Goal: Information Seeking & Learning: Learn about a topic

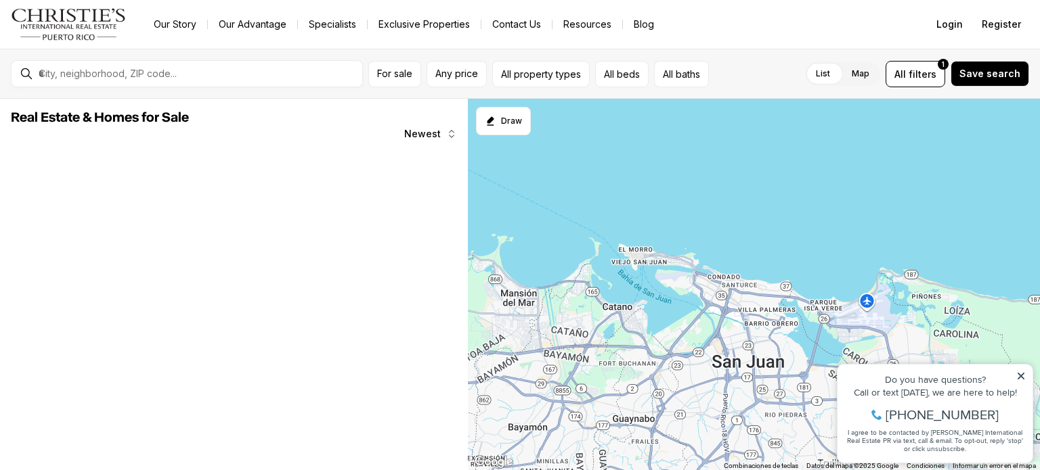
click at [134, 66] on div at bounding box center [197, 73] width 329 height 23
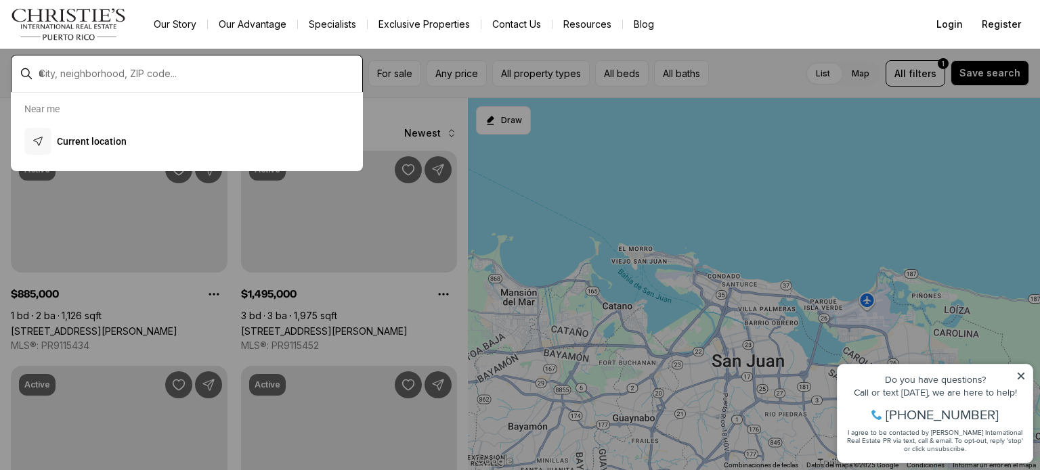
click at [52, 71] on input "text" at bounding box center [198, 74] width 318 height 12
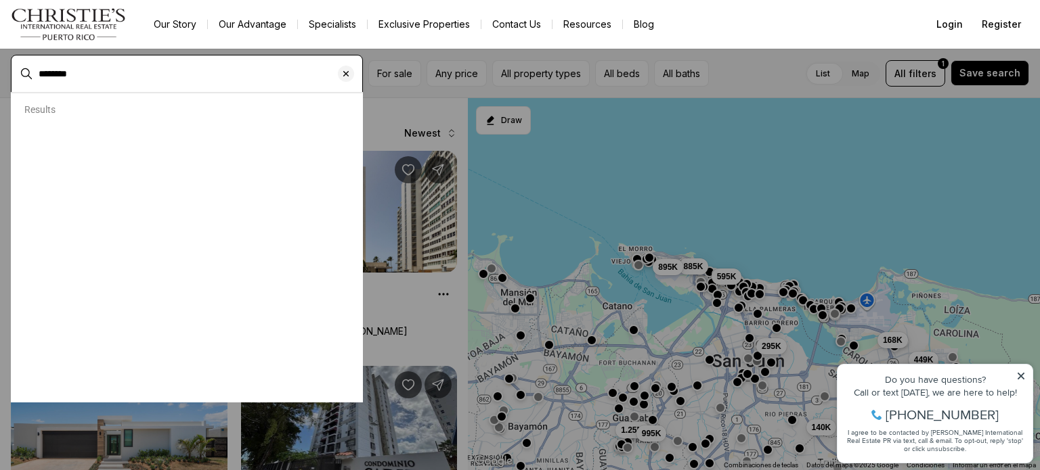
type input "********"
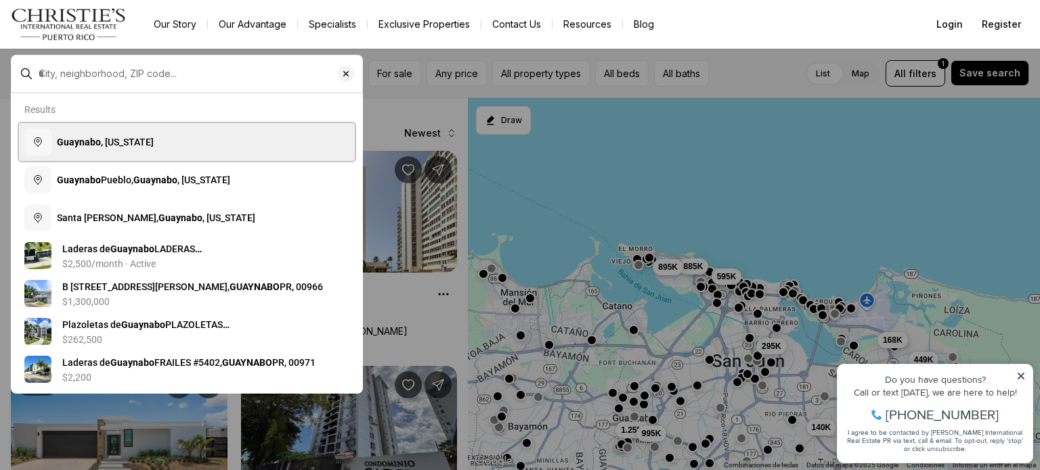
click at [92, 148] on b "Guaynabo" at bounding box center [79, 142] width 44 height 11
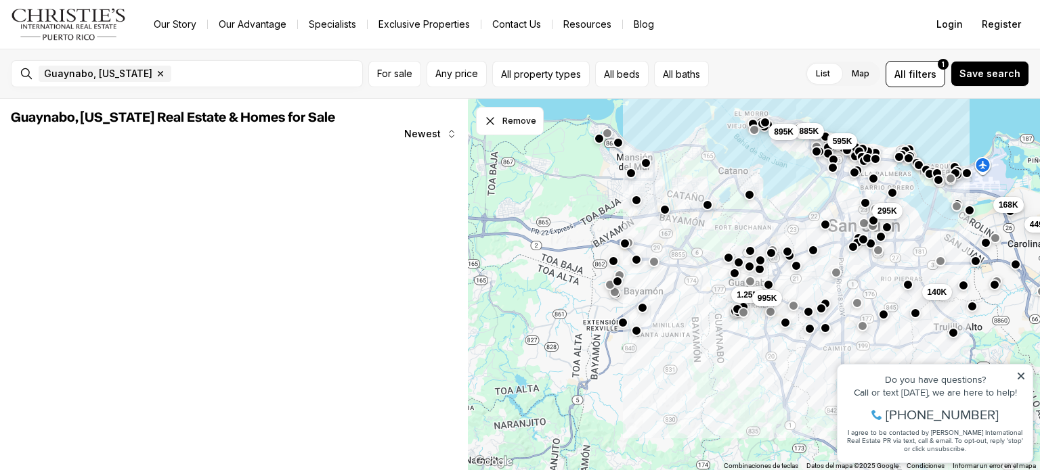
click at [567, 41] on nav "Go to: Homepage Our Story Our Advantage Specialists Exclusive Properties Contac…" at bounding box center [520, 24] width 1040 height 49
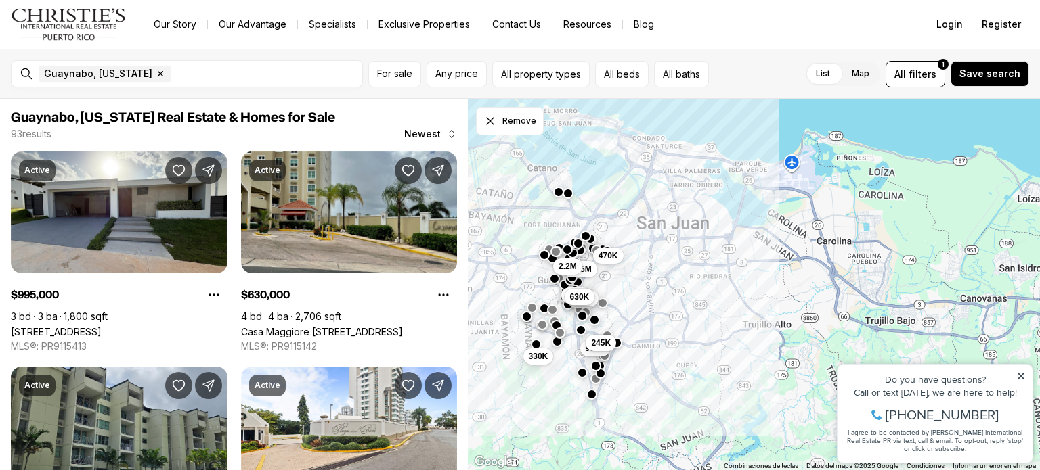
drag, startPoint x: 661, startPoint y: 299, endPoint x: 465, endPoint y: 296, distance: 195.7
click at [465, 296] on div "Guaynabo, Puerto Rico Real Estate & Homes for Sale 93 results Newest Active $99…" at bounding box center [520, 285] width 1040 height 372
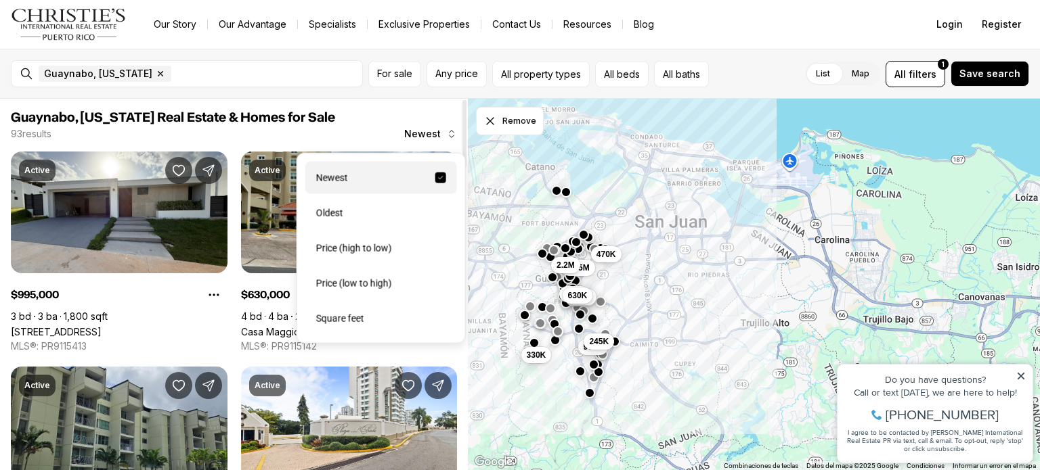
click at [428, 135] on span "Newest" at bounding box center [422, 134] width 37 height 11
click at [376, 289] on div "Price (low to high)" at bounding box center [381, 283] width 152 height 32
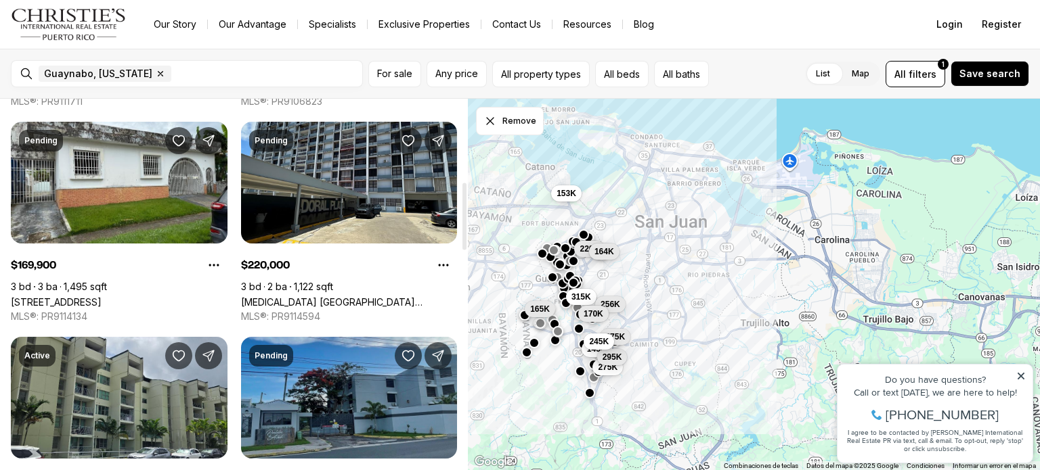
scroll to position [459, 0]
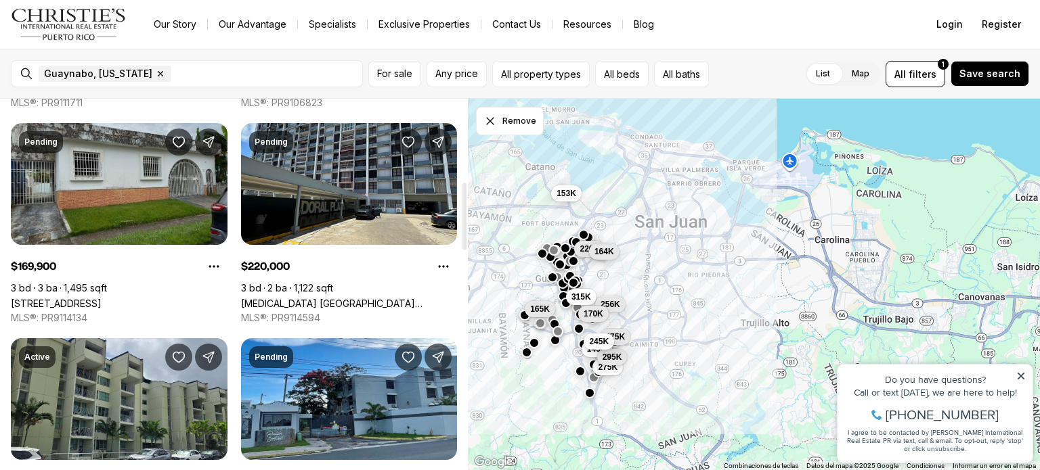
click at [91, 298] on link "2 ARPEGIO ST, GUAYNABO PR, 00969" at bounding box center [56, 304] width 91 height 12
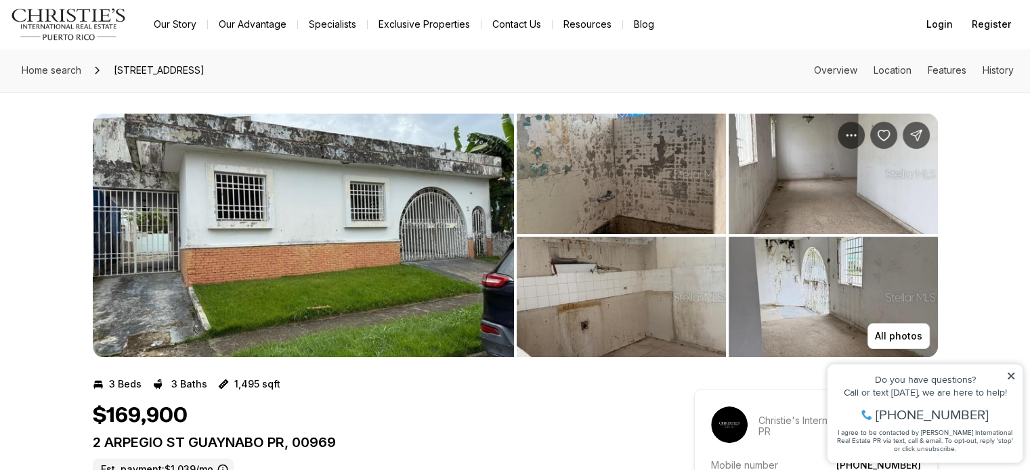
click at [579, 205] on img "View image gallery" at bounding box center [621, 174] width 209 height 120
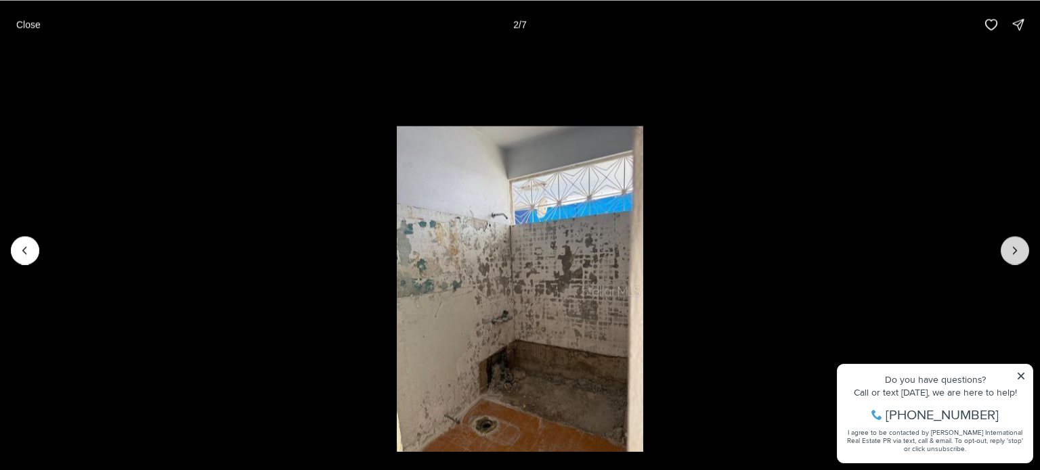
click at [1009, 254] on icon "Next slide" at bounding box center [1015, 251] width 14 height 14
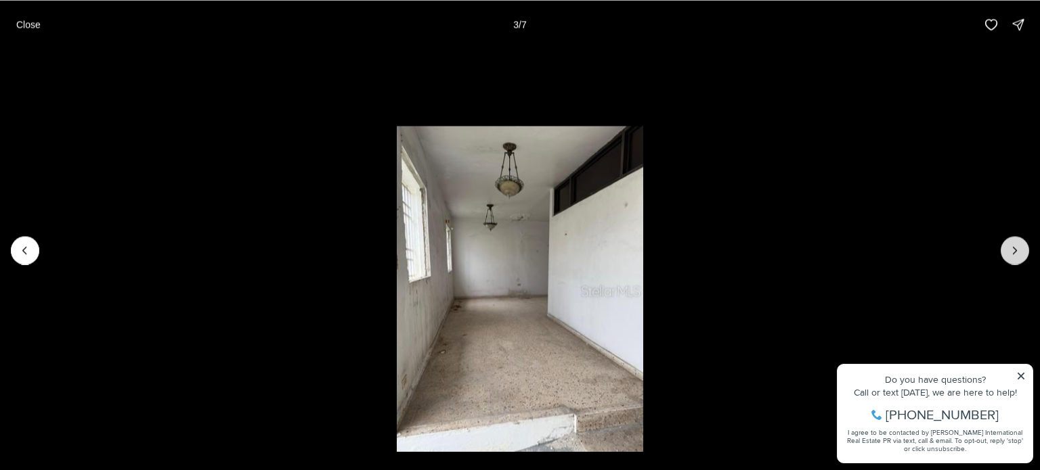
click at [1009, 254] on icon "Next slide" at bounding box center [1015, 251] width 14 height 14
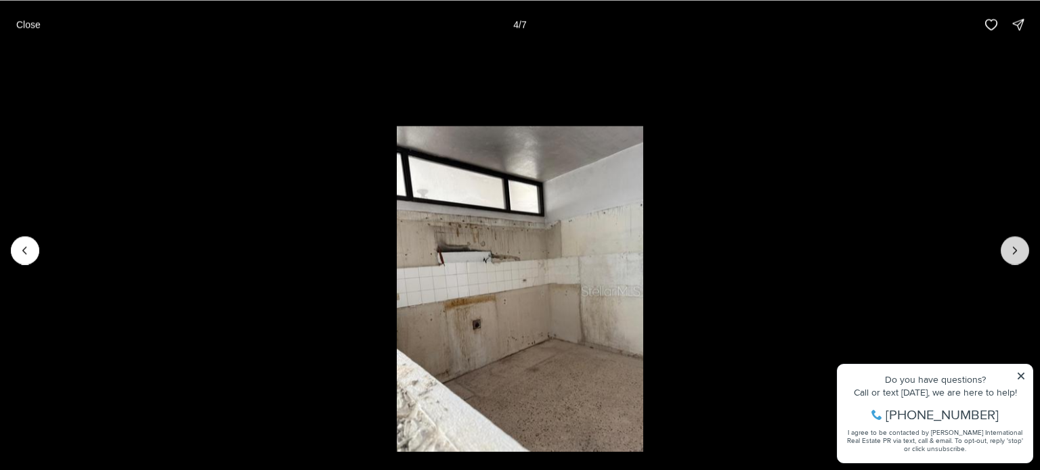
click at [1009, 254] on icon "Next slide" at bounding box center [1015, 251] width 14 height 14
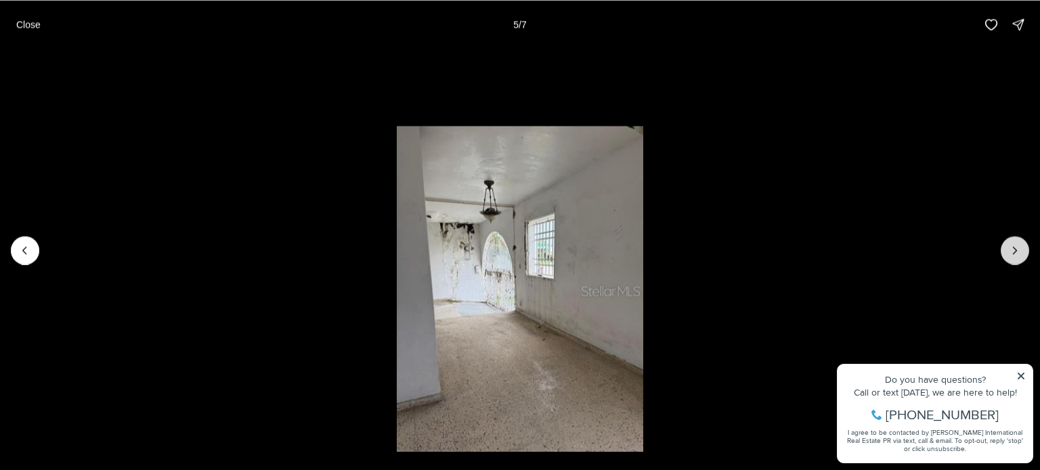
click at [1009, 254] on icon "Next slide" at bounding box center [1015, 251] width 14 height 14
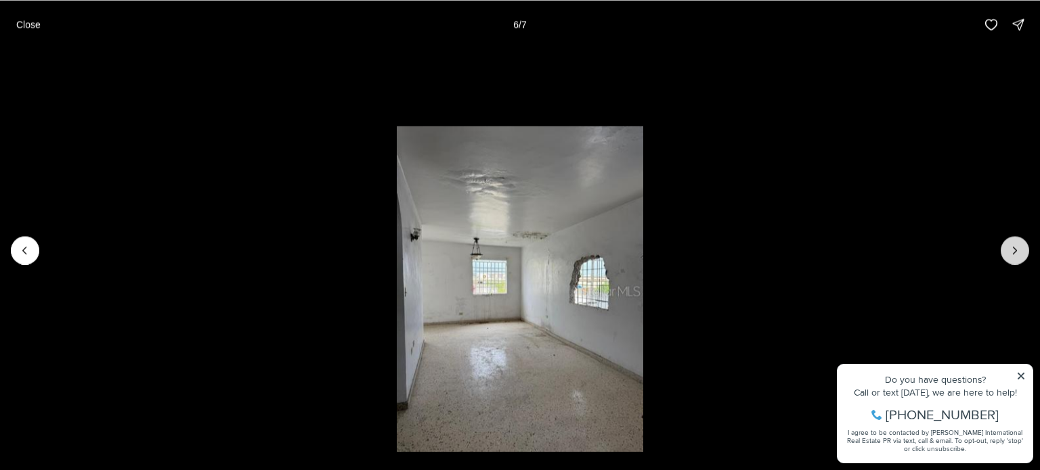
click at [1009, 254] on icon "Next slide" at bounding box center [1015, 251] width 14 height 14
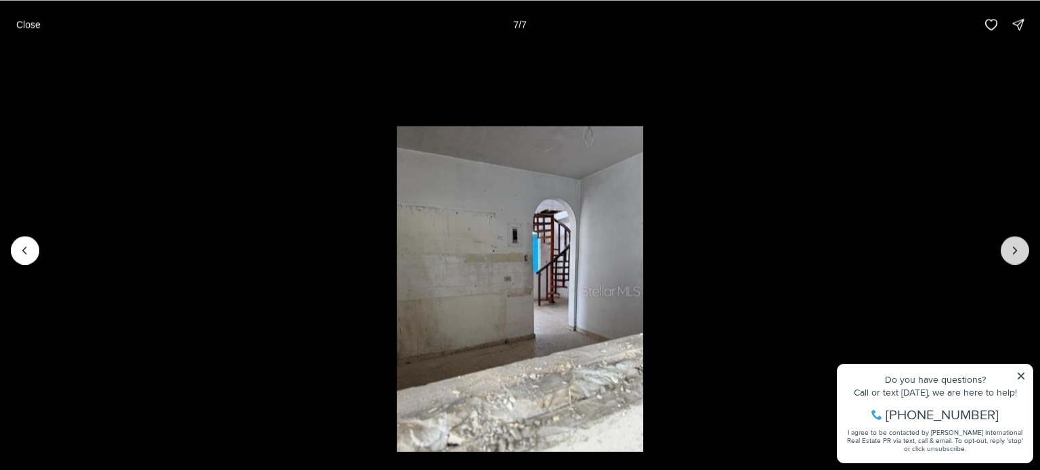
click at [1009, 254] on div at bounding box center [1015, 250] width 28 height 28
click at [22, 26] on p "Close" at bounding box center [28, 24] width 24 height 11
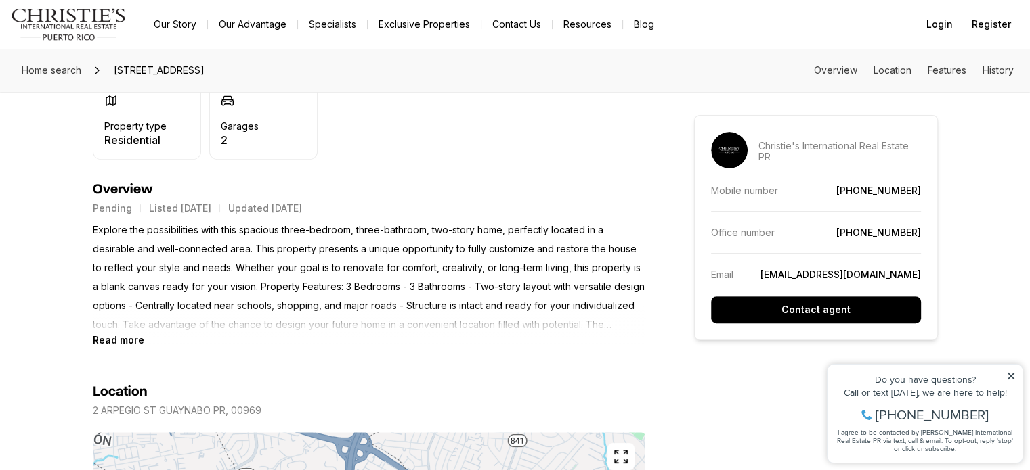
scroll to position [506, 0]
click at [123, 340] on b "Read more" at bounding box center [118, 340] width 51 height 12
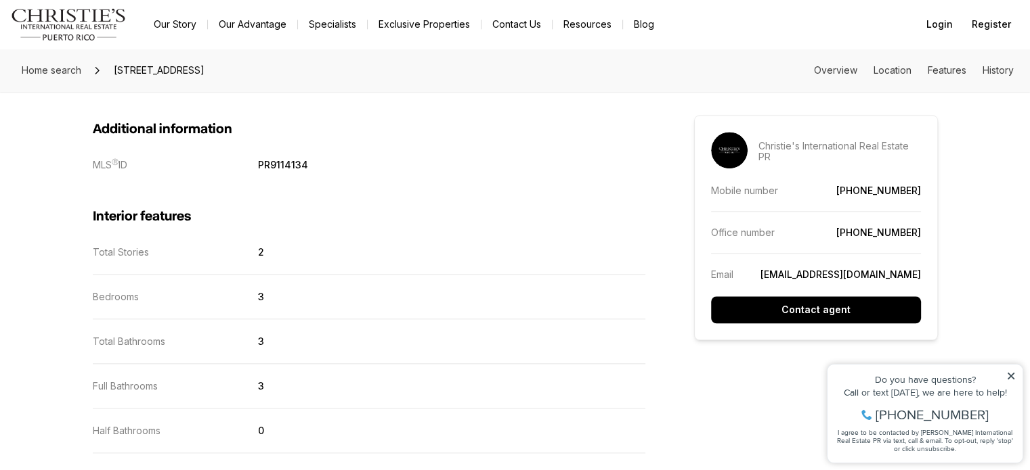
scroll to position [1579, 0]
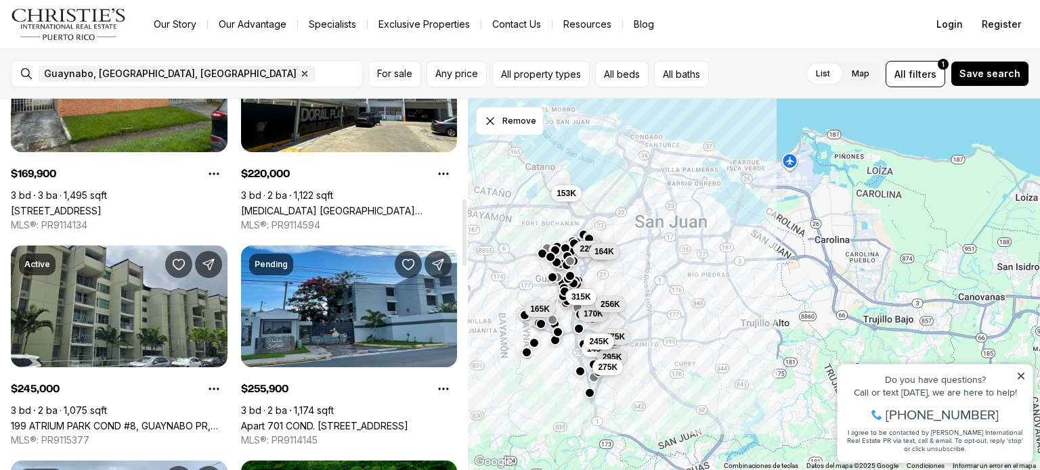
scroll to position [547, 0]
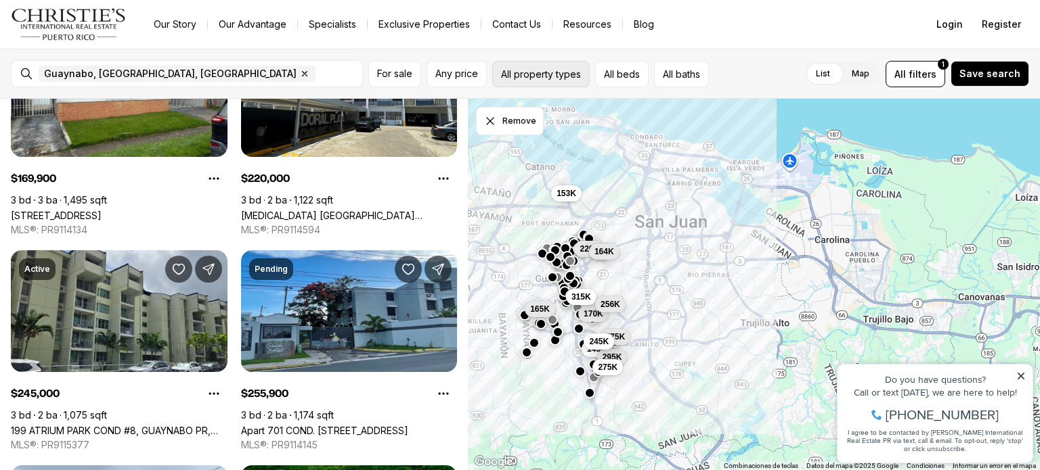
click at [555, 72] on button "All property types" at bounding box center [540, 74] width 97 height 26
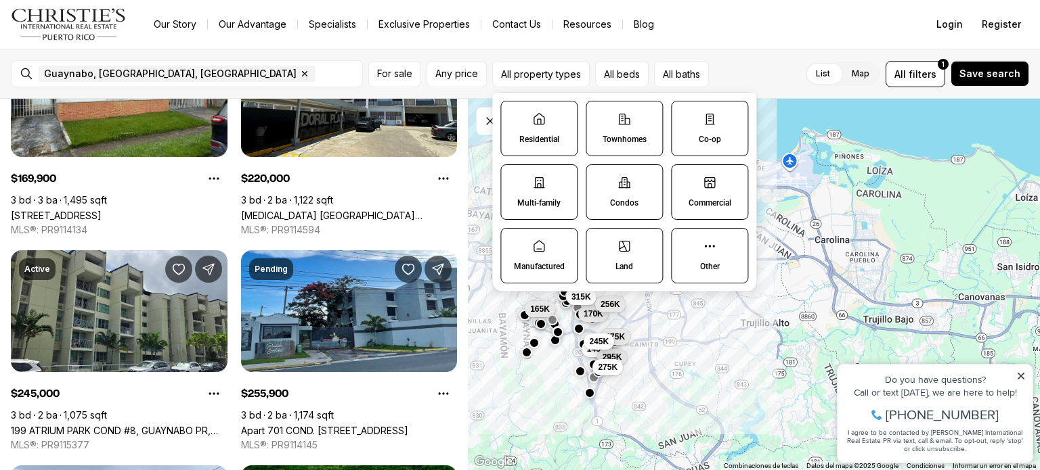
click at [537, 196] on label "Multi-family" at bounding box center [538, 192] width 77 height 56
click at [514, 179] on button "Multi-family" at bounding box center [508, 172] width 14 height 14
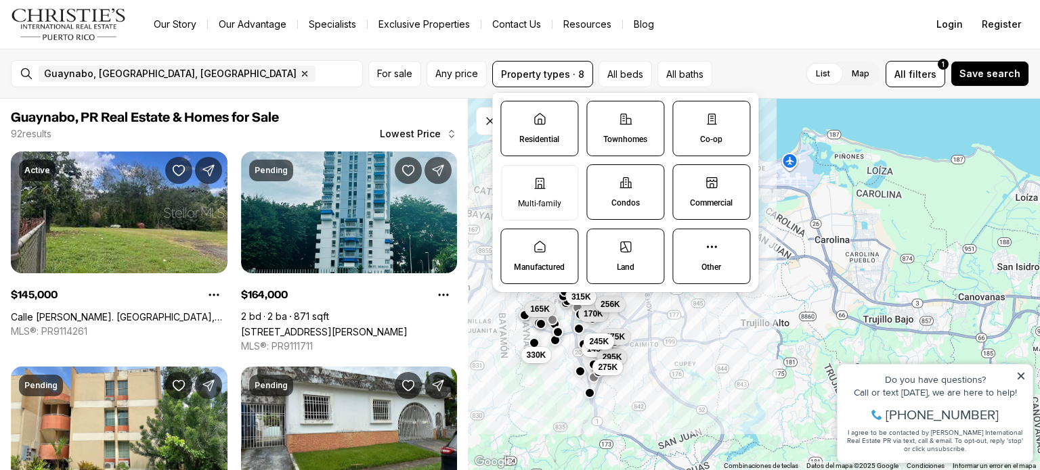
click at [552, 136] on p "Residential" at bounding box center [539, 139] width 40 height 11
click at [514, 115] on button "Residential" at bounding box center [508, 109] width 14 height 14
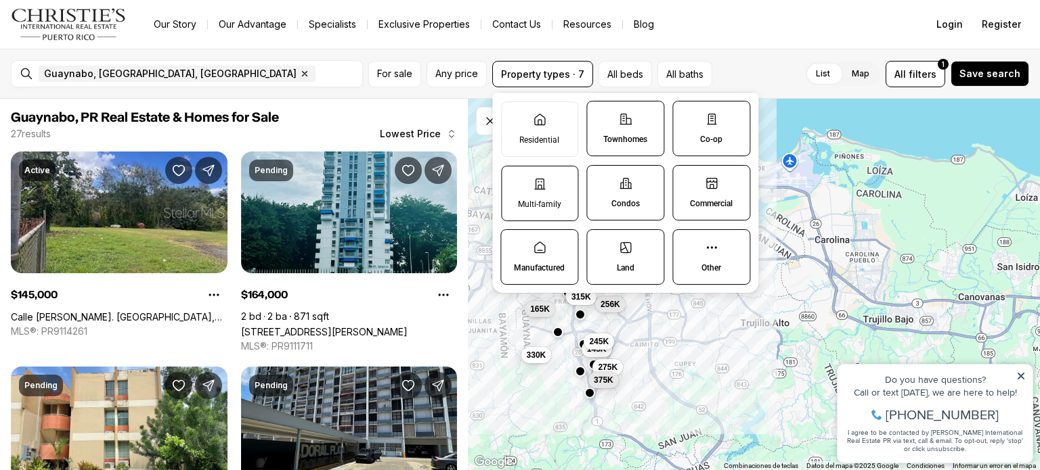
click at [544, 195] on label "Multi-family" at bounding box center [539, 194] width 77 height 56
click at [515, 180] on button "Multi-family" at bounding box center [509, 174] width 14 height 14
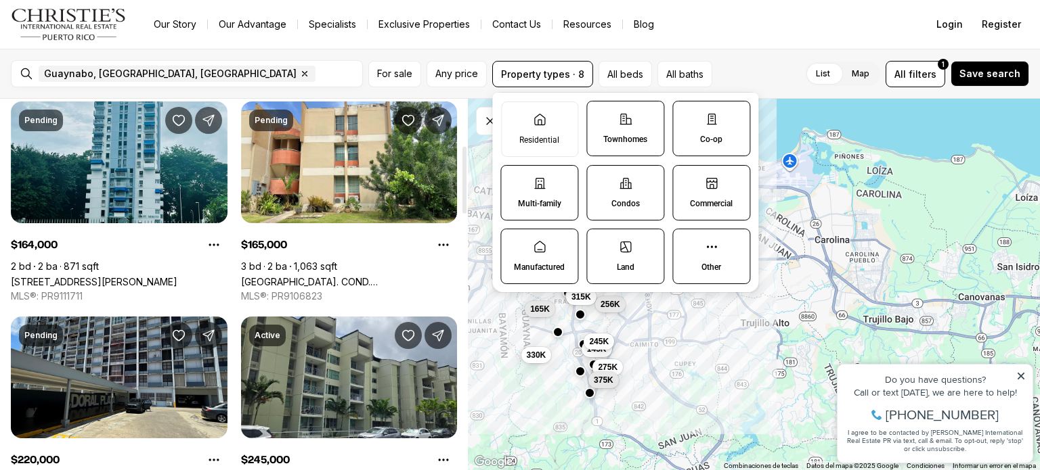
scroll to position [254, 0]
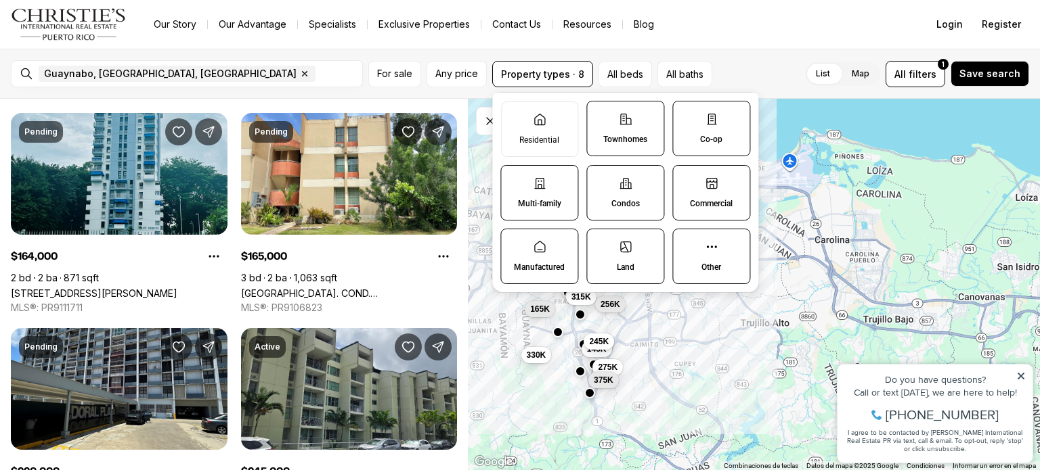
click at [540, 189] on icon at bounding box center [540, 184] width 14 height 14
click at [514, 179] on button "Multi-family" at bounding box center [508, 173] width 14 height 14
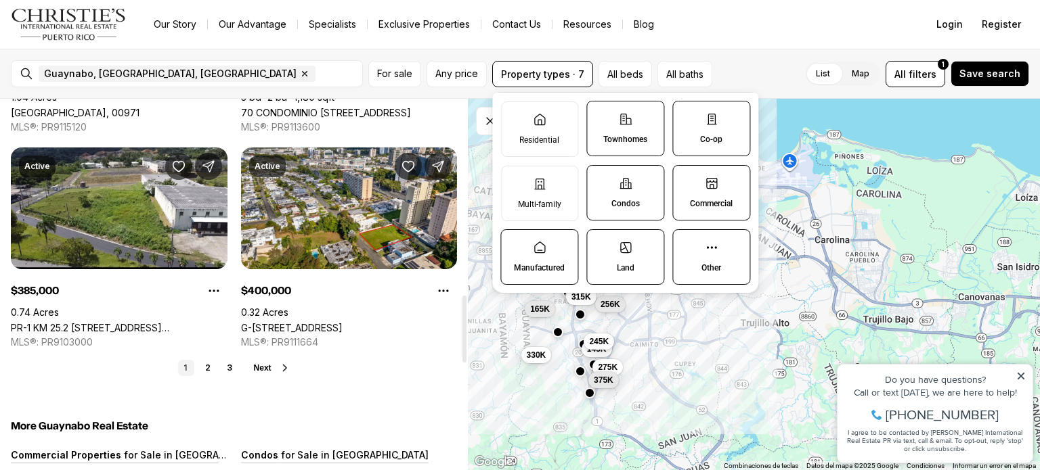
scroll to position [1083, 0]
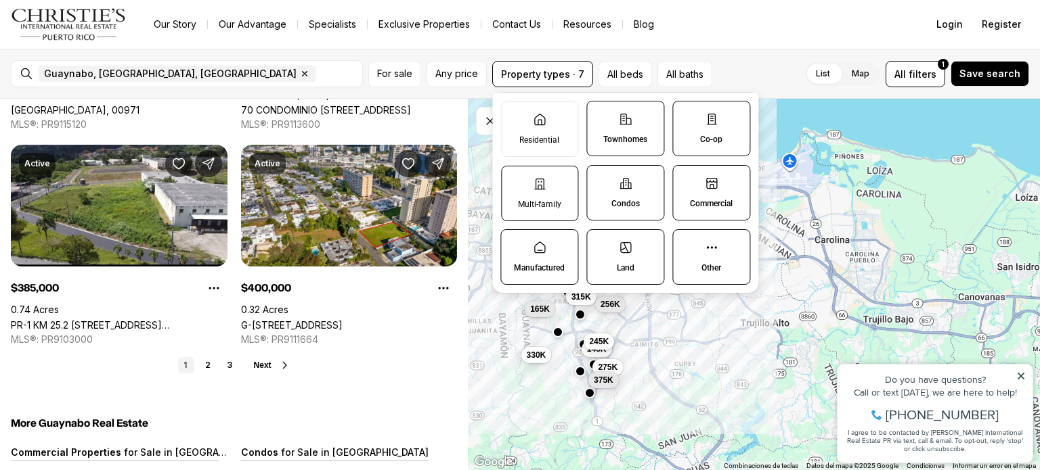
click at [539, 196] on label "Multi-family" at bounding box center [539, 194] width 77 height 56
click at [515, 180] on button "Multi-family" at bounding box center [509, 174] width 14 height 14
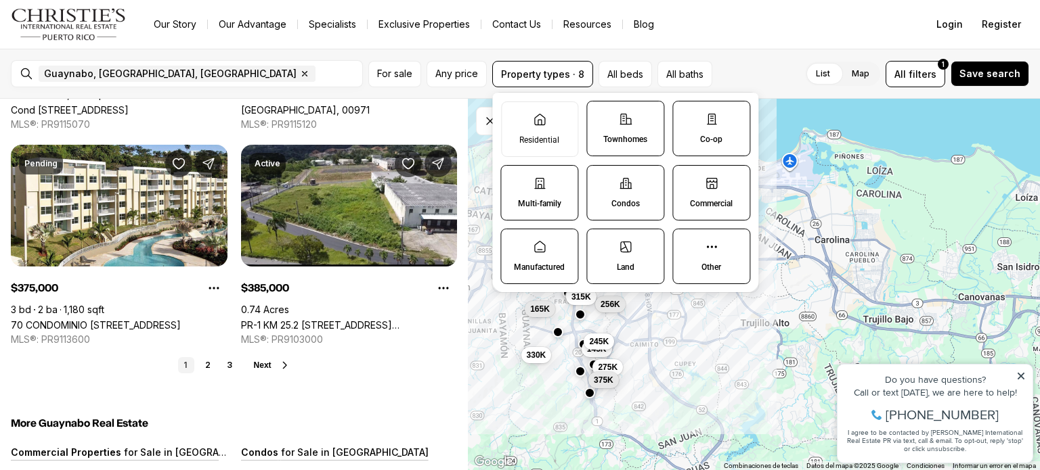
click at [643, 129] on label "Townhomes" at bounding box center [625, 129] width 78 height 56
click at [600, 115] on button "Townhomes" at bounding box center [594, 109] width 14 height 14
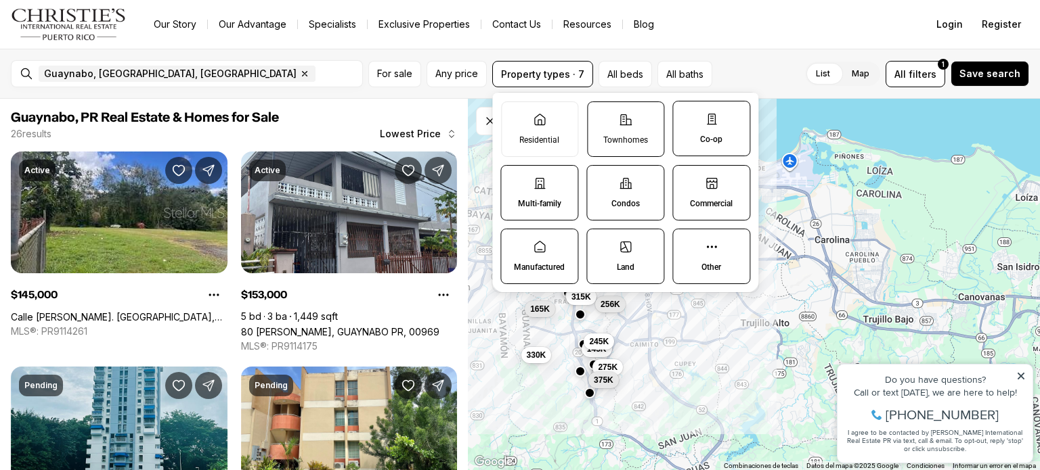
click at [643, 129] on label "Townhomes" at bounding box center [625, 130] width 77 height 56
click at [601, 116] on button "Townhomes" at bounding box center [595, 109] width 14 height 14
click at [541, 123] on icon at bounding box center [539, 119] width 10 height 11
click at [515, 116] on button "Residential" at bounding box center [509, 109] width 14 height 14
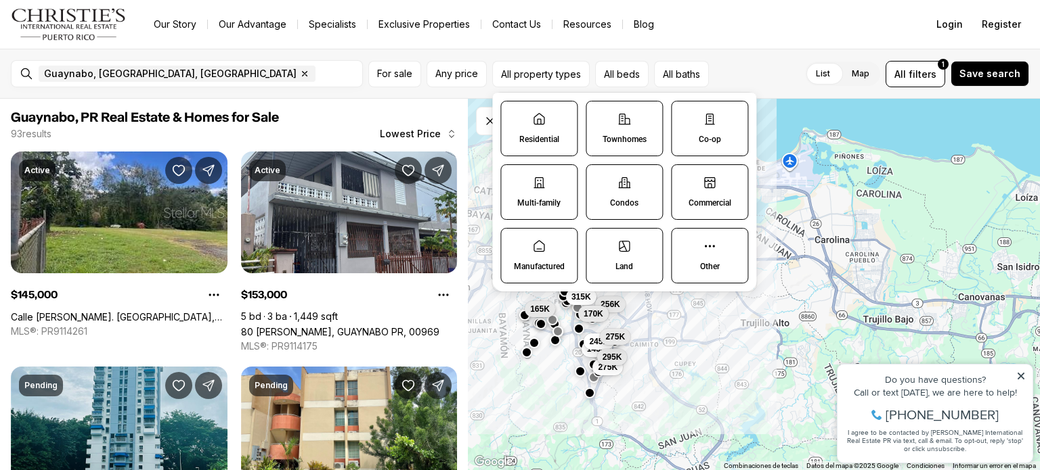
click at [549, 186] on label "Multi-family" at bounding box center [538, 192] width 77 height 56
click at [514, 179] on button "Multi-family" at bounding box center [508, 172] width 14 height 14
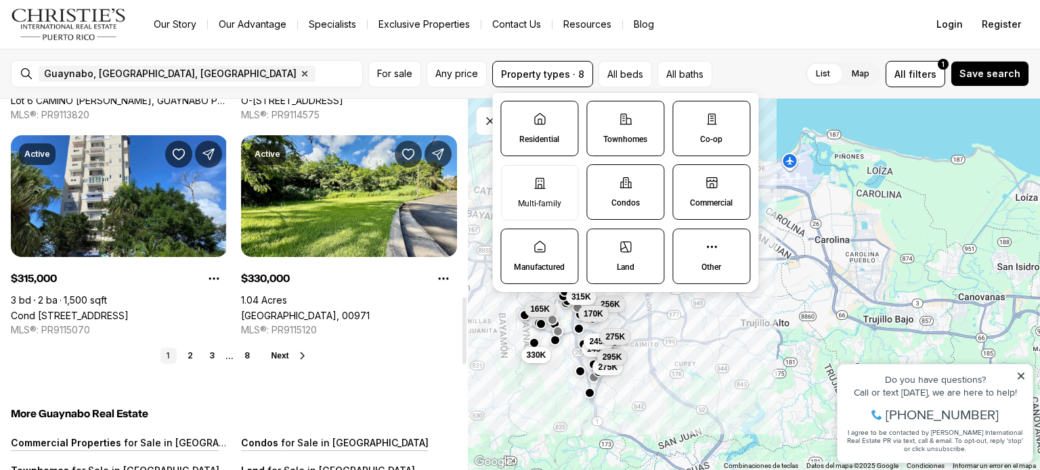
scroll to position [1093, 0]
click at [516, 219] on label "Multi-family" at bounding box center [539, 193] width 77 height 56
click at [515, 179] on button "Multi-family" at bounding box center [509, 173] width 14 height 14
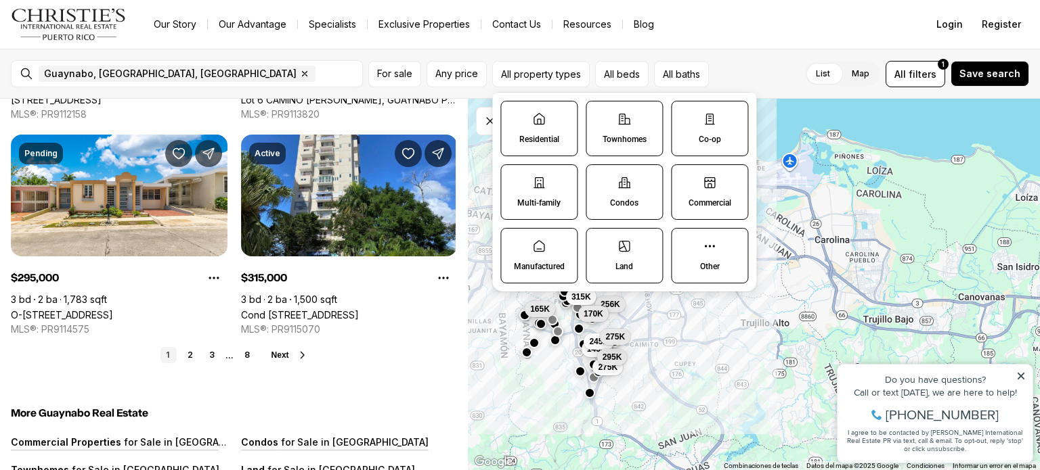
click at [718, 147] on label "Co-op" at bounding box center [709, 129] width 77 height 56
click at [685, 115] on button "Co-op" at bounding box center [679, 109] width 14 height 14
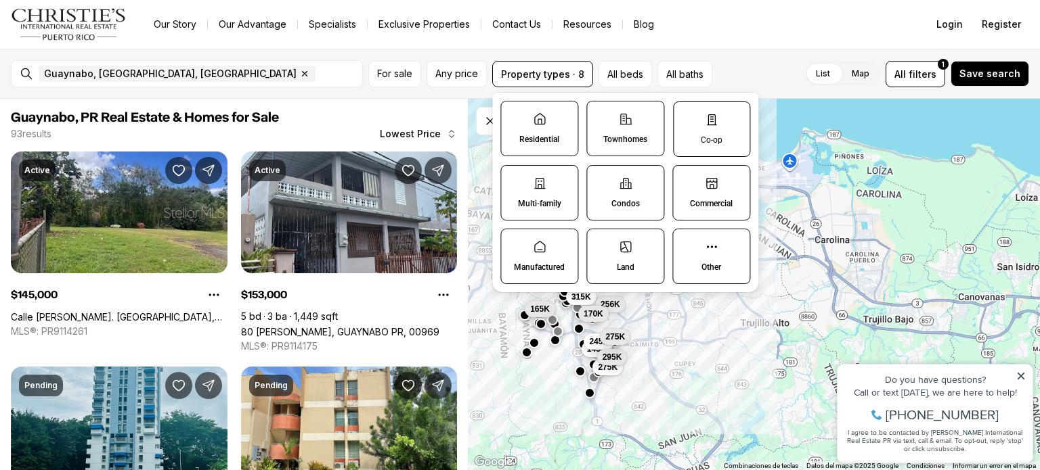
click at [718, 147] on label "Co-op" at bounding box center [711, 130] width 77 height 56
click at [687, 116] on button "Co-op" at bounding box center [681, 109] width 14 height 14
click at [720, 126] on label "Co-op" at bounding box center [709, 129] width 77 height 56
click at [685, 115] on button "Co-op" at bounding box center [679, 109] width 14 height 14
click at [720, 126] on label "Co-op" at bounding box center [711, 130] width 77 height 56
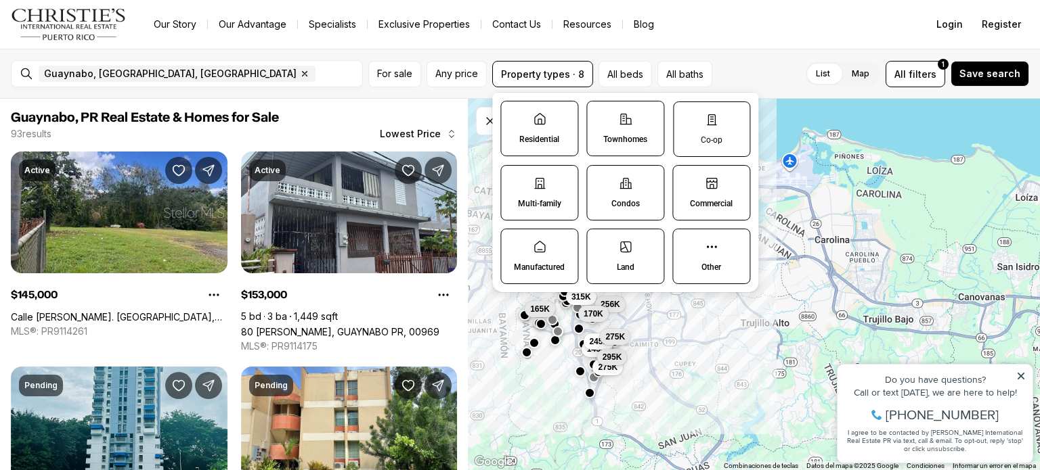
click at [687, 116] on button "Co-op" at bounding box center [681, 109] width 14 height 14
click at [709, 186] on icon at bounding box center [710, 183] width 14 height 14
click at [685, 179] on button "Commercial" at bounding box center [679, 172] width 14 height 14
click at [709, 186] on icon at bounding box center [712, 184] width 14 height 14
click at [687, 179] on button "Commercial" at bounding box center [681, 173] width 14 height 14
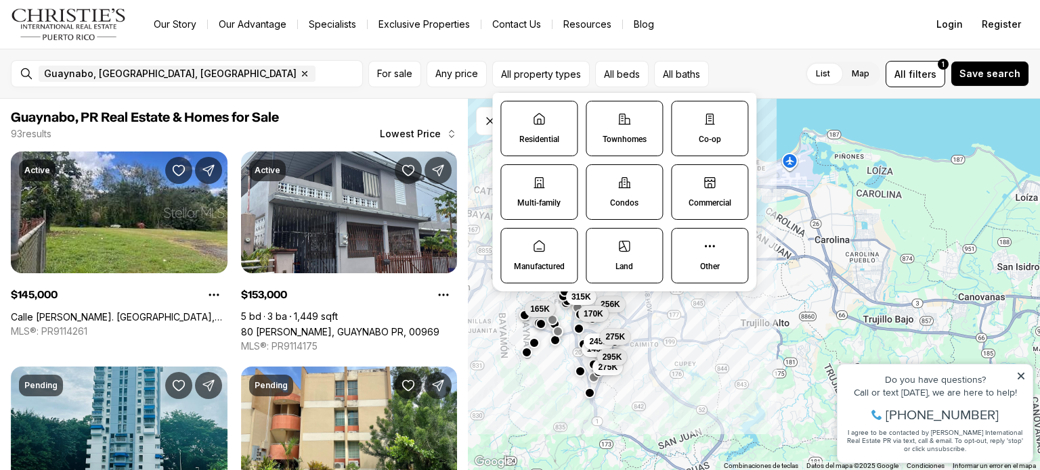
click at [723, 246] on label "Other" at bounding box center [709, 256] width 77 height 56
click at [685, 242] on button "Other" at bounding box center [679, 236] width 14 height 14
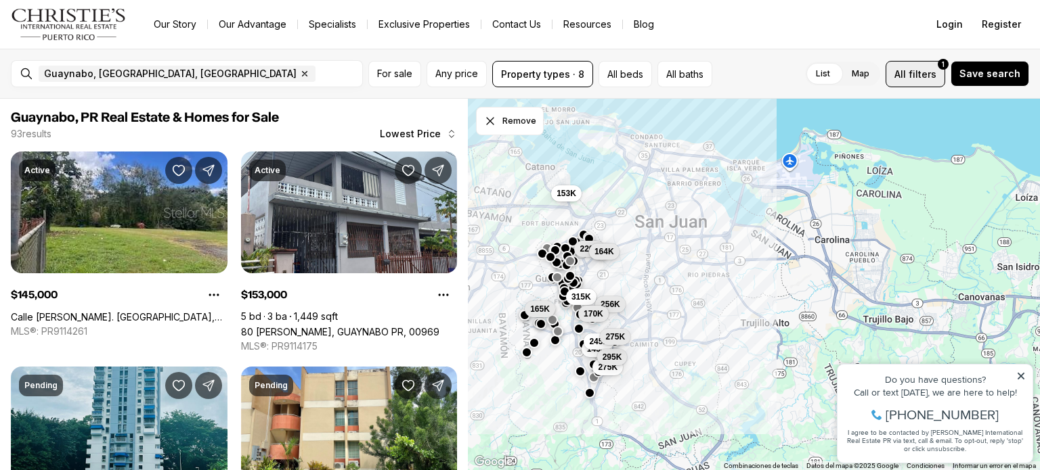
click at [925, 66] on button "All filters 1" at bounding box center [915, 74] width 60 height 26
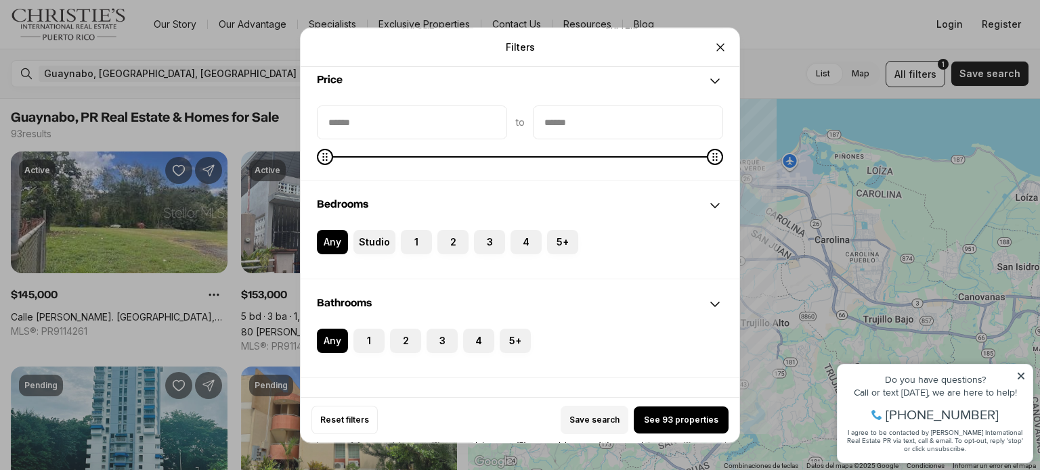
scroll to position [122, 0]
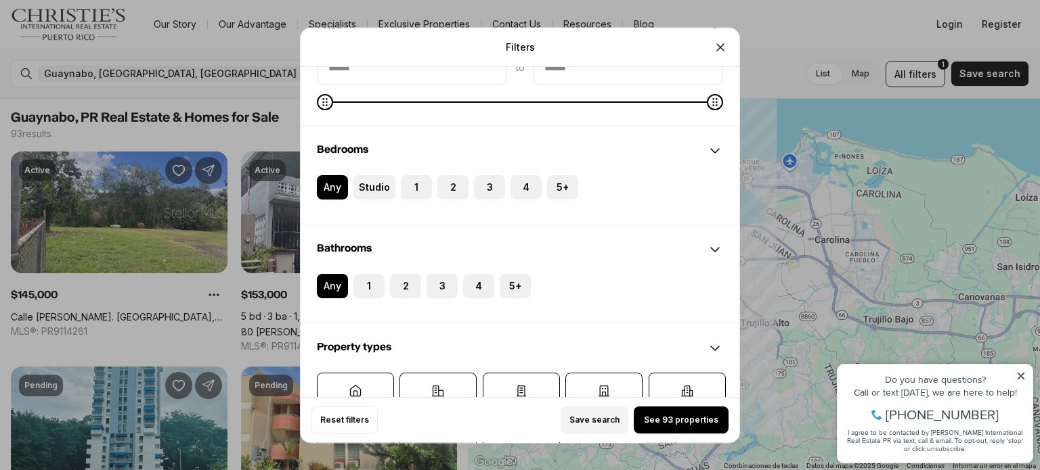
click at [574, 267] on div "Bathrooms" at bounding box center [520, 249] width 439 height 49
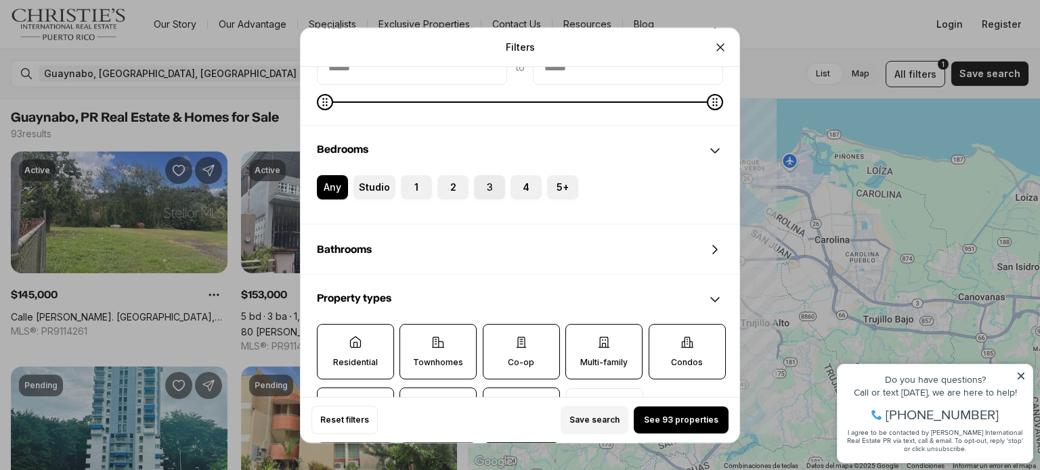
click at [487, 190] on label "3" at bounding box center [489, 187] width 31 height 24
click at [487, 189] on button "3" at bounding box center [481, 182] width 14 height 14
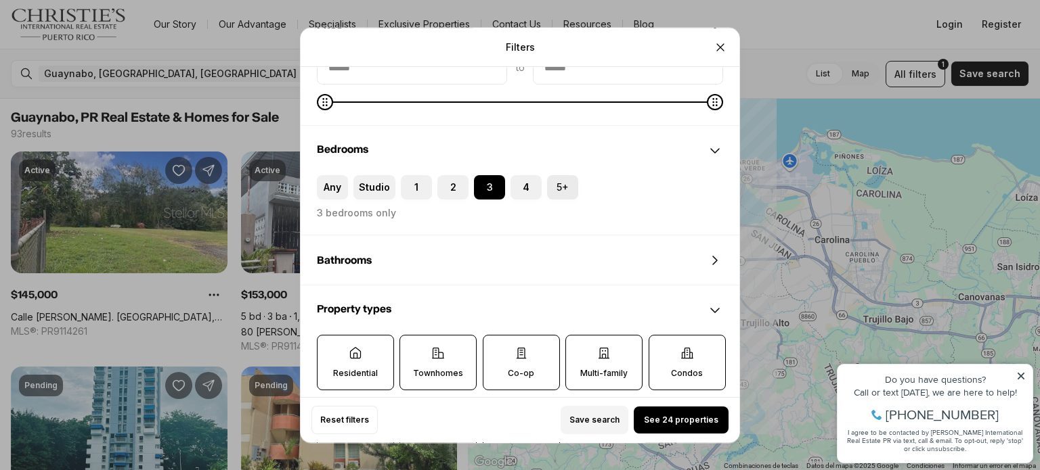
click at [567, 181] on label "5+" at bounding box center [562, 187] width 31 height 24
click at [561, 181] on button "5+" at bounding box center [554, 182] width 14 height 14
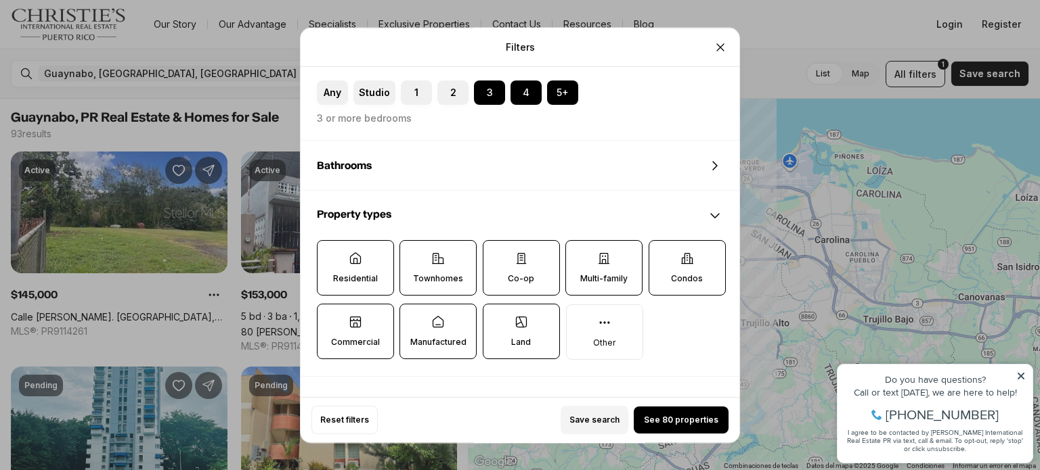
scroll to position [221, 0]
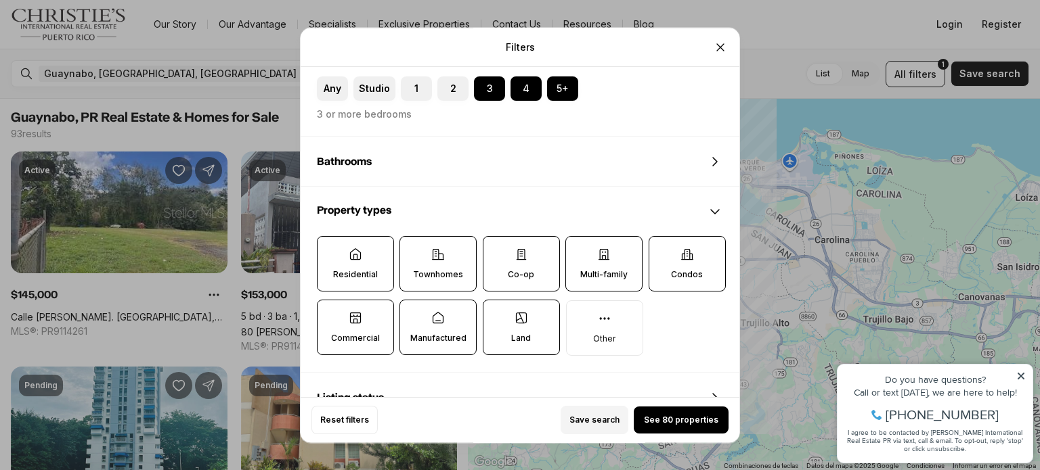
click at [600, 263] on label "Multi-family" at bounding box center [603, 264] width 77 height 56
click at [579, 250] on button "Multi-family" at bounding box center [573, 244] width 14 height 14
click at [663, 419] on span "See 79 properties" at bounding box center [681, 420] width 74 height 11
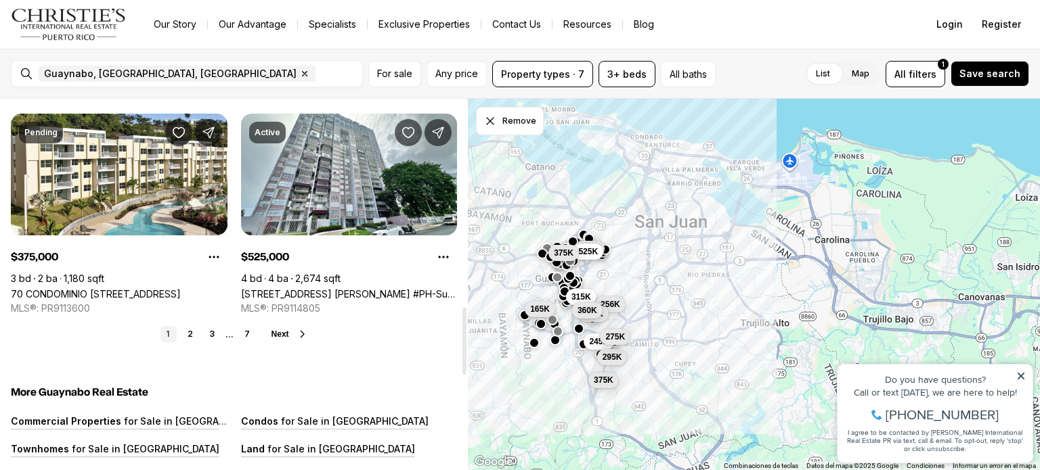
scroll to position [1159, 0]
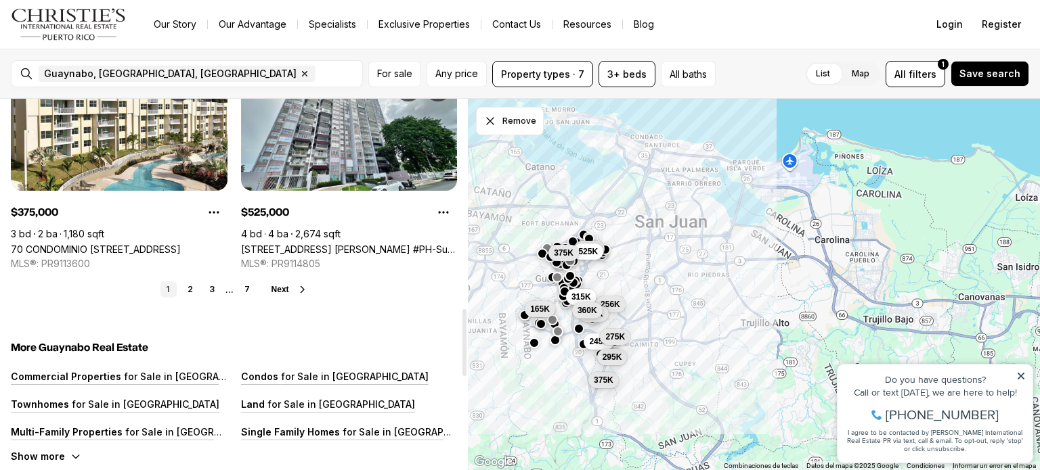
click at [280, 288] on span "Next" at bounding box center [280, 289] width 18 height 9
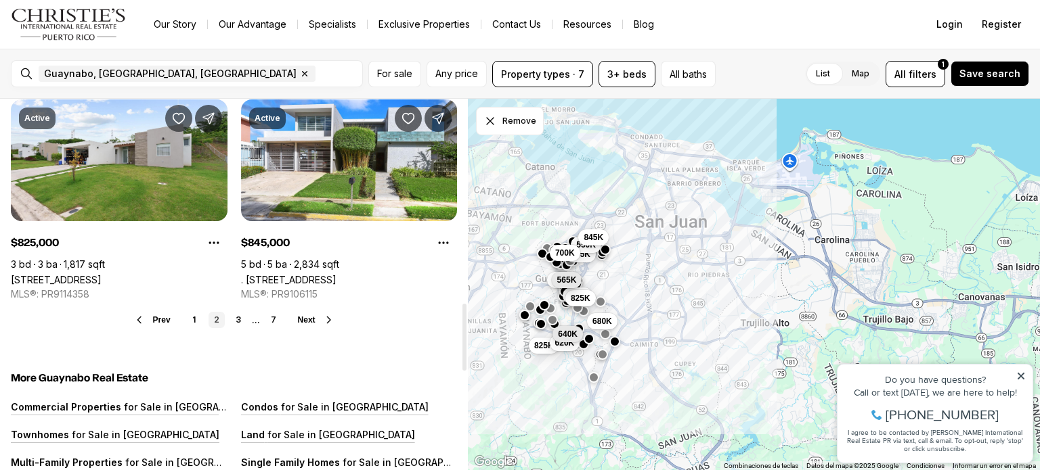
scroll to position [1128, 0]
click at [237, 324] on link "3" at bounding box center [238, 321] width 16 height 16
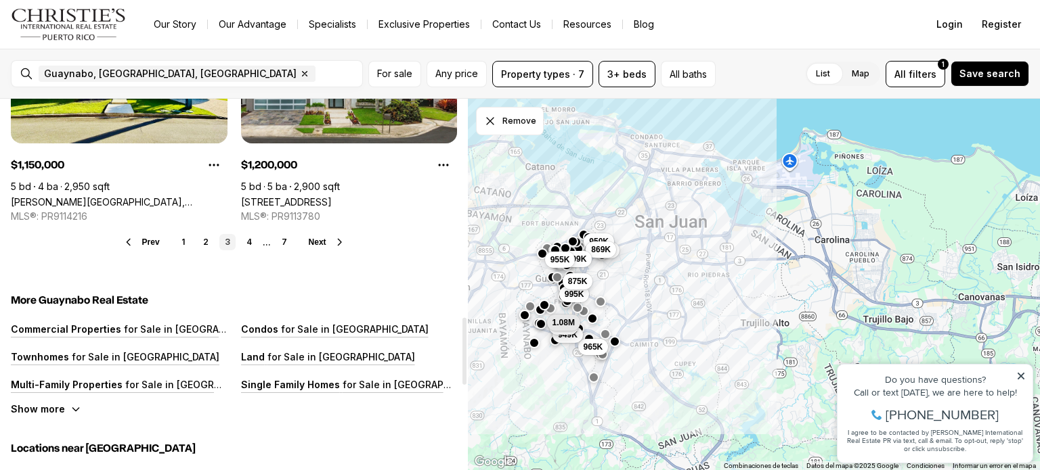
scroll to position [1207, 0]
click at [248, 243] on link "4" at bounding box center [249, 242] width 16 height 16
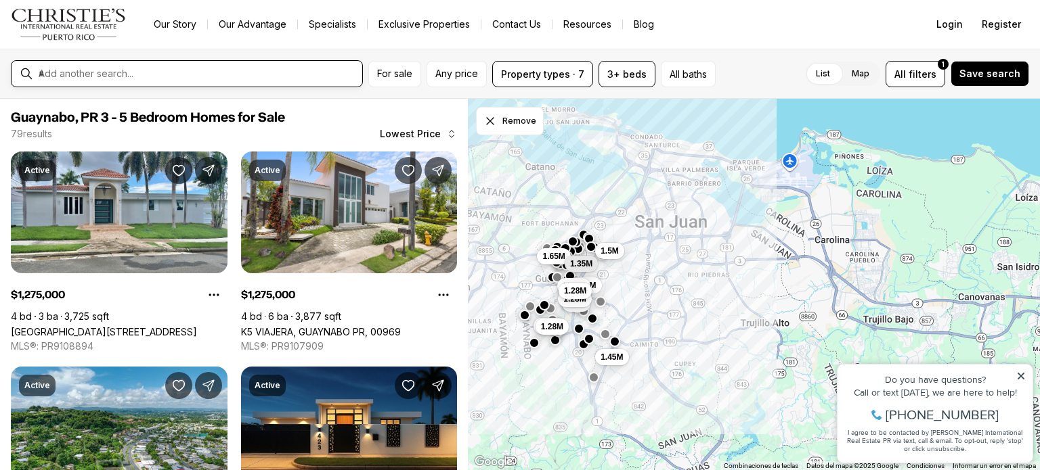
click at [156, 70] on input "text" at bounding box center [198, 74] width 318 height 12
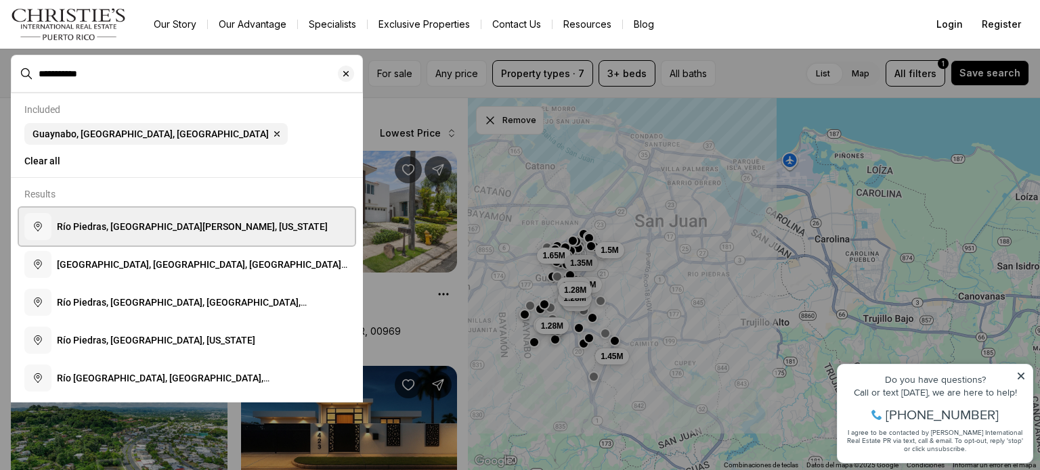
click at [139, 229] on span "Río Piedras, San Juan, Puerto Rico" at bounding box center [192, 226] width 271 height 11
type input "**********"
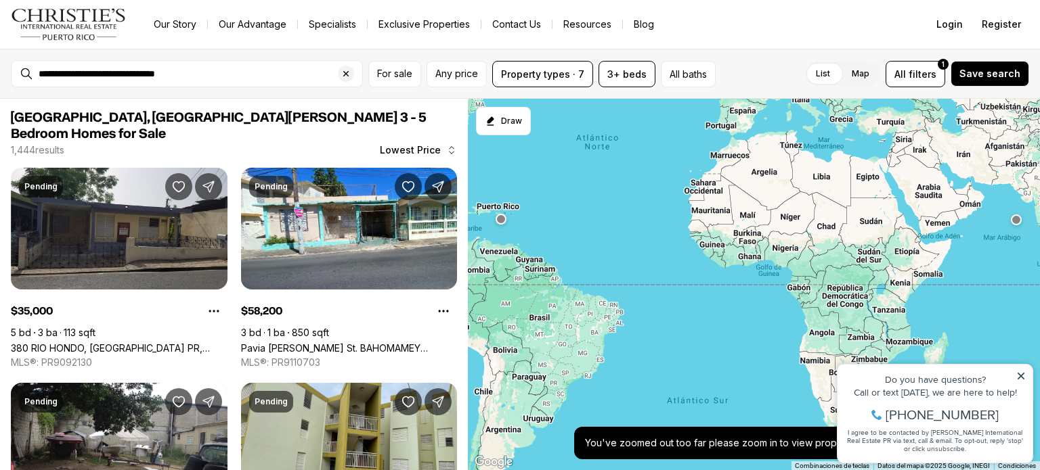
click at [479, 213] on div at bounding box center [754, 285] width 572 height 372
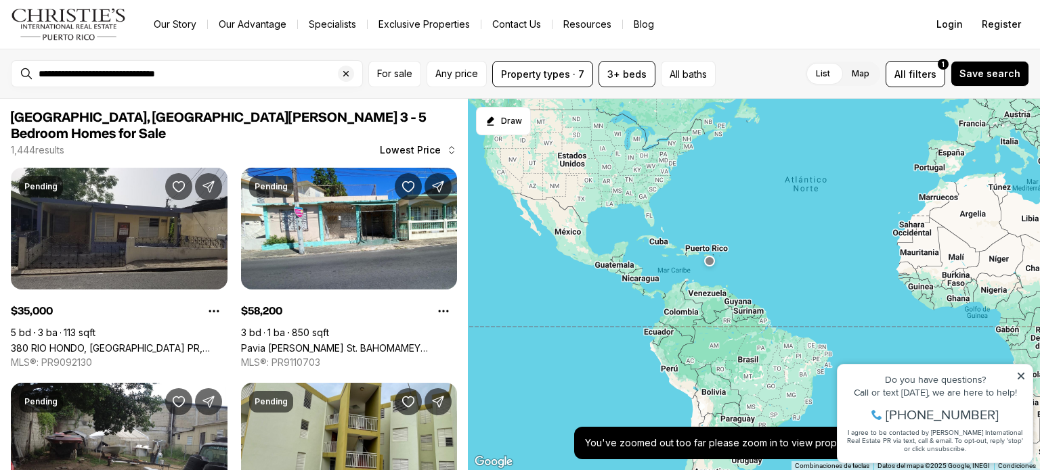
drag, startPoint x: 481, startPoint y: 213, endPoint x: 693, endPoint y: 254, distance: 215.7
click at [693, 254] on div at bounding box center [754, 285] width 572 height 372
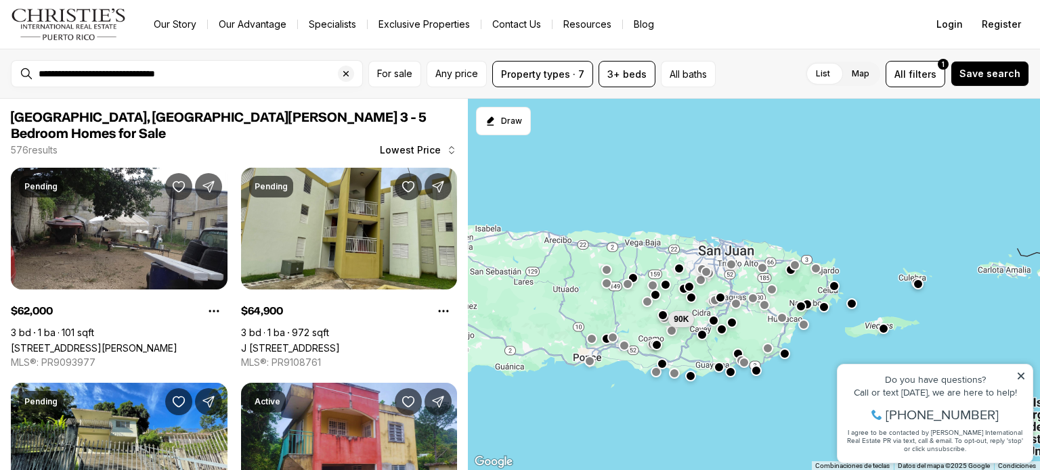
drag, startPoint x: 656, startPoint y: 168, endPoint x: 760, endPoint y: 330, distance: 192.1
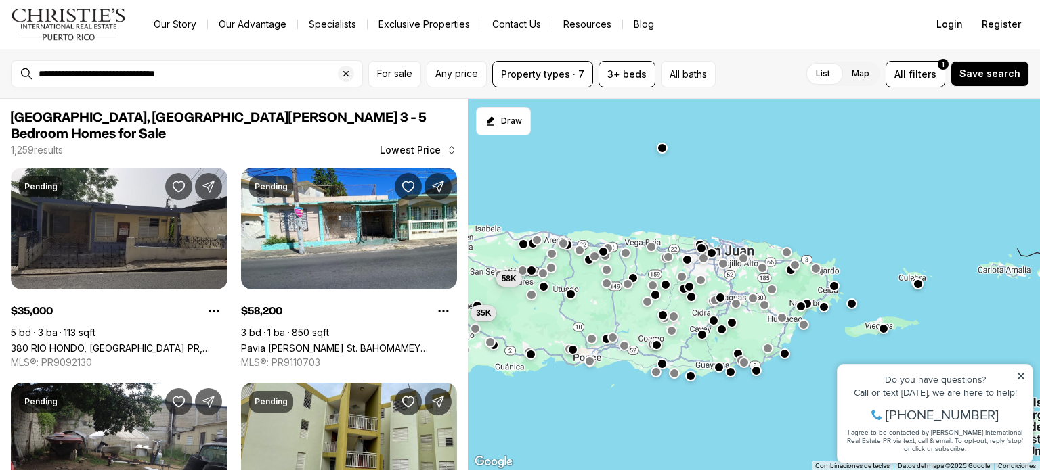
click at [1021, 374] on icon at bounding box center [1020, 376] width 9 height 9
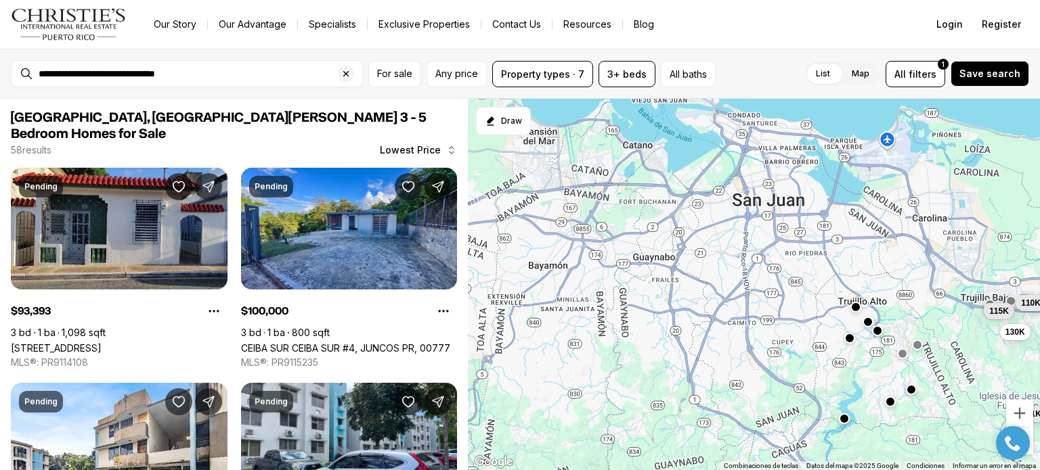
drag, startPoint x: 592, startPoint y: 257, endPoint x: 963, endPoint y: 448, distance: 418.1
click at [963, 448] on div "140K 190K 135K 93K 115K 175K 100K 179K 181K 115K 130K 110K" at bounding box center [754, 285] width 572 height 372
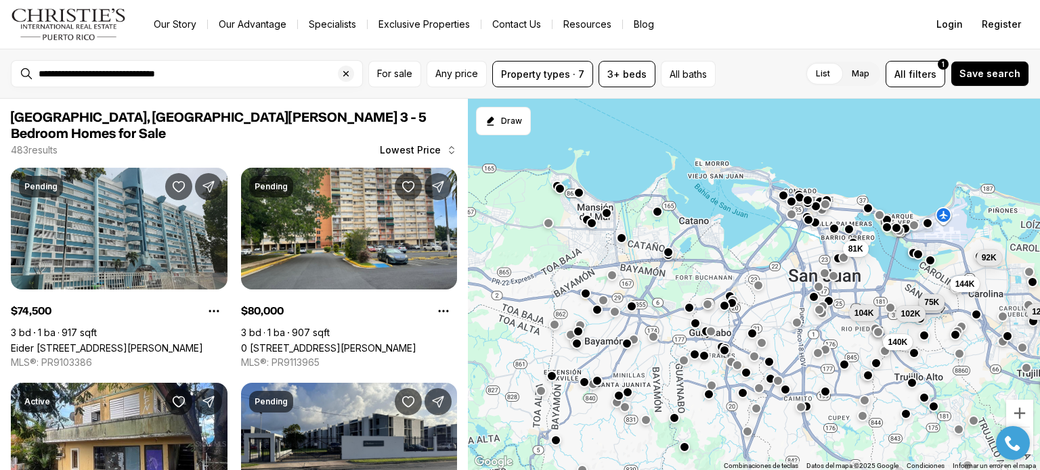
drag, startPoint x: 704, startPoint y: 251, endPoint x: 761, endPoint y: 326, distance: 93.7
click at [761, 326] on div "115K 130K 110K 140K 81K 92K 80K 129K 144K 75K 104K 102K" at bounding box center [754, 285] width 572 height 372
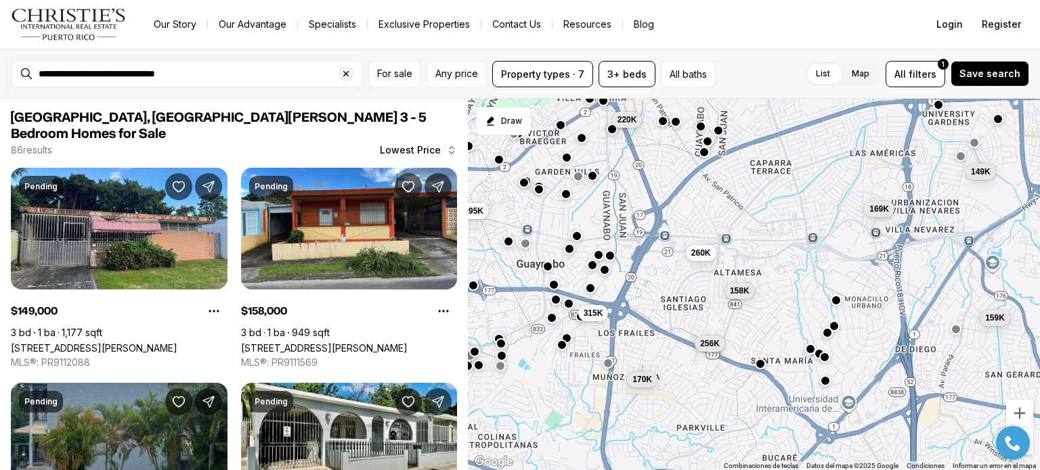
drag, startPoint x: 788, startPoint y: 349, endPoint x: 777, endPoint y: 254, distance: 96.1
click at [777, 254] on div "159K 270K 149K 158K 315K 170K 256K 190K 220K 169K 295K 260K" at bounding box center [754, 285] width 572 height 372
click at [832, 259] on div "159K 149K 158K 315K 360K 170K 256K 220K 169K 320K 260K 275K" at bounding box center [754, 285] width 572 height 372
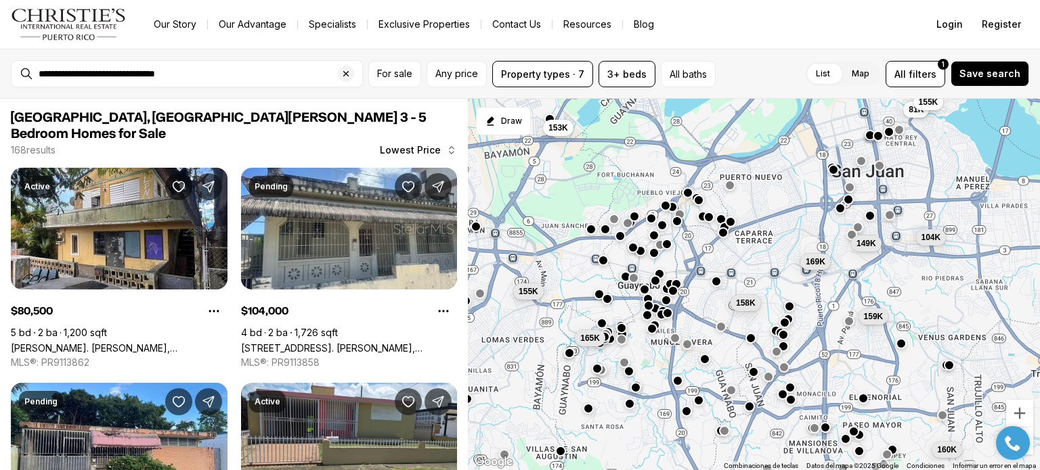
drag, startPoint x: 899, startPoint y: 351, endPoint x: 799, endPoint y: 346, distance: 99.7
click at [799, 346] on div "159K 149K 158K 169K 160K 81K 155K 104K 165K 153K 155K 155K" at bounding box center [754, 285] width 572 height 372
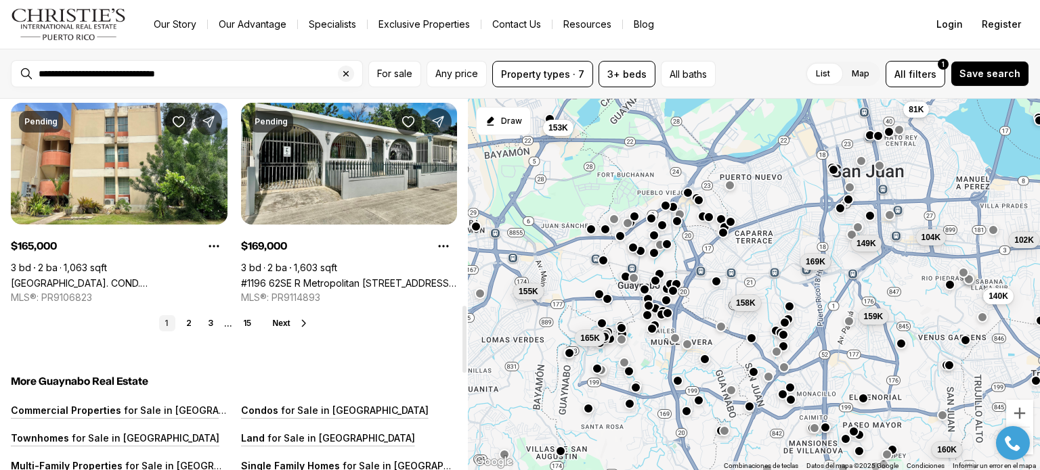
scroll to position [1136, 0]
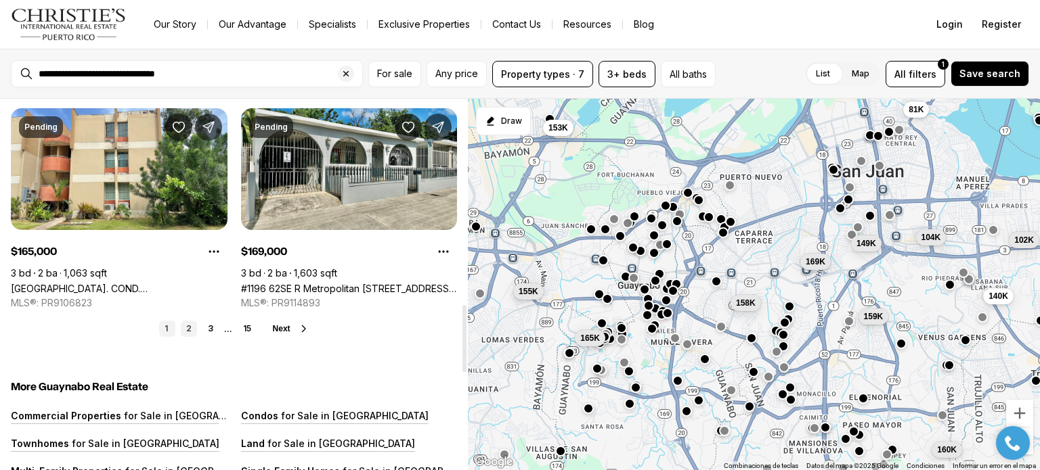
click at [188, 321] on link "2" at bounding box center [189, 329] width 16 height 16
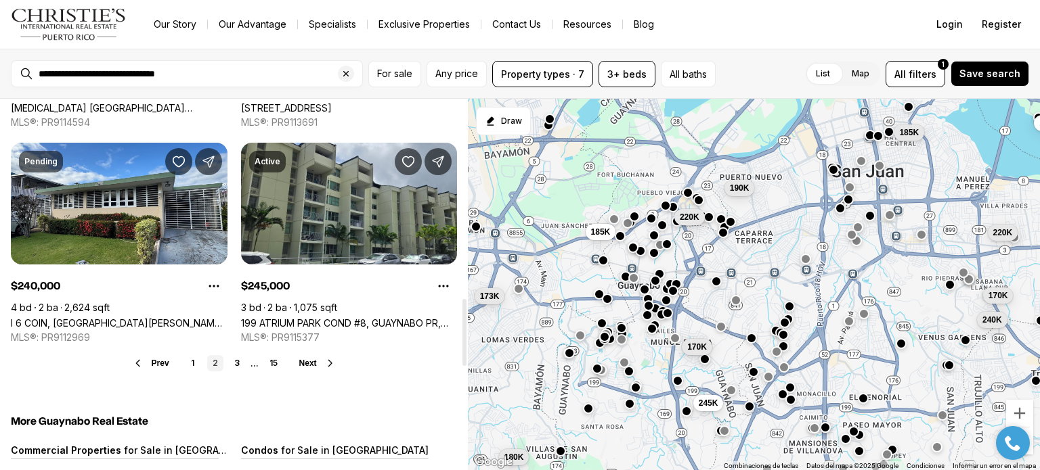
scroll to position [1100, 0]
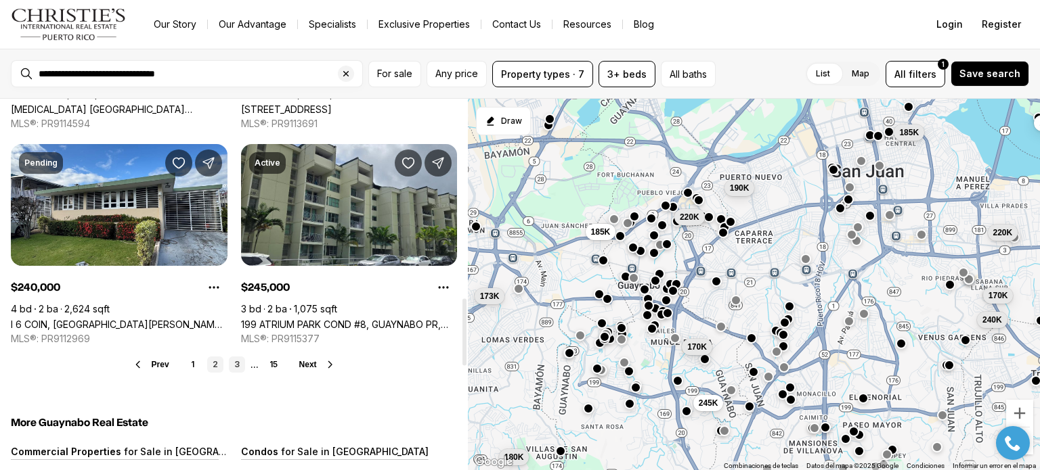
click at [236, 357] on link "3" at bounding box center [237, 365] width 16 height 16
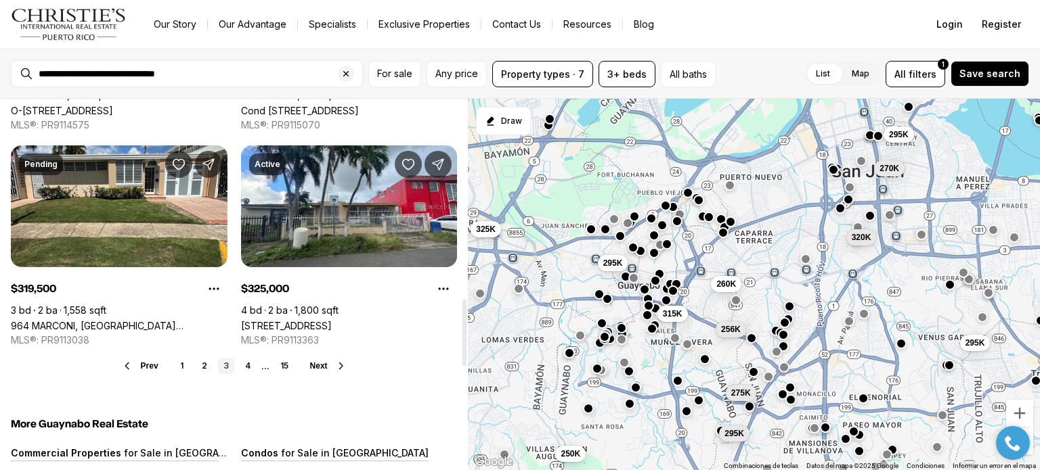
scroll to position [1094, 0]
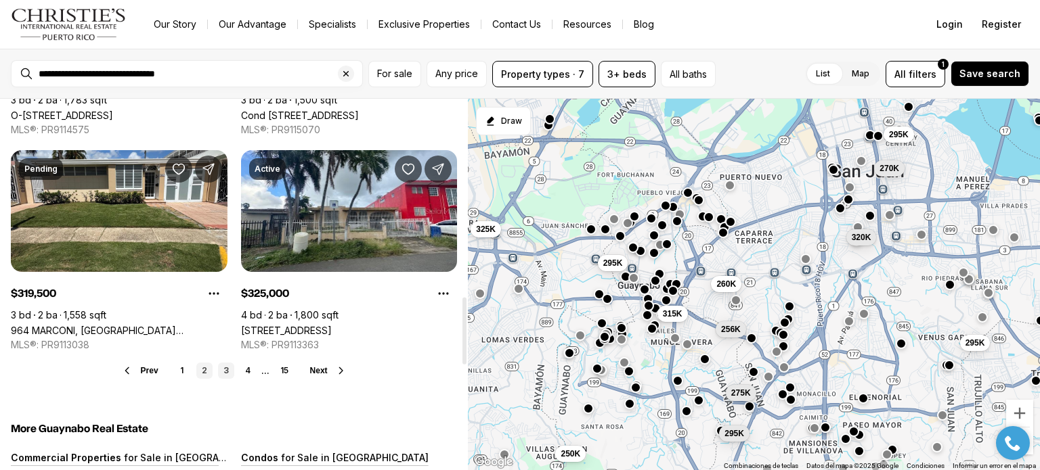
click at [200, 363] on link "2" at bounding box center [204, 371] width 16 height 16
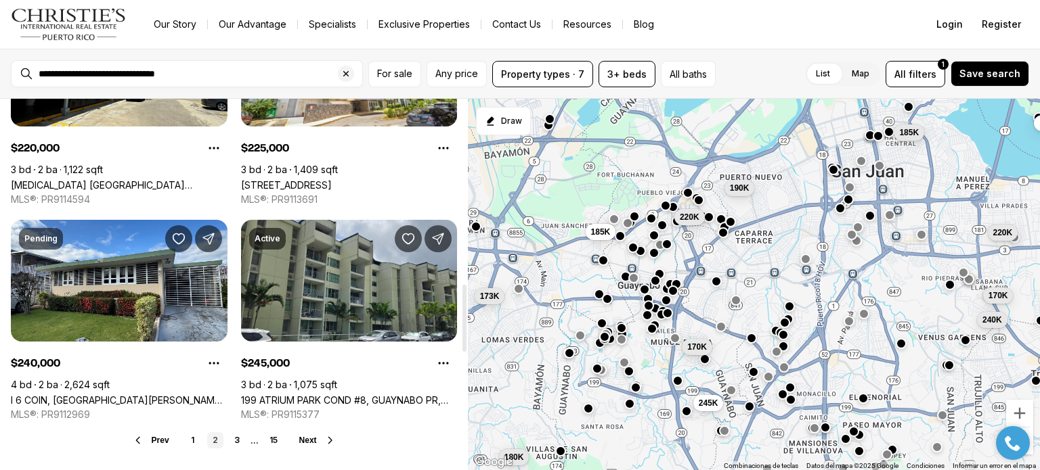
scroll to position [1024, 0]
click at [236, 433] on link "3" at bounding box center [237, 441] width 16 height 16
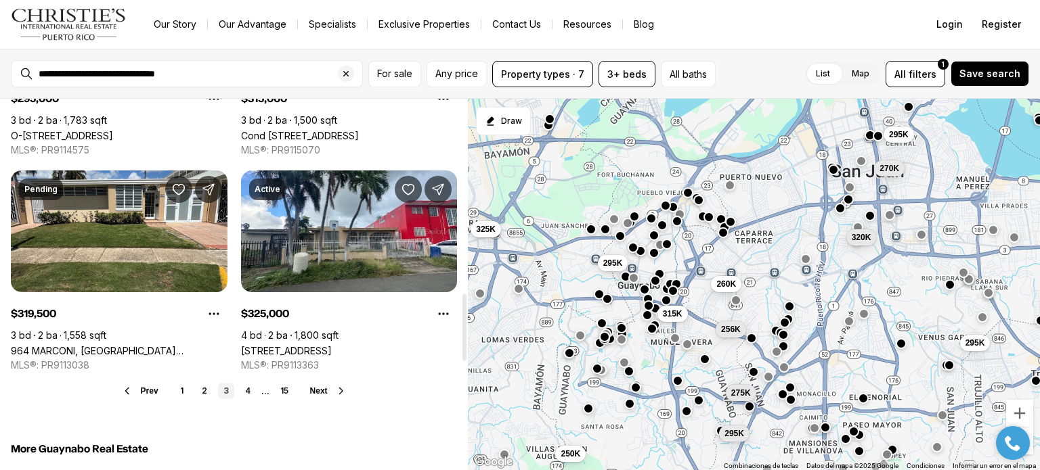
scroll to position [1074, 0]
click at [249, 382] on link "4" at bounding box center [248, 390] width 16 height 16
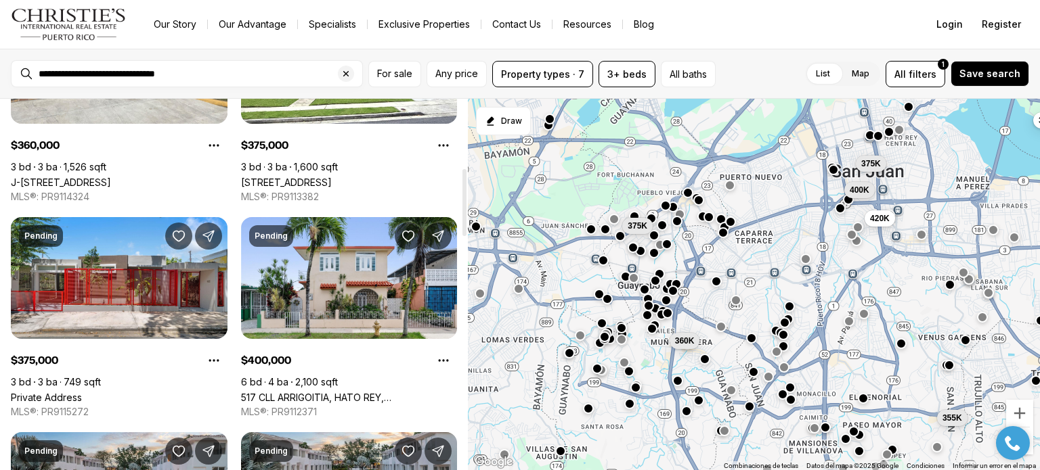
scroll to position [383, 0]
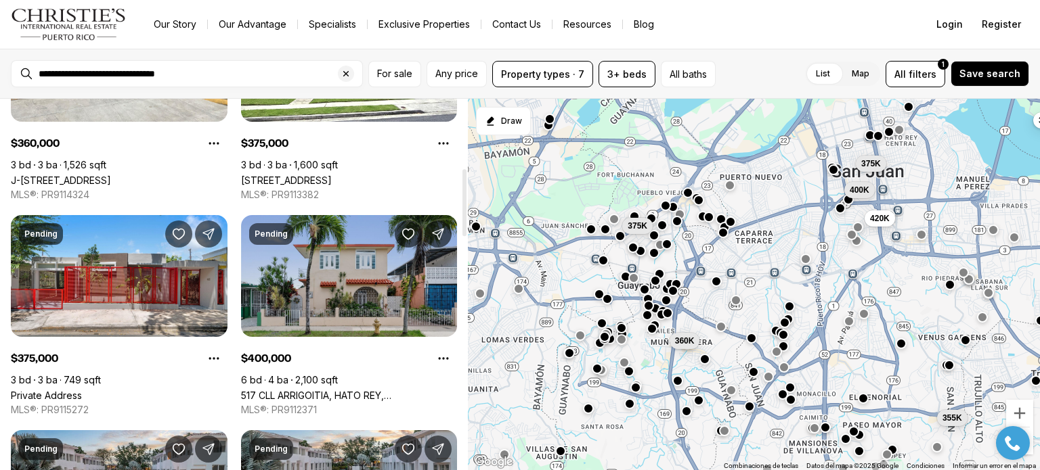
click at [277, 390] on link "517 CLL ARRIGOITIA, HATO REY, [GEOGRAPHIC_DATA][PERSON_NAME], 00918" at bounding box center [349, 396] width 217 height 12
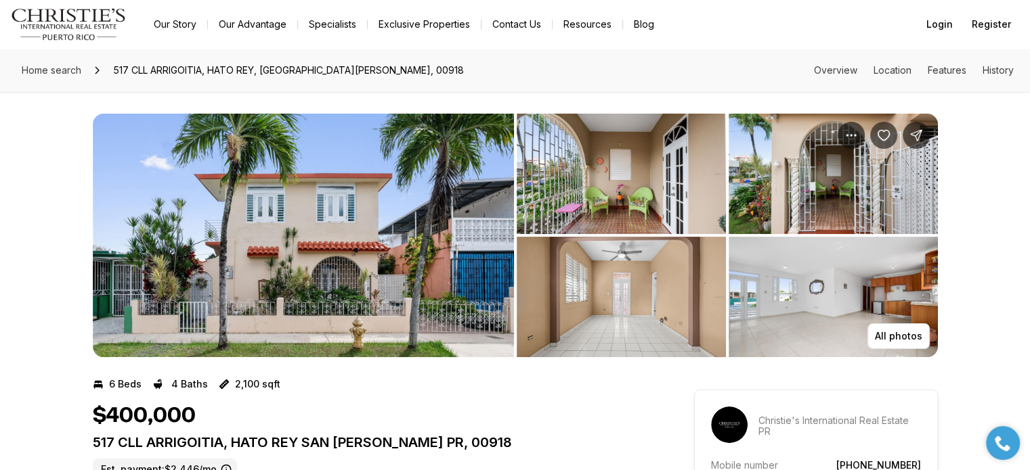
click at [399, 255] on img "View image gallery" at bounding box center [303, 236] width 421 height 244
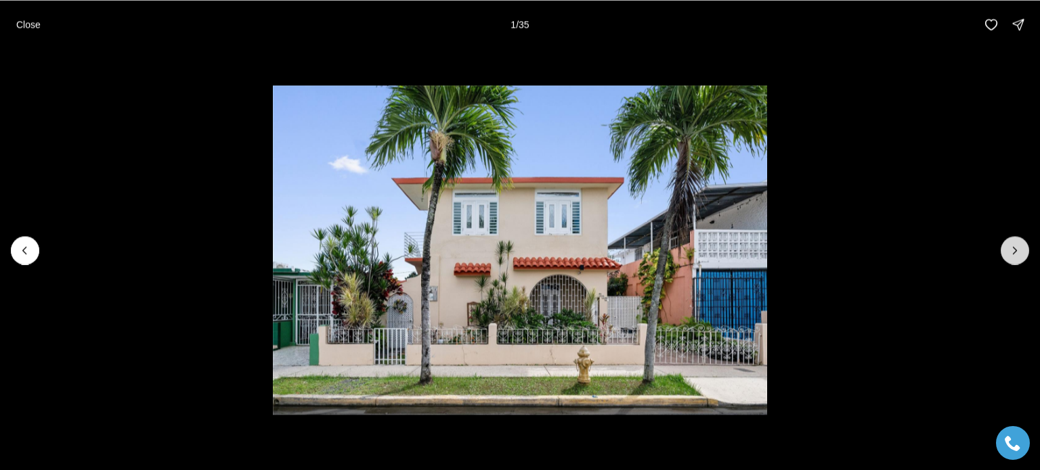
click at [1012, 248] on icon "Next slide" at bounding box center [1015, 251] width 14 height 14
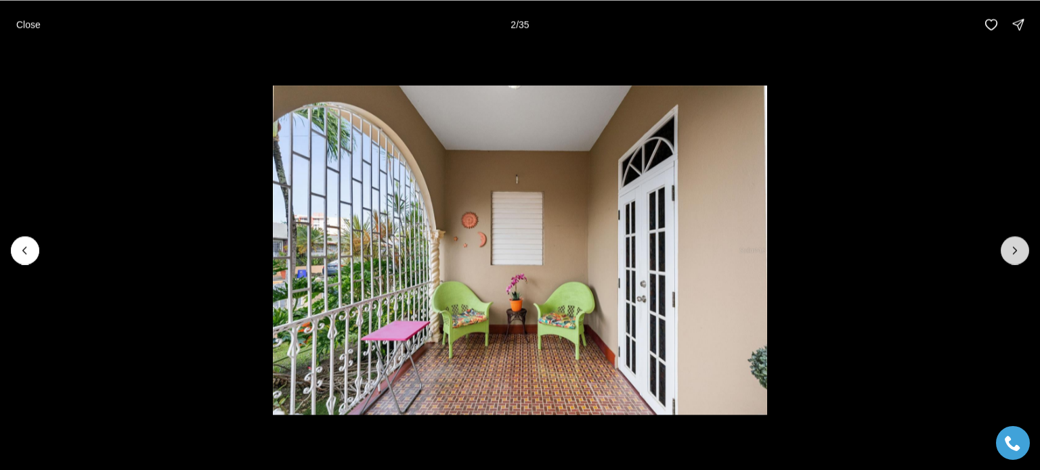
click at [1012, 248] on icon "Next slide" at bounding box center [1015, 251] width 14 height 14
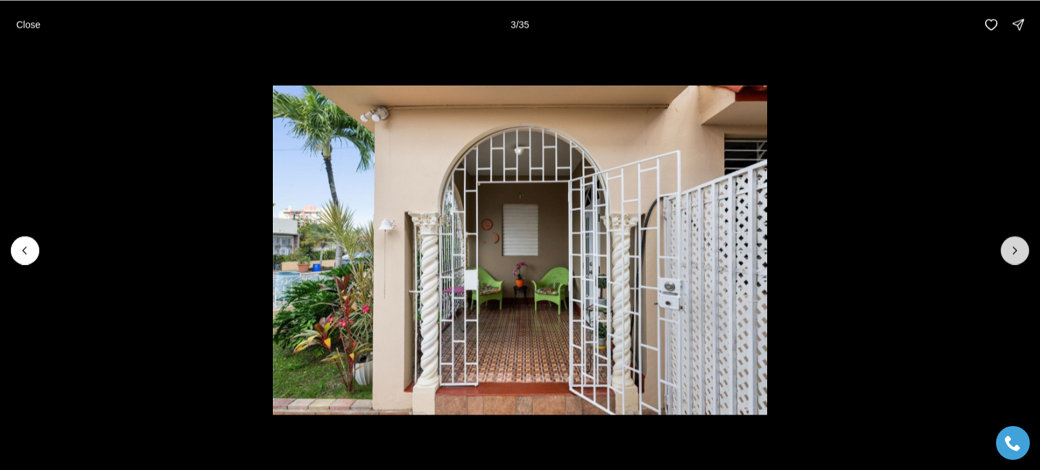
click at [1012, 248] on icon "Next slide" at bounding box center [1015, 251] width 14 height 14
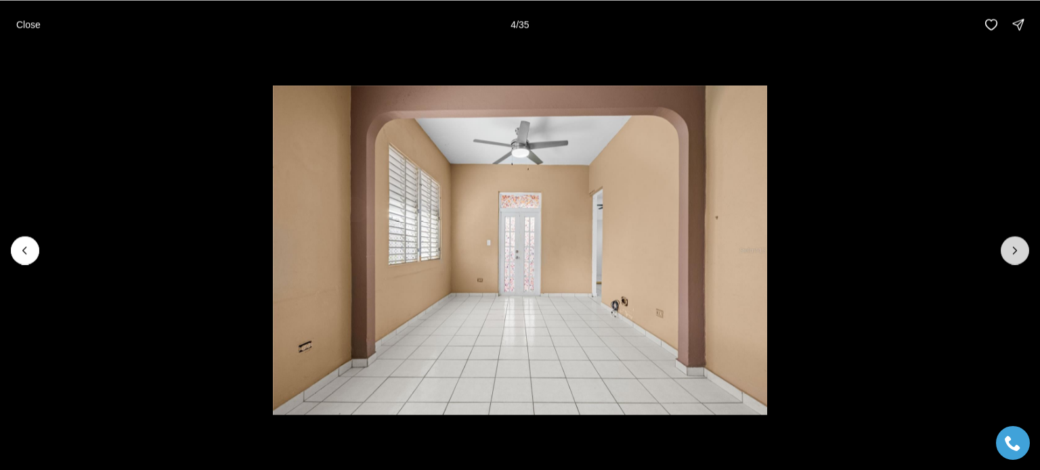
click at [1012, 248] on icon "Next slide" at bounding box center [1015, 251] width 14 height 14
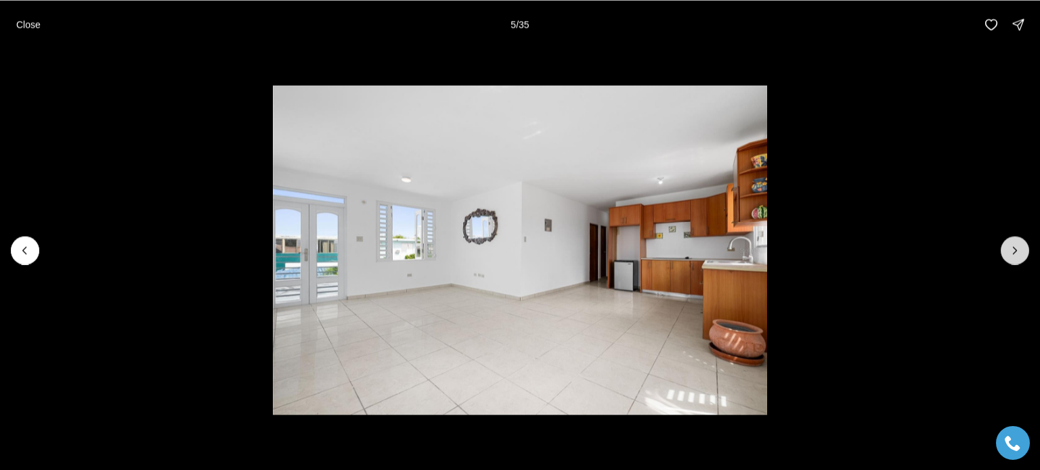
click at [1012, 248] on icon "Next slide" at bounding box center [1015, 251] width 14 height 14
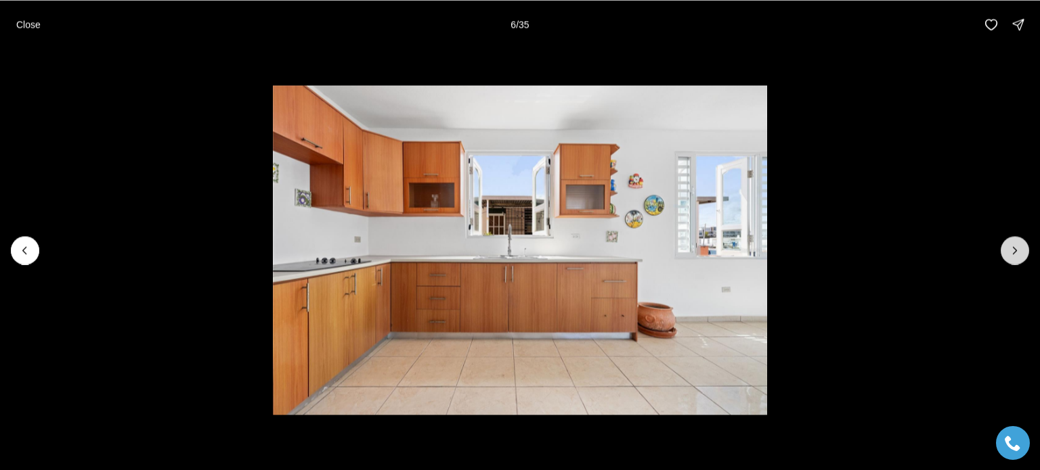
click at [1012, 248] on icon "Next slide" at bounding box center [1015, 251] width 14 height 14
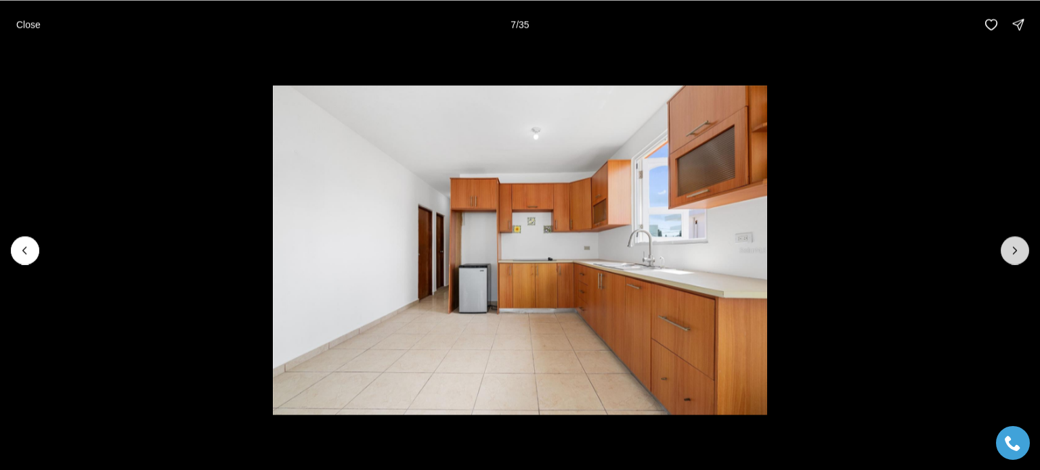
click at [1012, 248] on icon "Next slide" at bounding box center [1015, 251] width 14 height 14
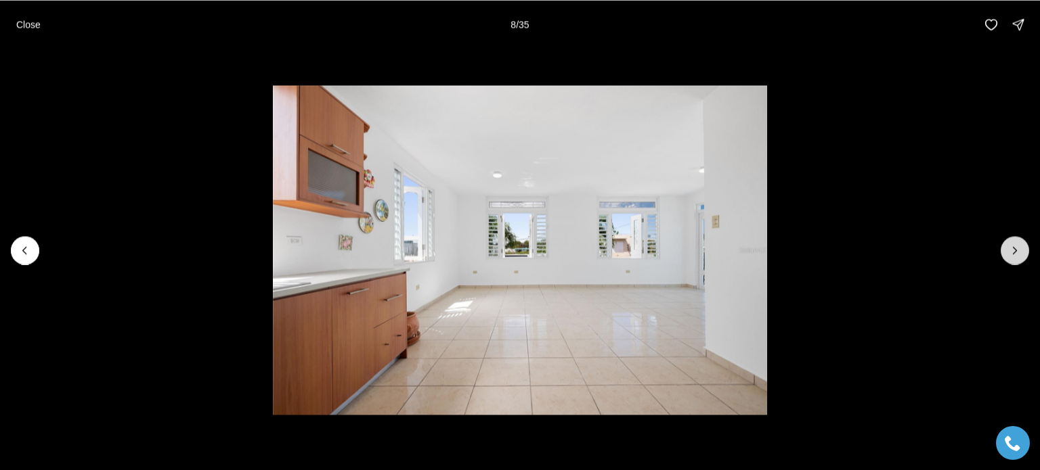
click at [1012, 248] on icon "Next slide" at bounding box center [1015, 251] width 14 height 14
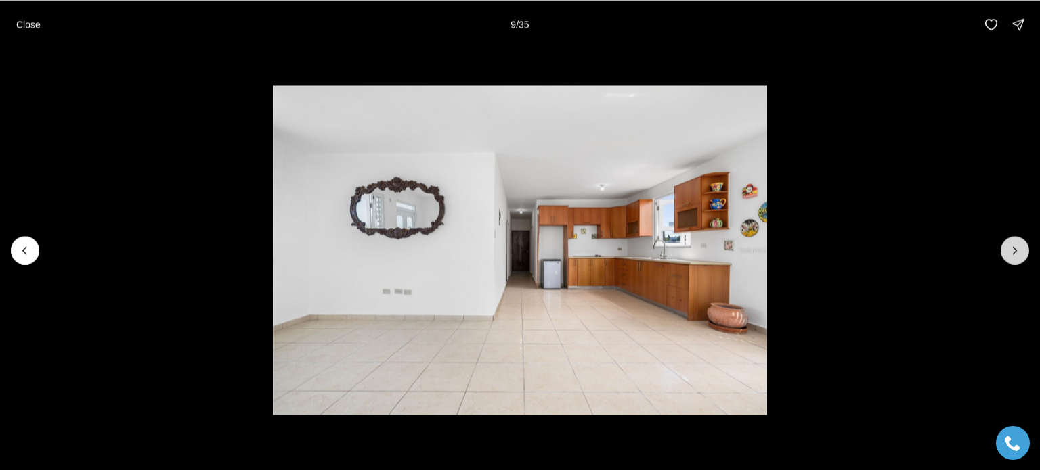
click at [1012, 248] on icon "Next slide" at bounding box center [1015, 251] width 14 height 14
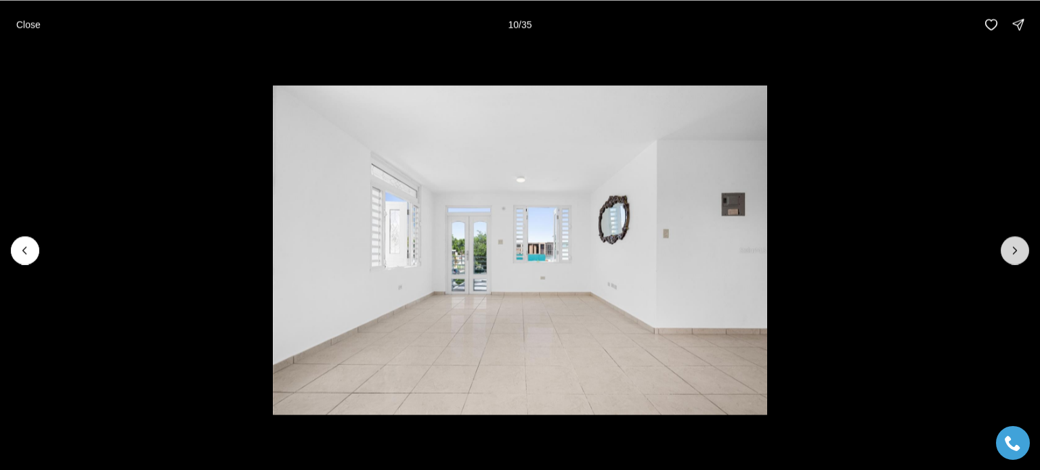
click at [1012, 248] on icon "Next slide" at bounding box center [1015, 251] width 14 height 14
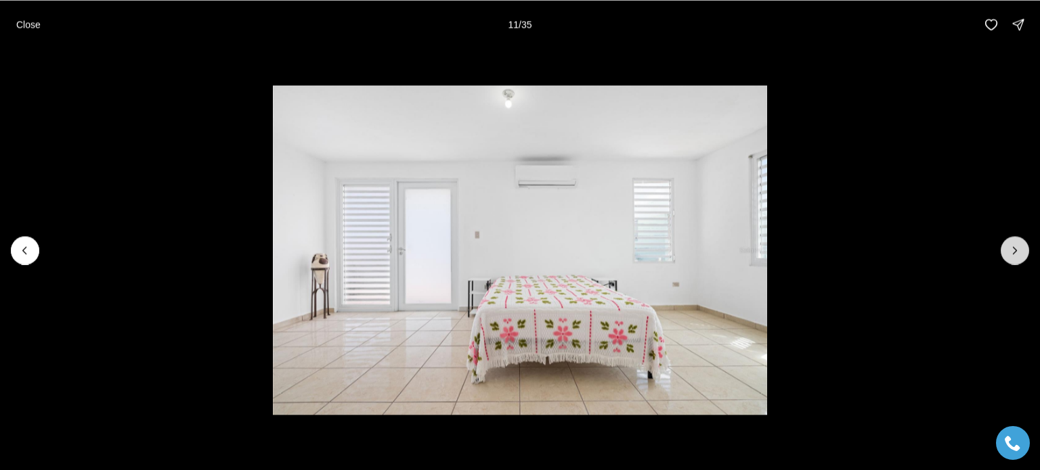
click at [1012, 248] on icon "Next slide" at bounding box center [1015, 251] width 14 height 14
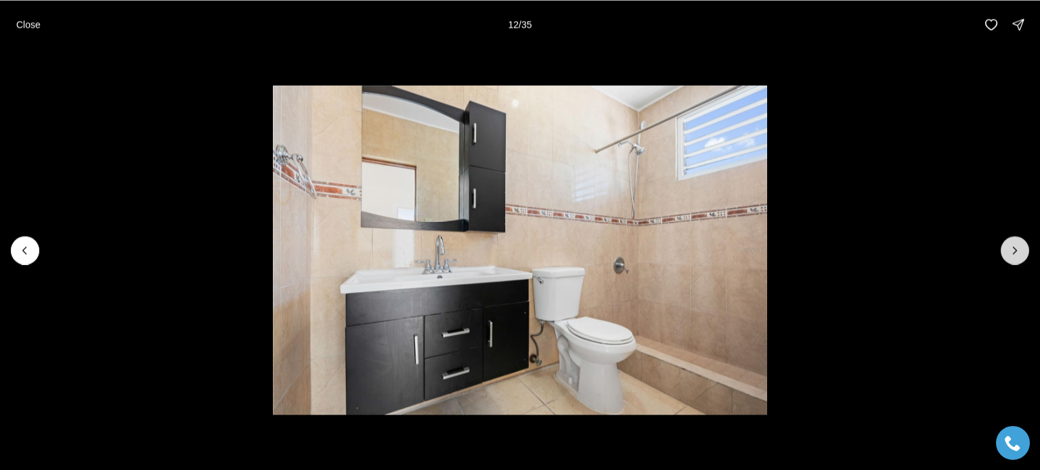
click at [1012, 248] on icon "Next slide" at bounding box center [1015, 251] width 14 height 14
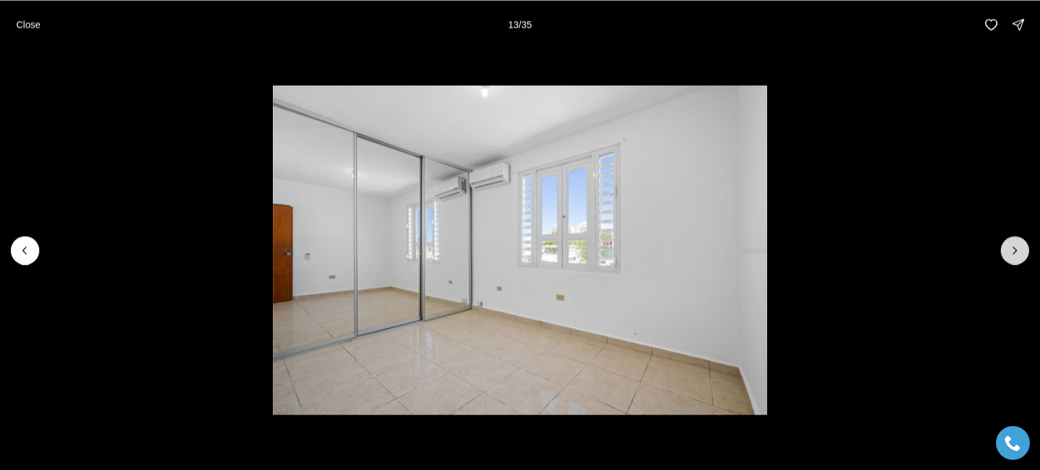
click at [1012, 248] on icon "Next slide" at bounding box center [1015, 251] width 14 height 14
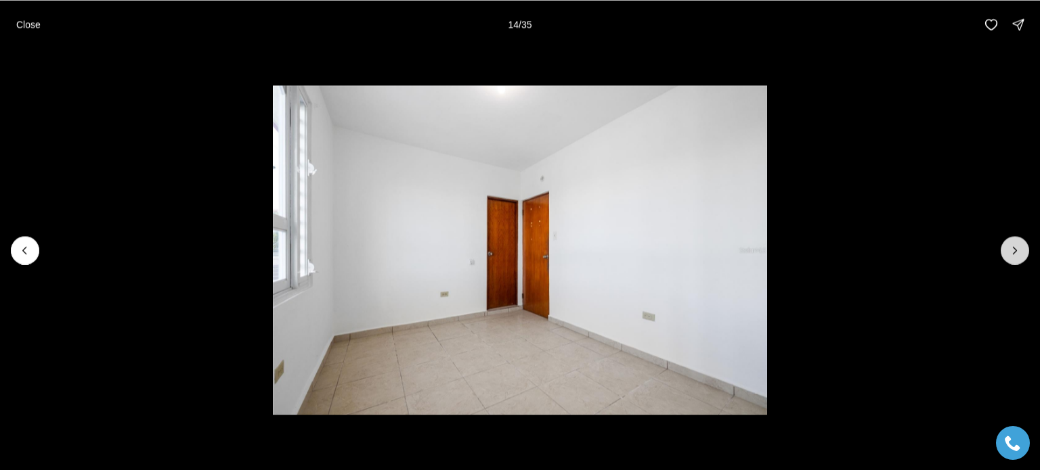
click at [1012, 248] on icon "Next slide" at bounding box center [1015, 251] width 14 height 14
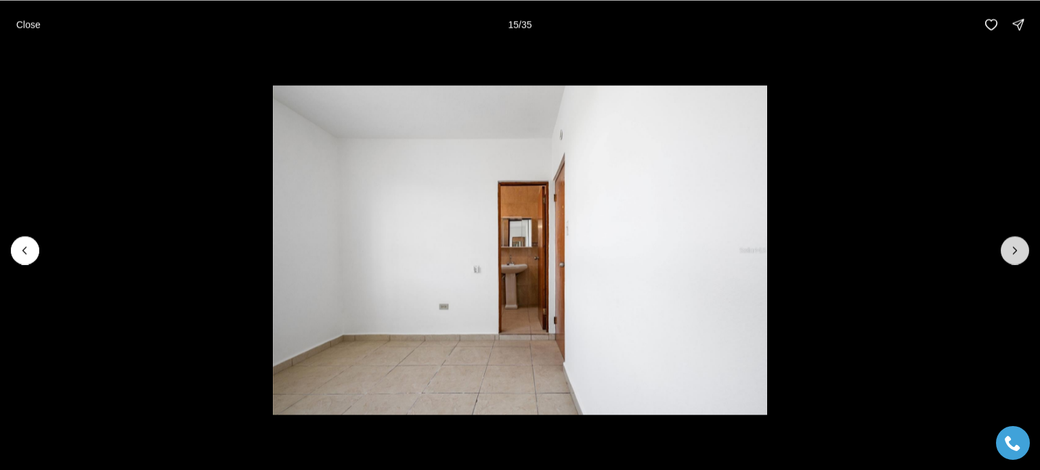
click at [1012, 248] on icon "Next slide" at bounding box center [1015, 251] width 14 height 14
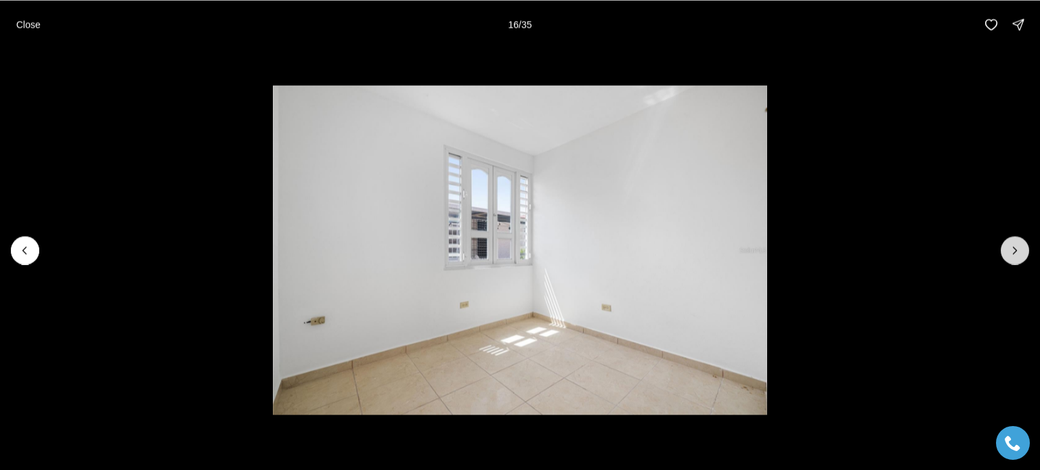
click at [1012, 248] on icon "Next slide" at bounding box center [1015, 251] width 14 height 14
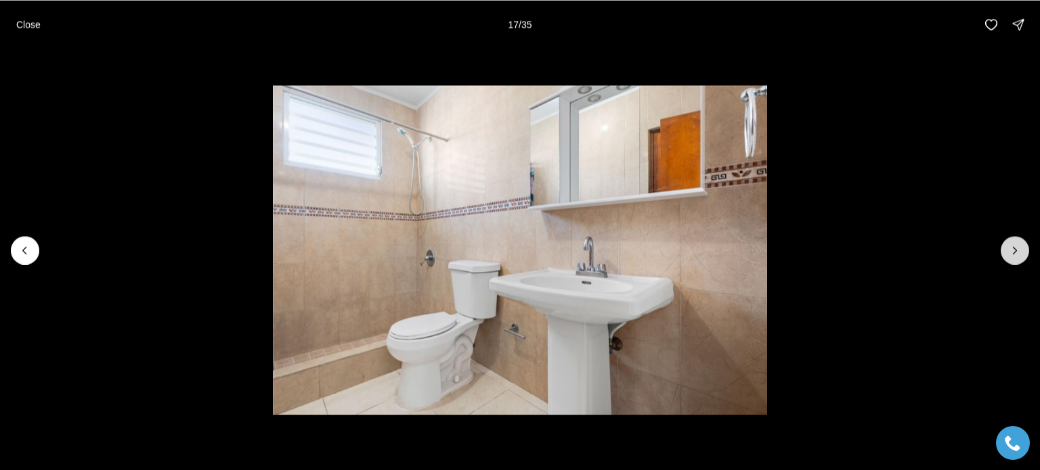
click at [1012, 248] on icon "Next slide" at bounding box center [1015, 251] width 14 height 14
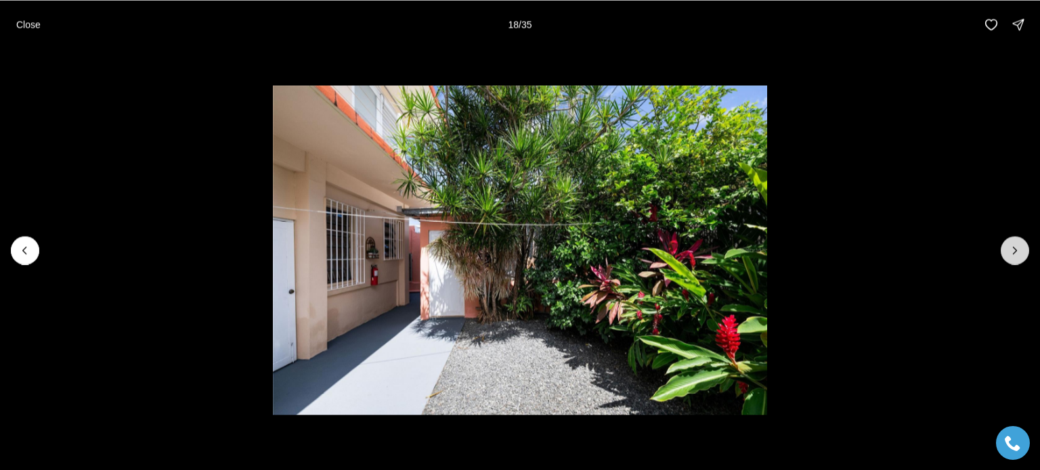
click at [1012, 248] on icon "Next slide" at bounding box center [1015, 251] width 14 height 14
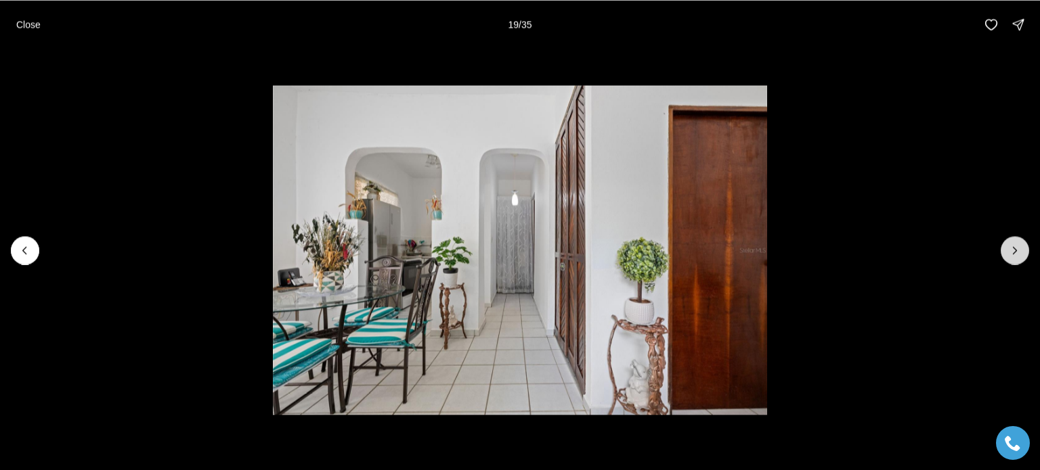
click at [1012, 248] on icon "Next slide" at bounding box center [1015, 251] width 14 height 14
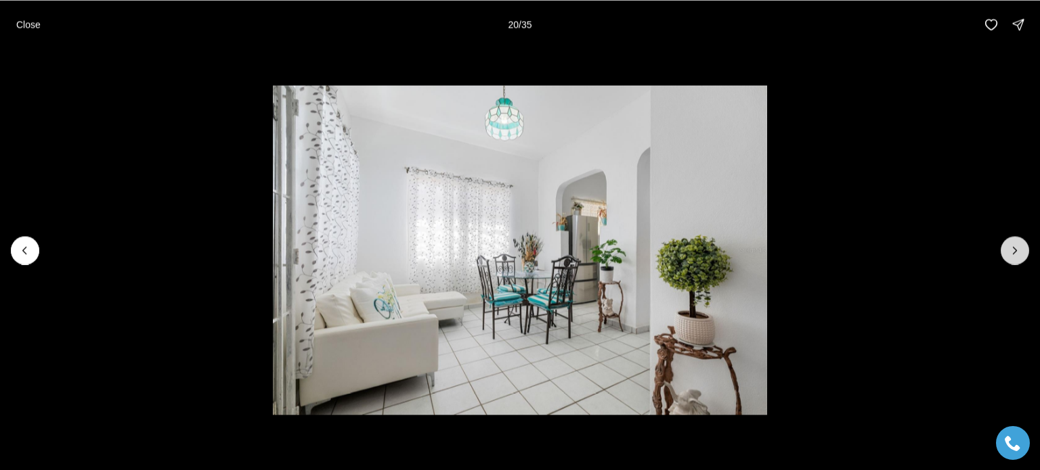
click at [1012, 248] on icon "Next slide" at bounding box center [1015, 251] width 14 height 14
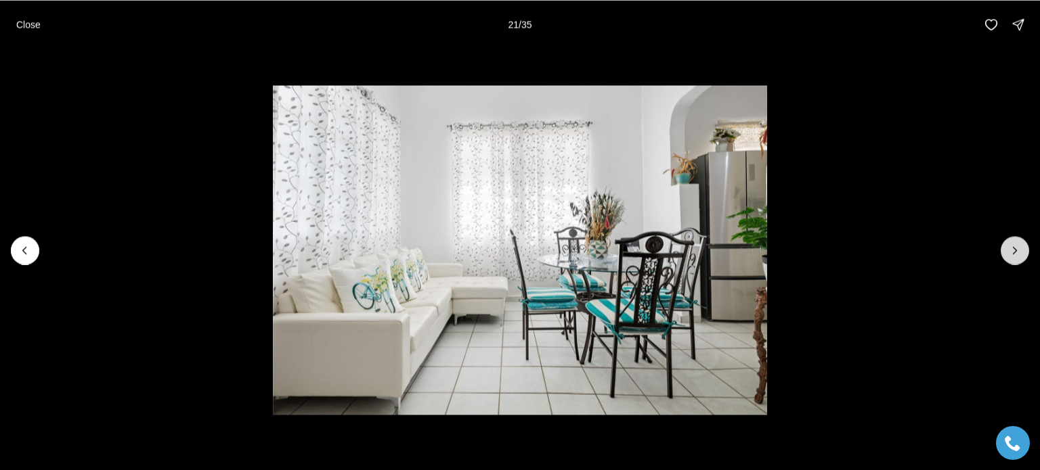
click at [1012, 248] on icon "Next slide" at bounding box center [1015, 251] width 14 height 14
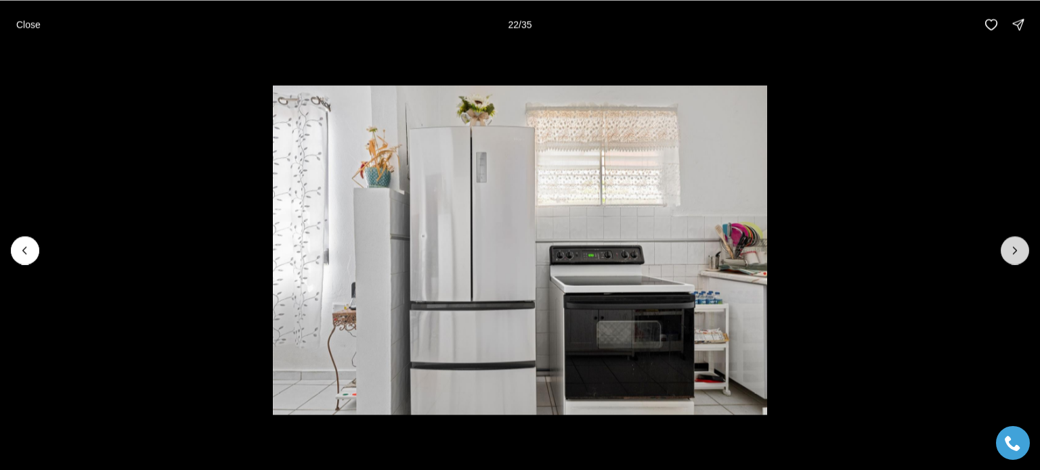
click at [1012, 248] on icon "Next slide" at bounding box center [1015, 251] width 14 height 14
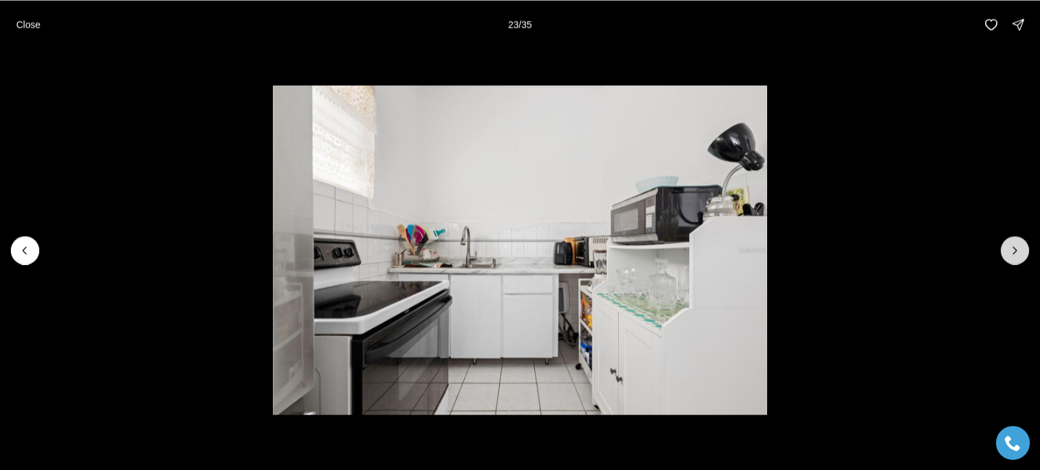
click at [1012, 248] on icon "Next slide" at bounding box center [1015, 251] width 14 height 14
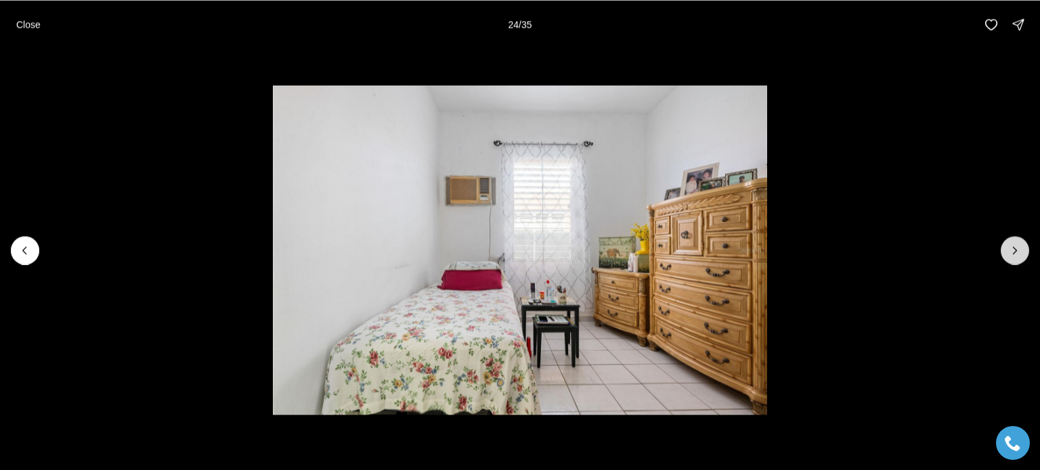
click at [1012, 248] on icon "Next slide" at bounding box center [1015, 251] width 14 height 14
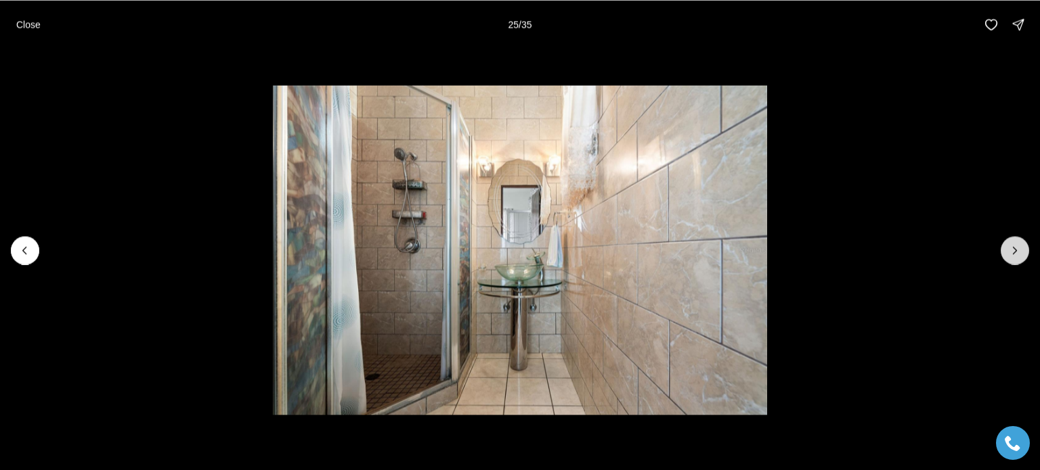
click at [1012, 248] on icon "Next slide" at bounding box center [1015, 251] width 14 height 14
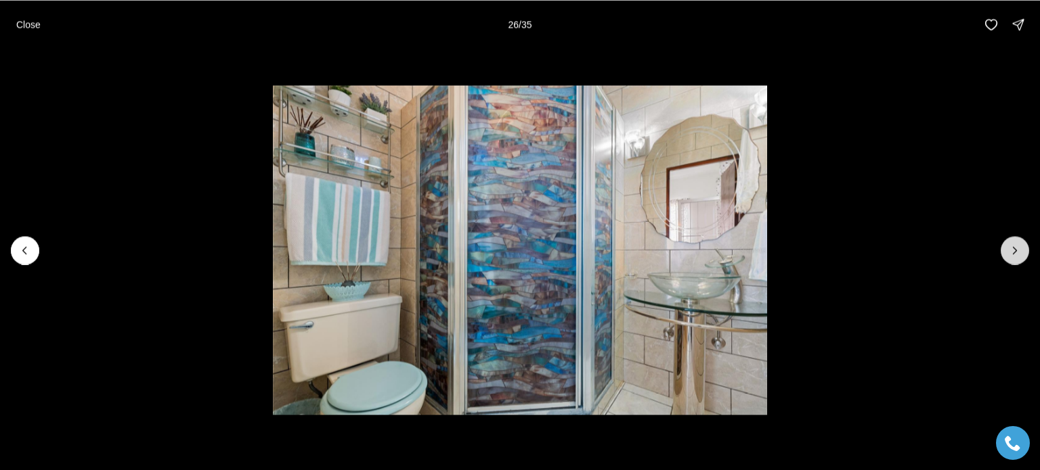
click at [1012, 248] on icon "Next slide" at bounding box center [1015, 251] width 14 height 14
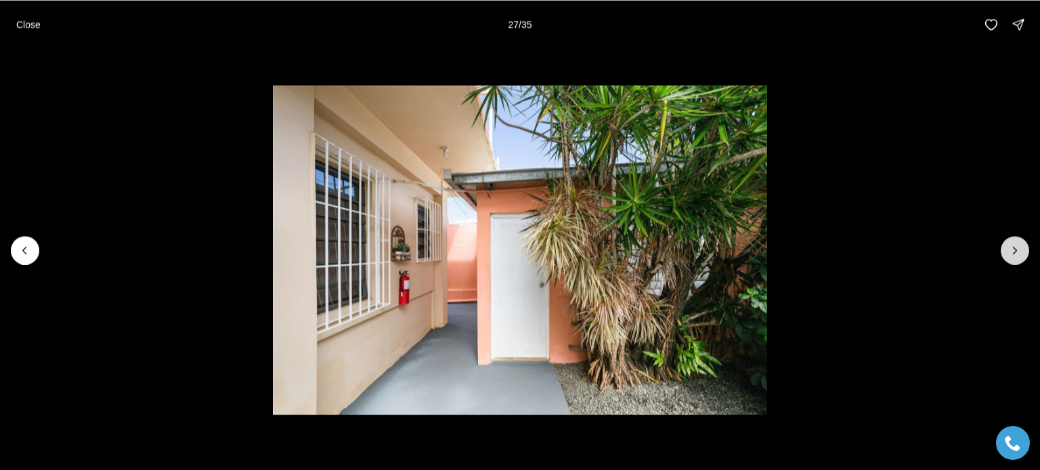
click at [1012, 248] on icon "Next slide" at bounding box center [1015, 251] width 14 height 14
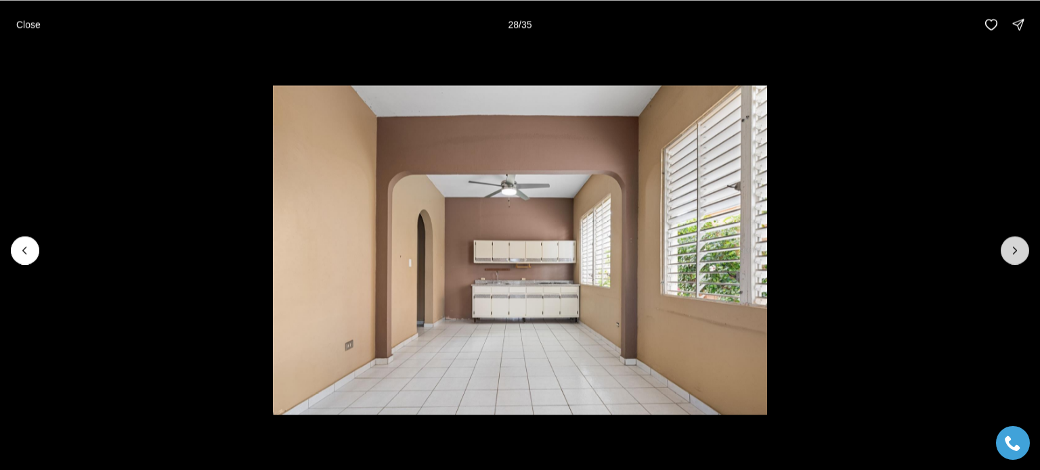
click at [1012, 248] on icon "Next slide" at bounding box center [1015, 251] width 14 height 14
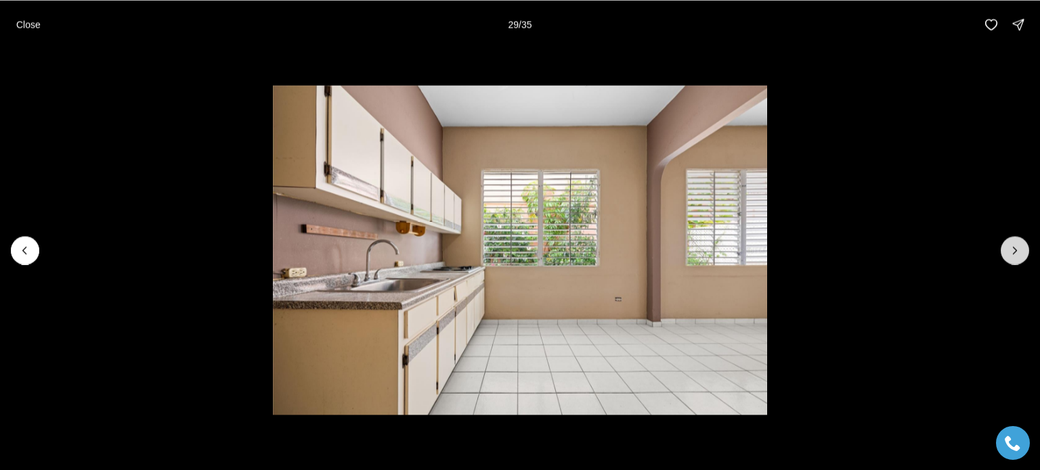
click at [1012, 248] on icon "Next slide" at bounding box center [1015, 251] width 14 height 14
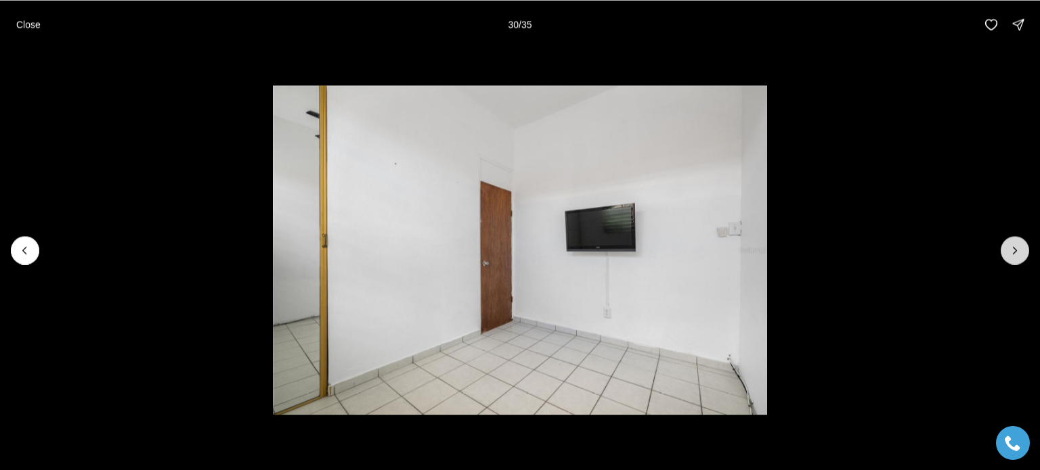
click at [1012, 248] on icon "Next slide" at bounding box center [1015, 251] width 14 height 14
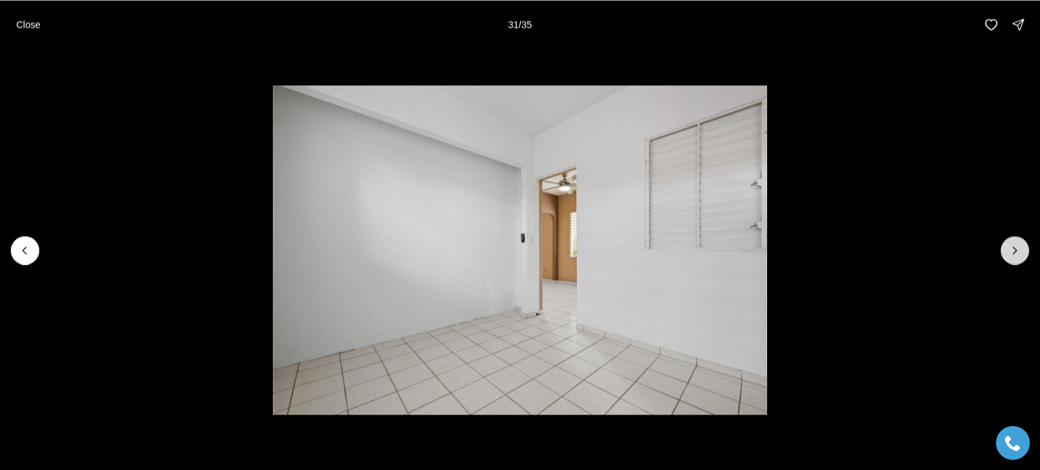
click at [1012, 248] on icon "Next slide" at bounding box center [1015, 251] width 14 height 14
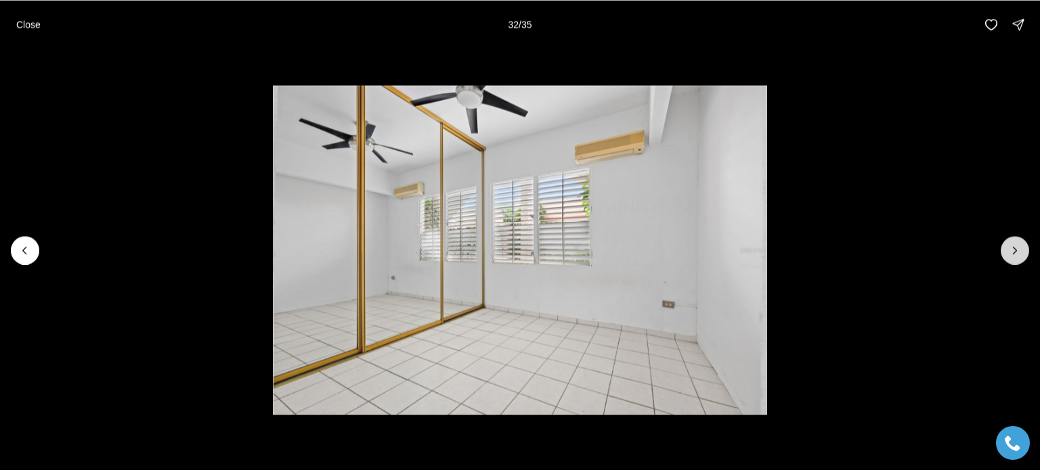
click at [1012, 248] on icon "Next slide" at bounding box center [1015, 251] width 14 height 14
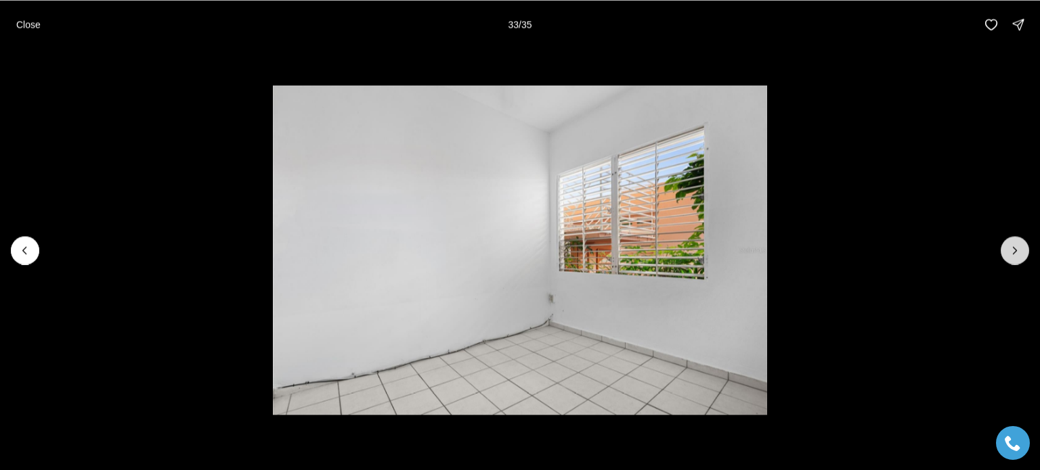
click at [1012, 248] on icon "Next slide" at bounding box center [1015, 251] width 14 height 14
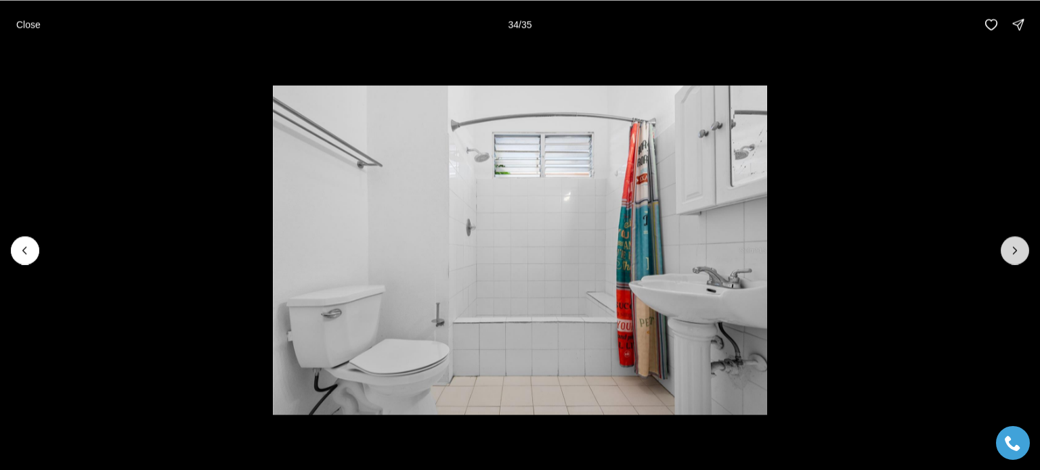
click at [1012, 248] on icon "Next slide" at bounding box center [1015, 251] width 14 height 14
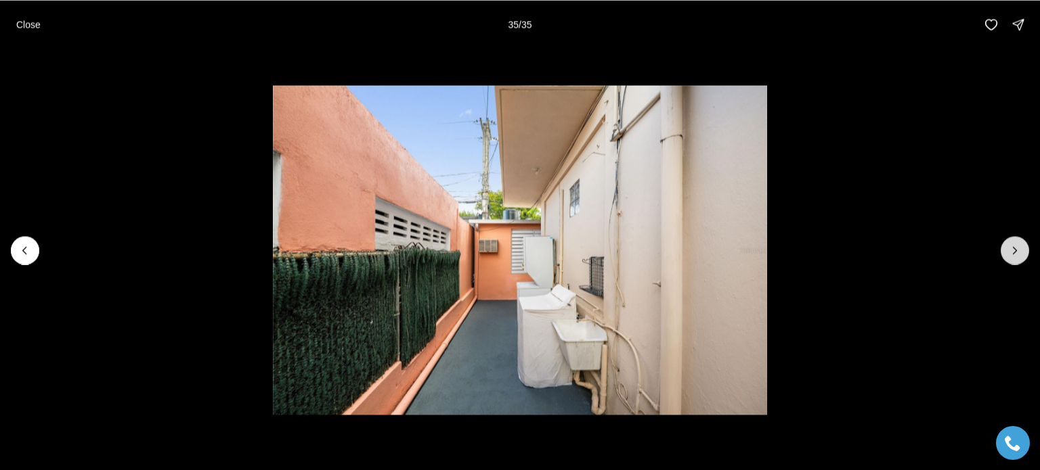
click at [1012, 248] on div at bounding box center [1015, 250] width 28 height 28
click at [24, 23] on p "Close" at bounding box center [28, 24] width 24 height 11
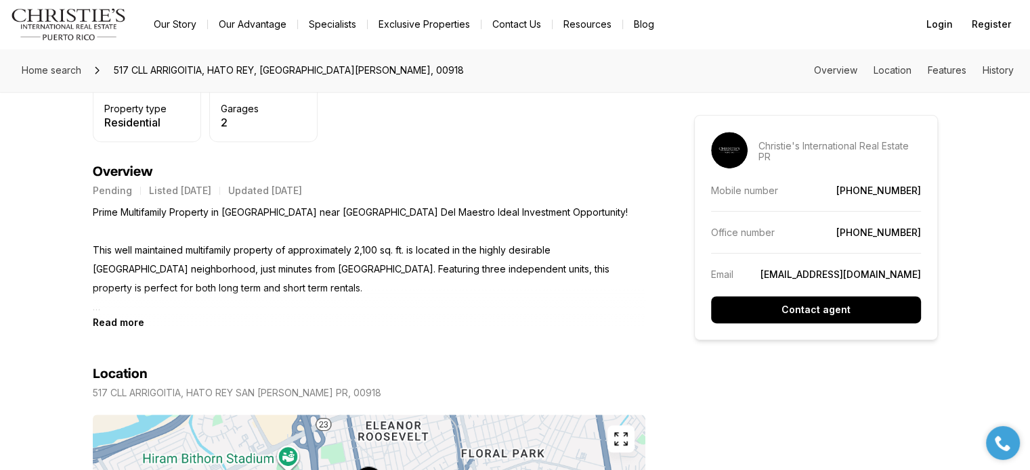
scroll to position [519, 0]
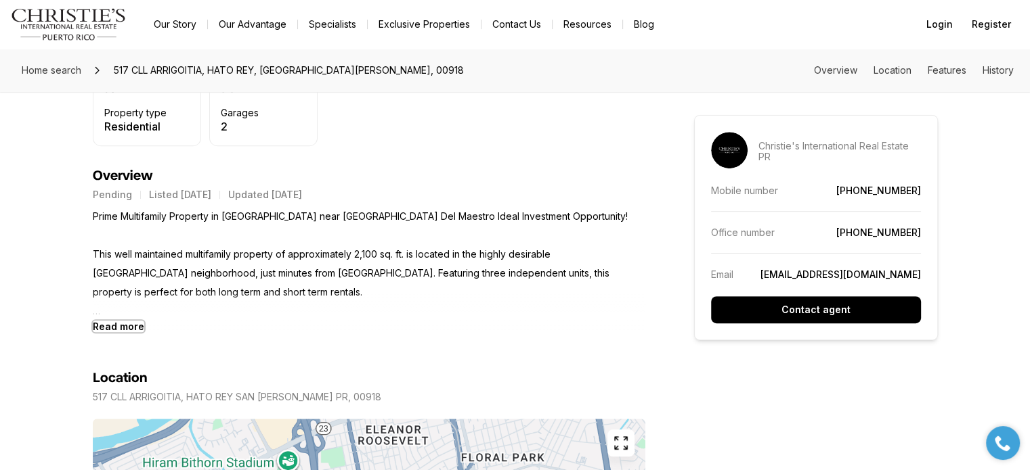
click at [122, 328] on b "Read more" at bounding box center [118, 327] width 51 height 12
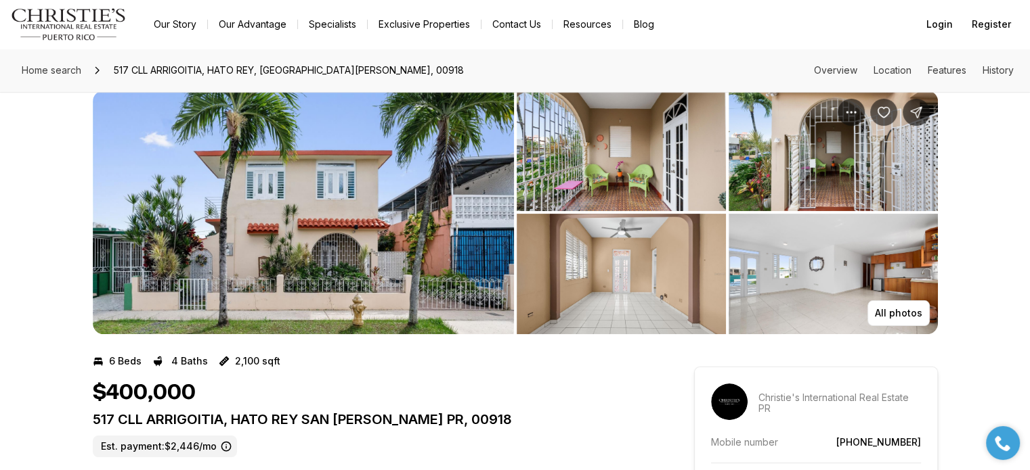
scroll to position [0, 0]
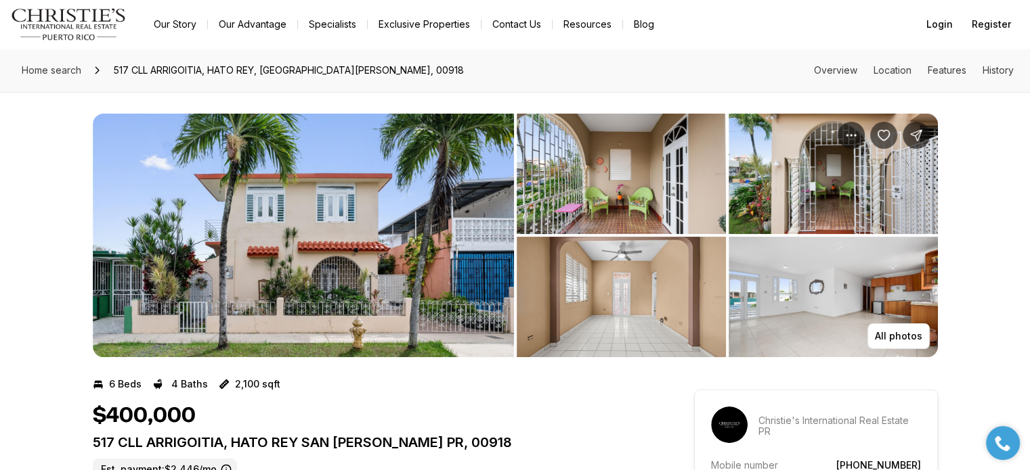
click at [776, 198] on img "View image gallery" at bounding box center [832, 174] width 209 height 120
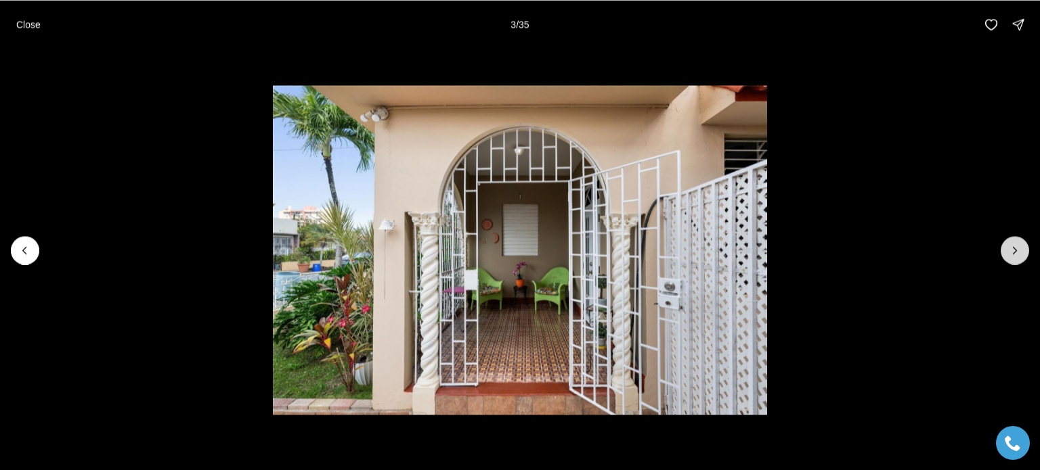
click at [1023, 254] on button "Next slide" at bounding box center [1015, 250] width 28 height 28
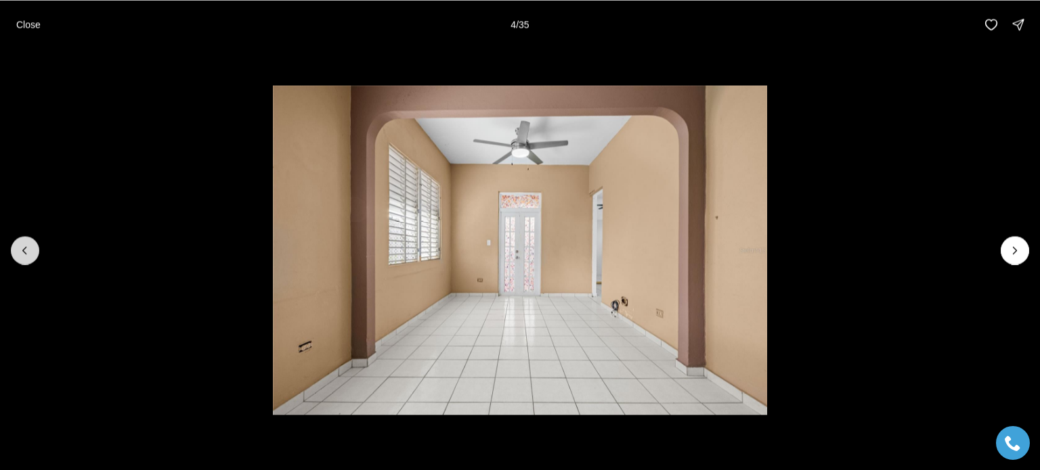
click at [21, 249] on icon "Previous slide" at bounding box center [25, 251] width 14 height 14
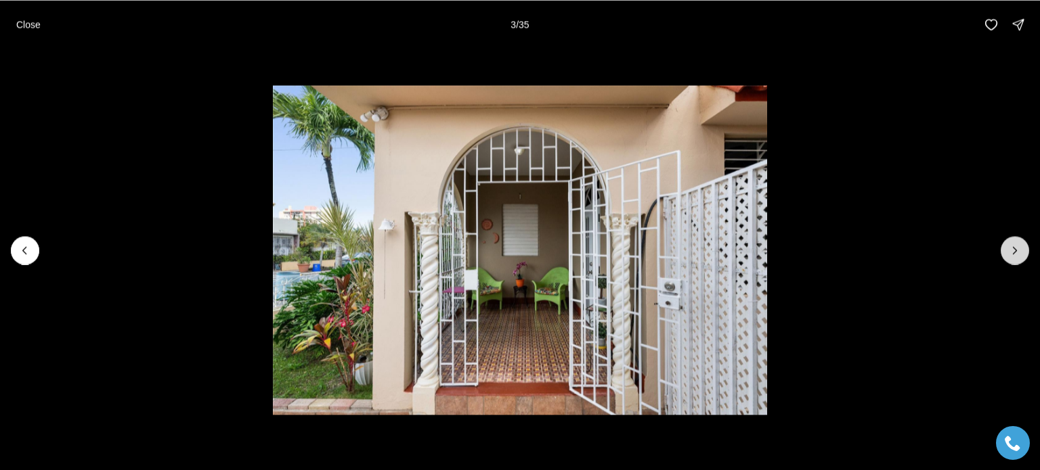
click at [1013, 253] on icon "Next slide" at bounding box center [1014, 250] width 3 height 7
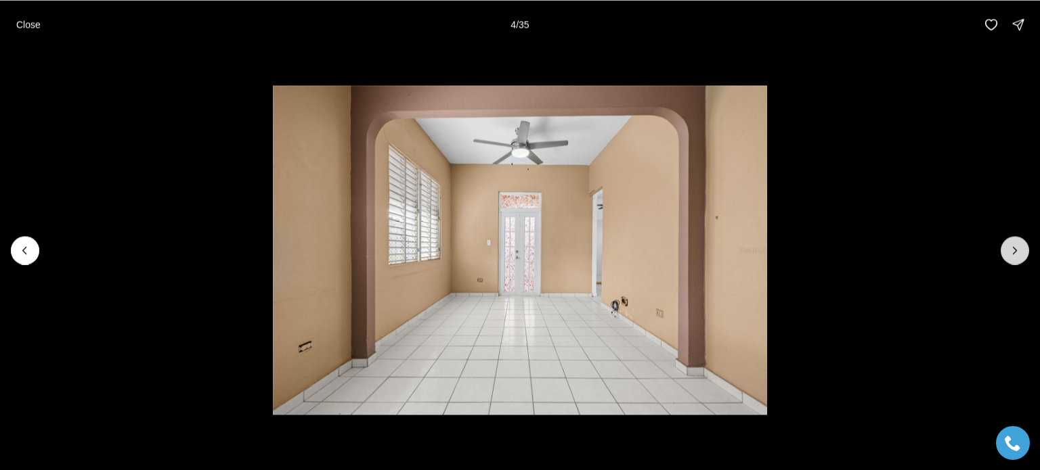
click at [1007, 246] on button "Next slide" at bounding box center [1015, 250] width 28 height 28
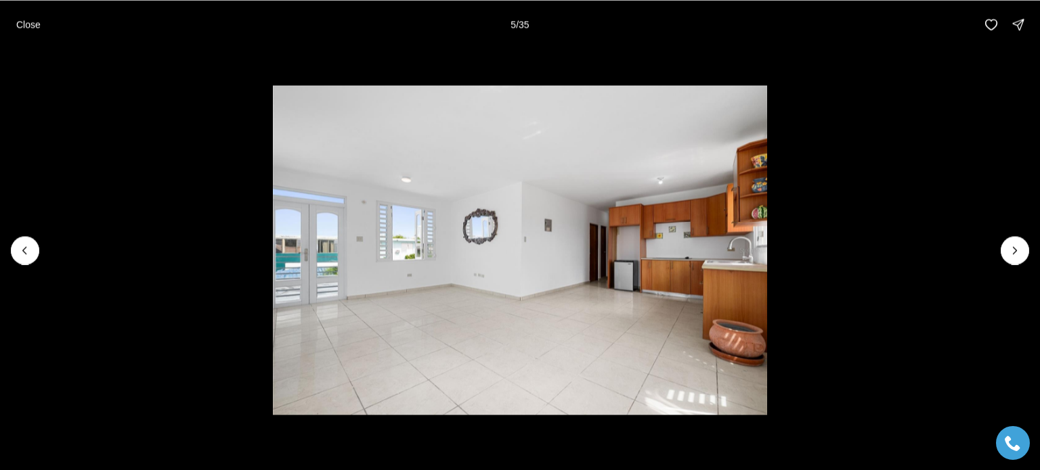
click at [311, 269] on img "5 of 35" at bounding box center [520, 250] width 494 height 330
click at [1013, 253] on icon "Next slide" at bounding box center [1014, 250] width 3 height 7
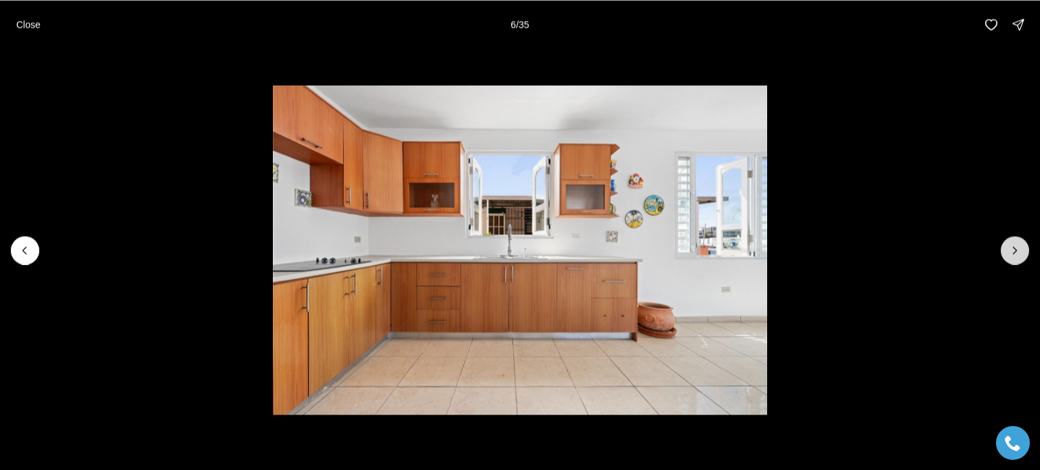
click at [1013, 253] on icon "Next slide" at bounding box center [1014, 250] width 3 height 7
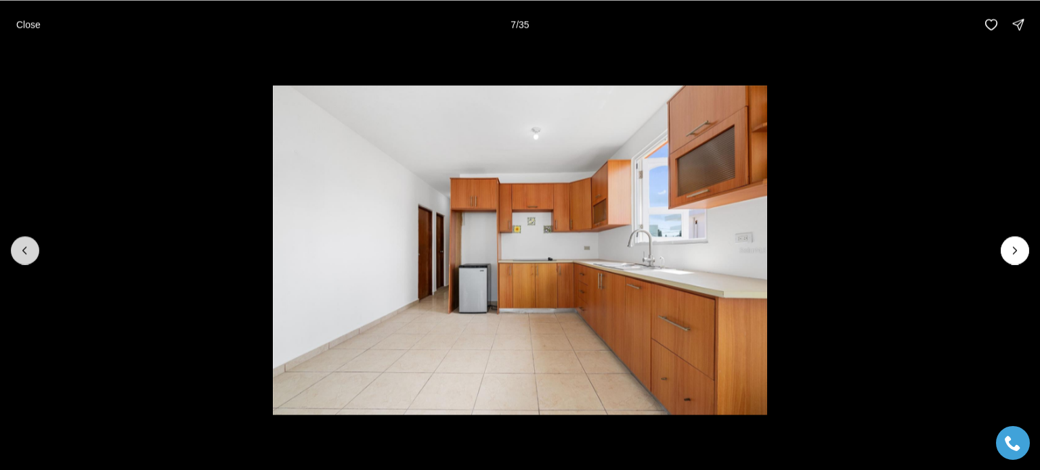
click at [20, 252] on icon "Previous slide" at bounding box center [25, 251] width 14 height 14
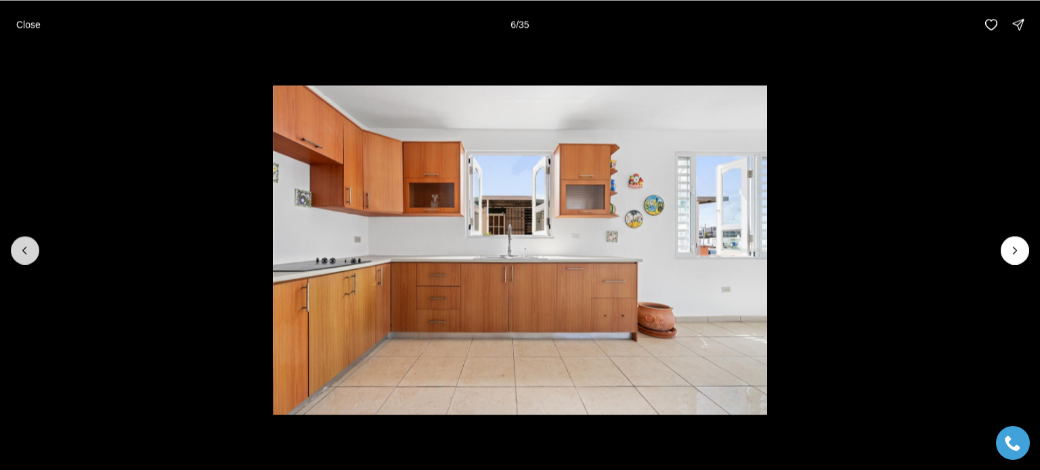
click at [20, 252] on icon "Previous slide" at bounding box center [25, 251] width 14 height 14
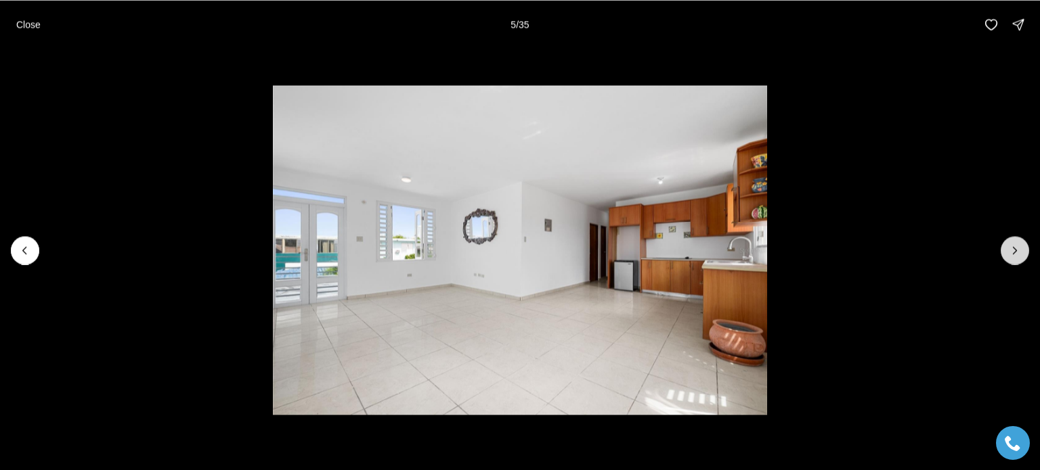
click at [1015, 250] on icon "Next slide" at bounding box center [1015, 251] width 14 height 14
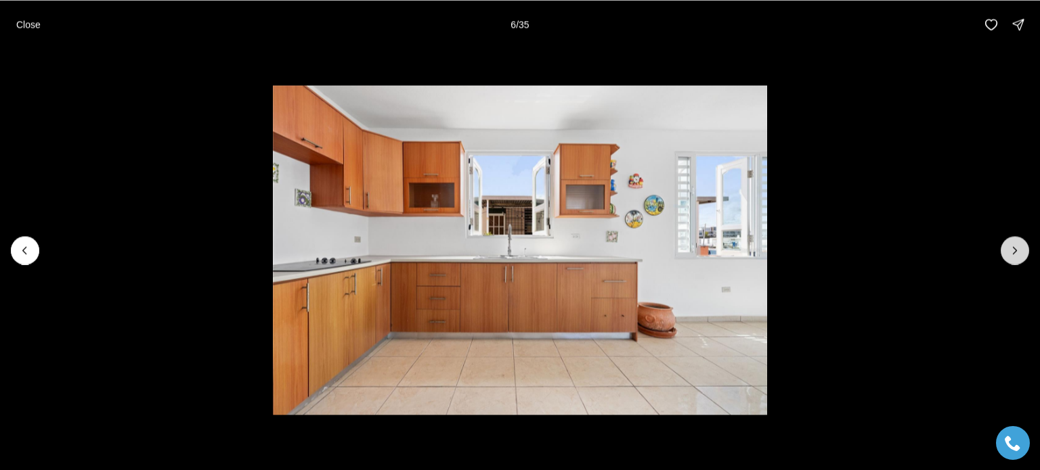
click at [1015, 250] on icon "Next slide" at bounding box center [1015, 251] width 14 height 14
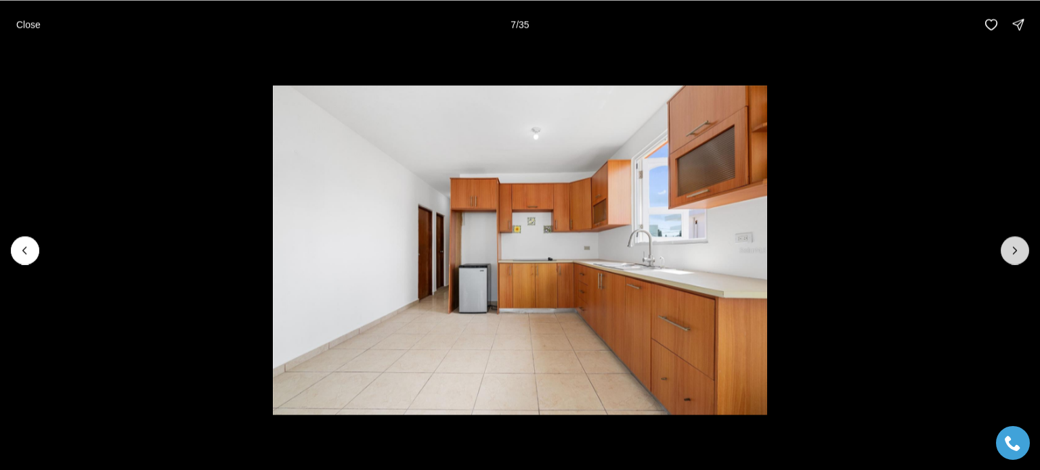
click at [1015, 250] on icon "Next slide" at bounding box center [1015, 251] width 14 height 14
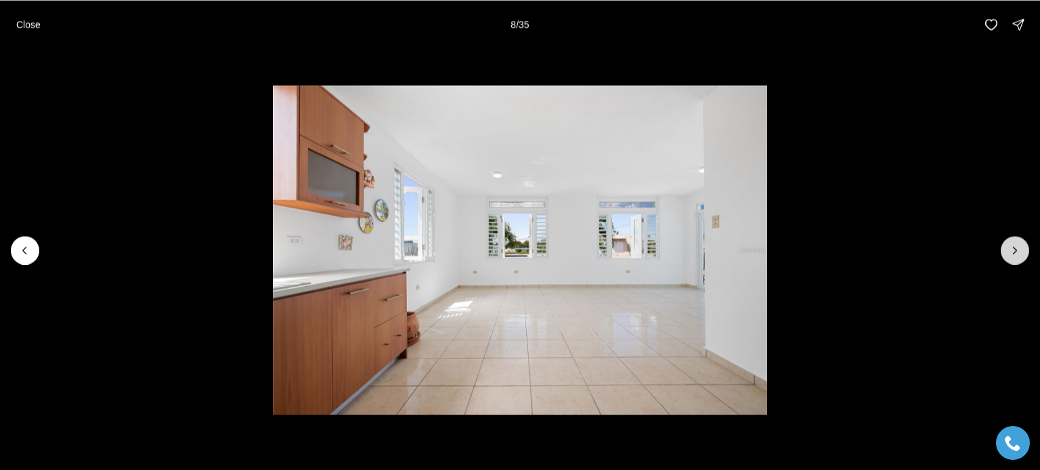
click at [1015, 250] on icon "Next slide" at bounding box center [1015, 251] width 14 height 14
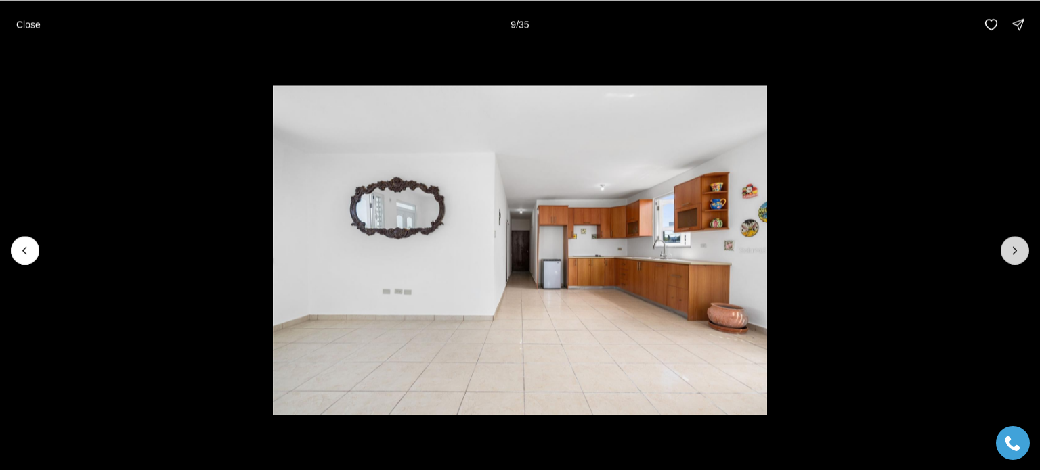
click at [1013, 252] on icon "Next slide" at bounding box center [1015, 251] width 14 height 14
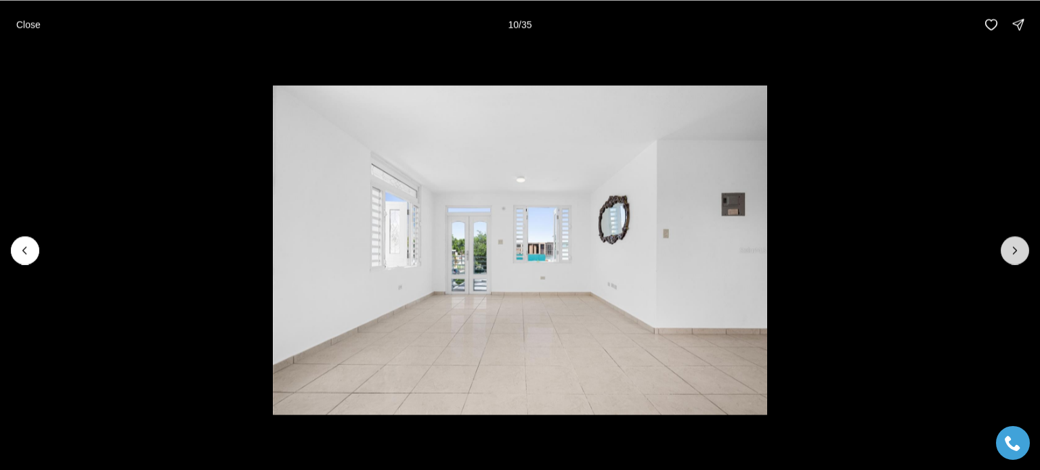
click at [1013, 251] on icon "Next slide" at bounding box center [1015, 251] width 14 height 14
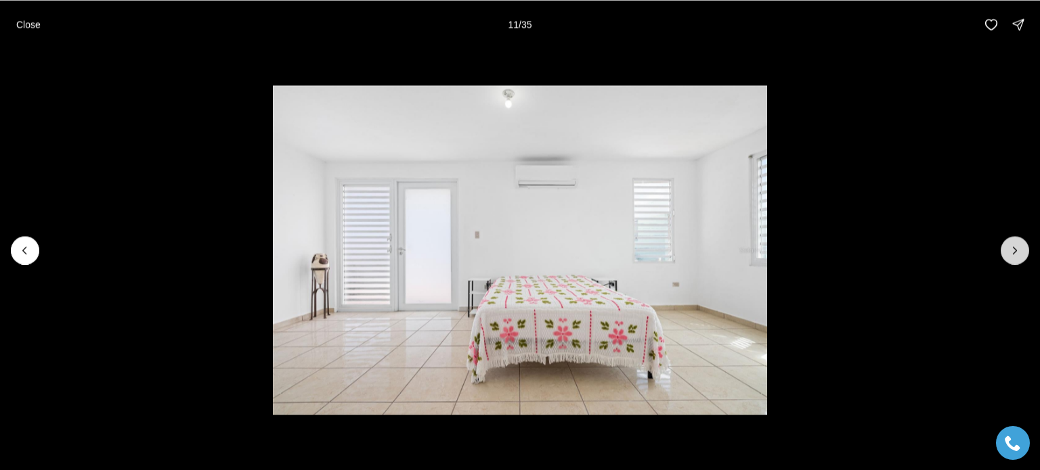
click at [1013, 251] on icon "Next slide" at bounding box center [1015, 251] width 14 height 14
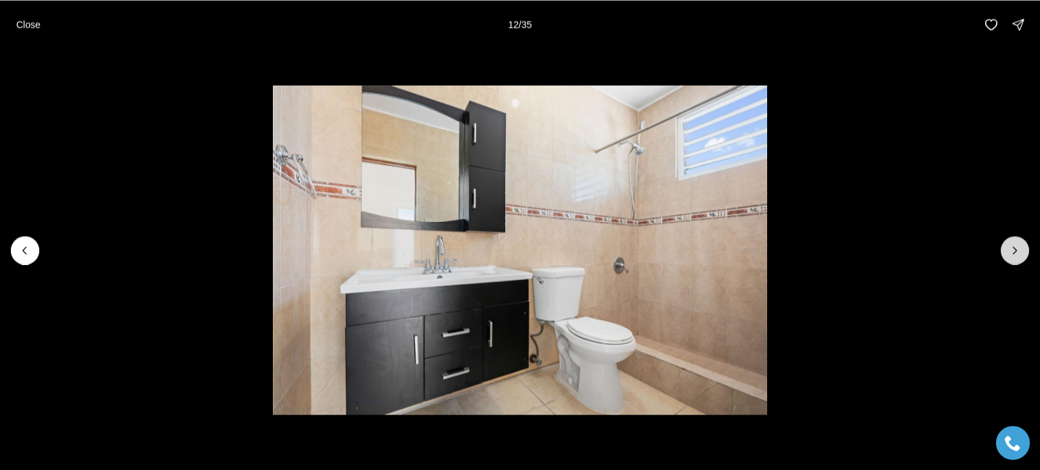
click at [1013, 251] on icon "Next slide" at bounding box center [1015, 251] width 14 height 14
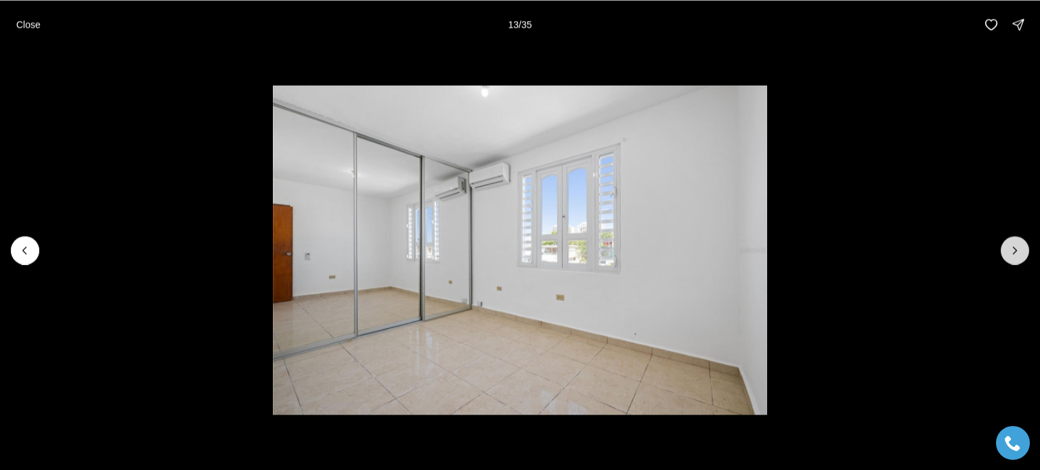
click at [1013, 251] on icon "Next slide" at bounding box center [1015, 251] width 14 height 14
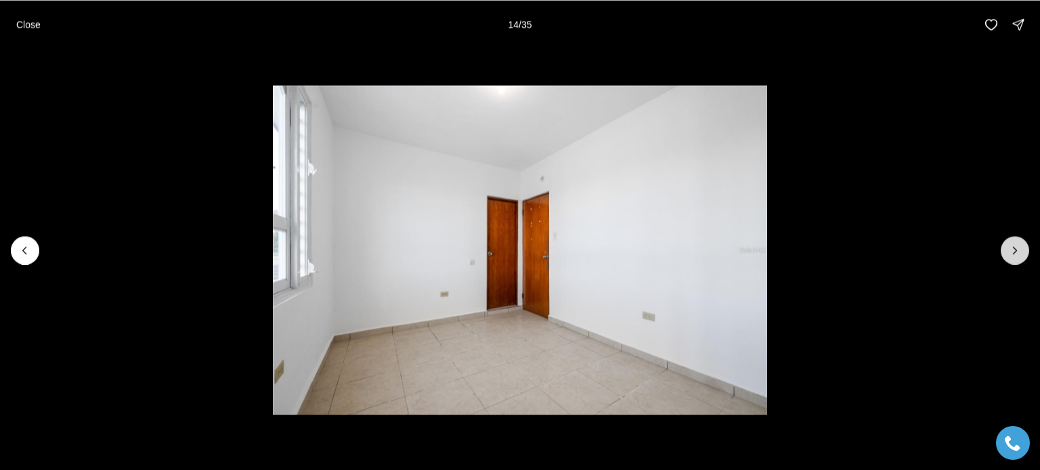
click at [1013, 251] on icon "Next slide" at bounding box center [1015, 251] width 14 height 14
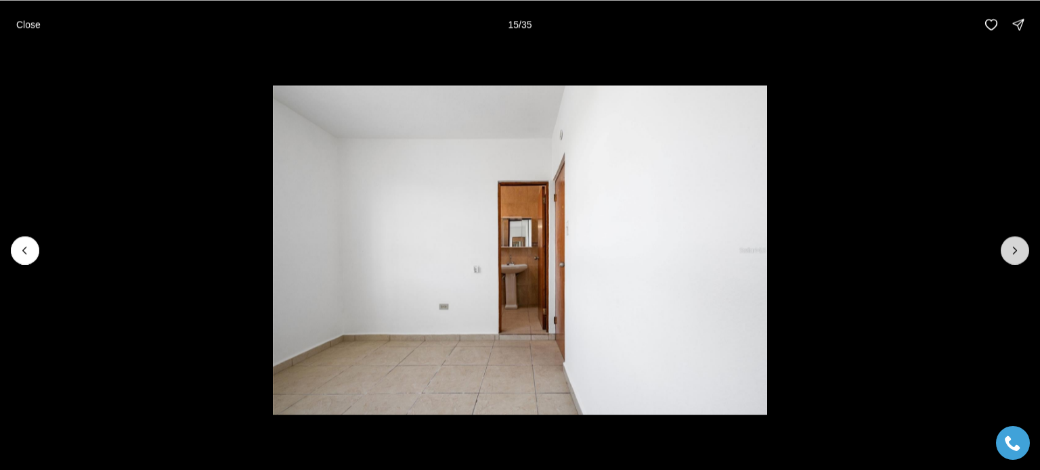
click at [1013, 251] on icon "Next slide" at bounding box center [1015, 251] width 14 height 14
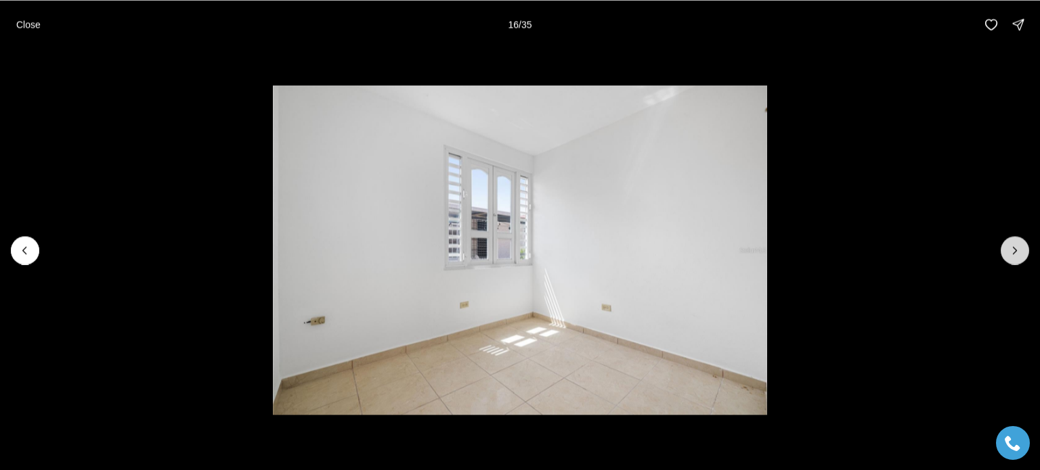
click at [1013, 251] on icon "Next slide" at bounding box center [1015, 251] width 14 height 14
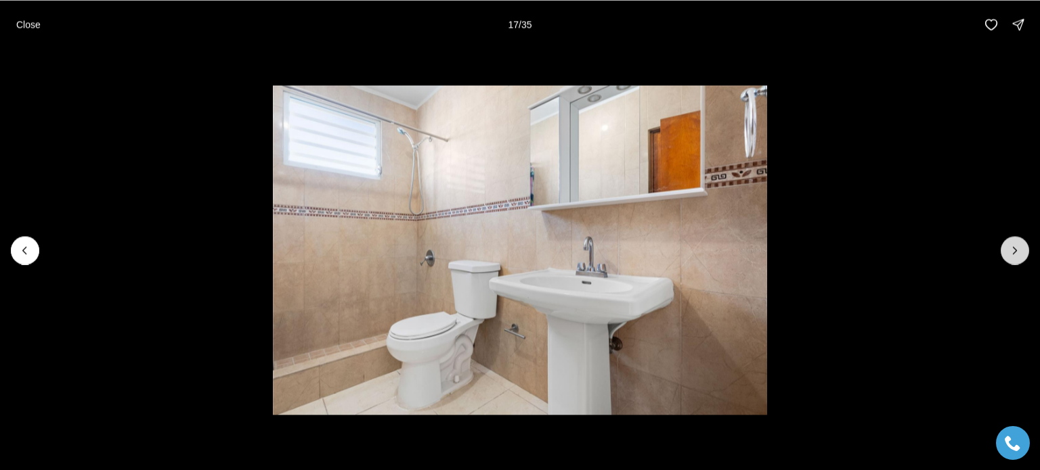
click at [1013, 251] on icon "Next slide" at bounding box center [1015, 251] width 14 height 14
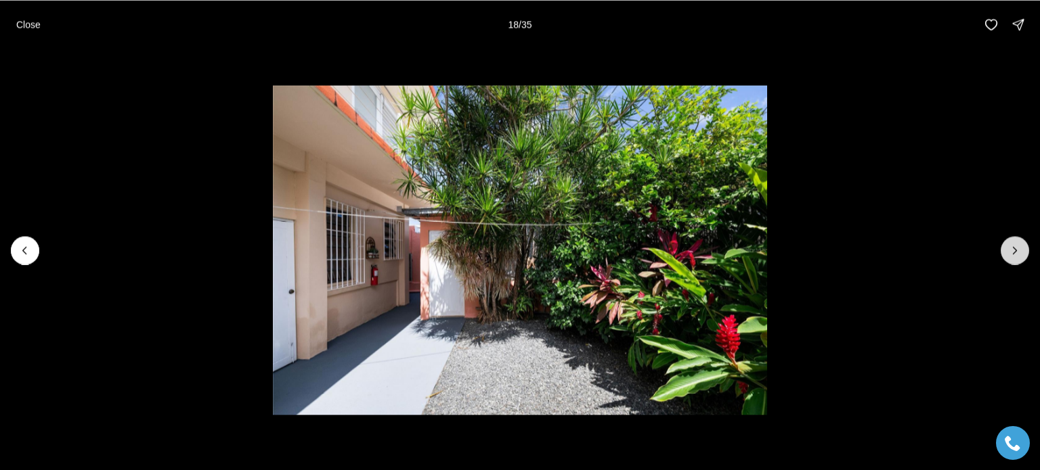
click at [1013, 251] on icon "Next slide" at bounding box center [1015, 251] width 14 height 14
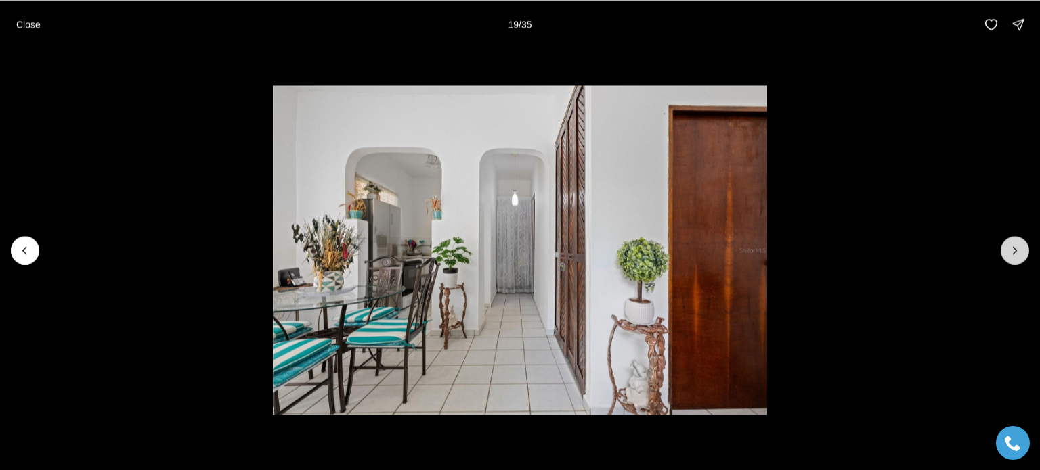
click at [1013, 251] on icon "Next slide" at bounding box center [1015, 251] width 14 height 14
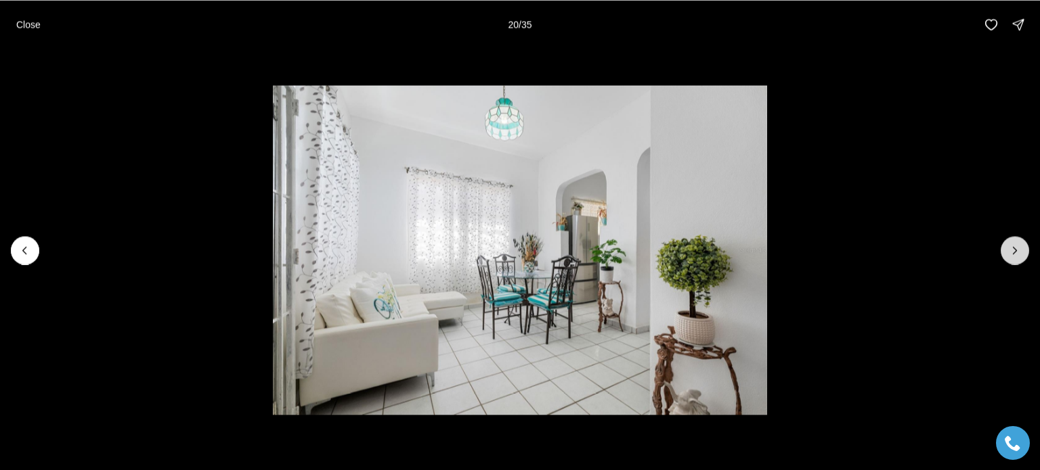
click at [1013, 251] on icon "Next slide" at bounding box center [1015, 251] width 14 height 14
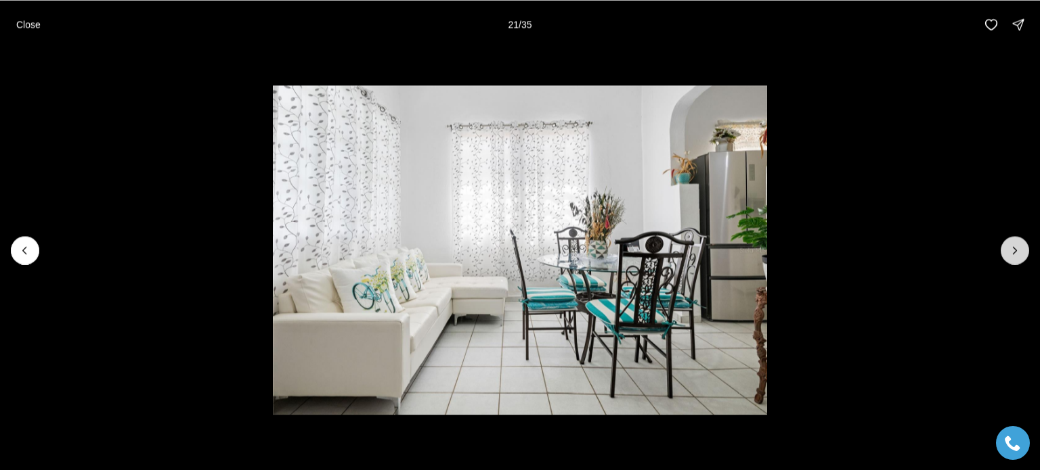
click at [1013, 251] on icon "Next slide" at bounding box center [1015, 251] width 14 height 14
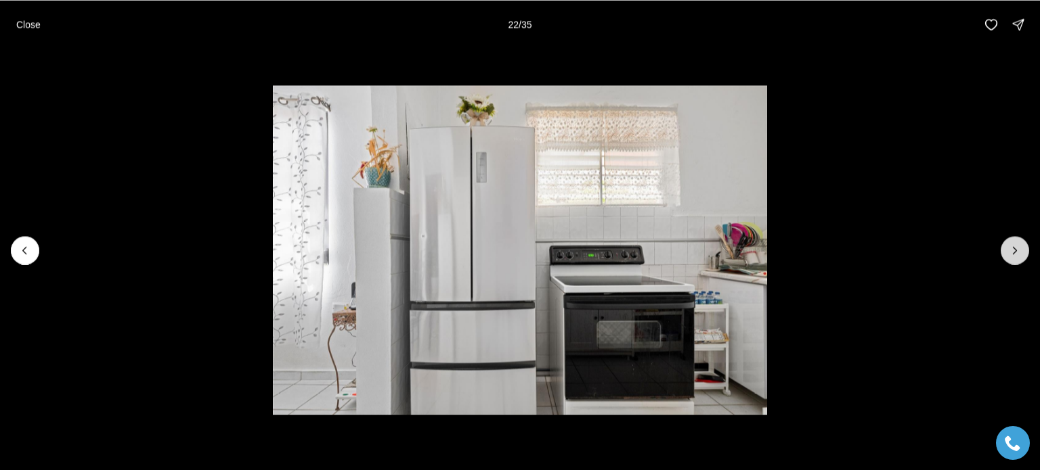
click at [1013, 251] on icon "Next slide" at bounding box center [1015, 251] width 14 height 14
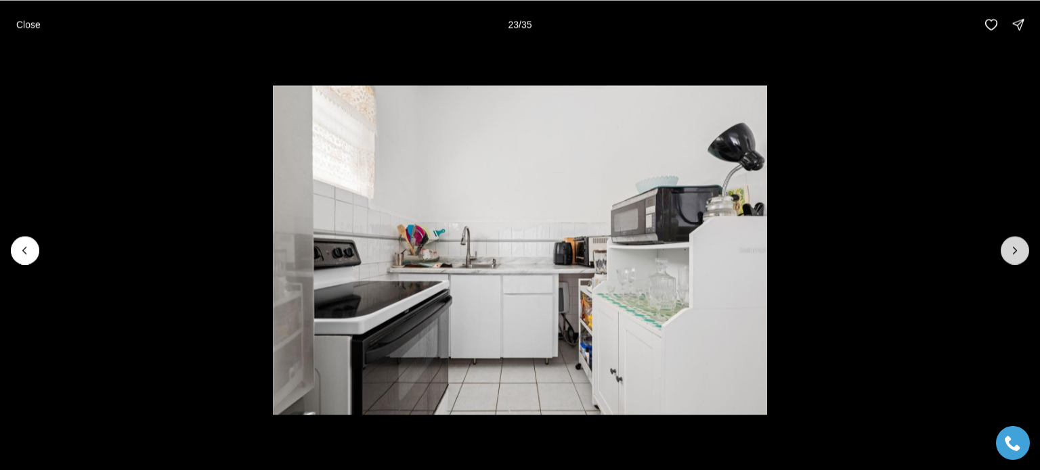
click at [1013, 251] on icon "Next slide" at bounding box center [1015, 251] width 14 height 14
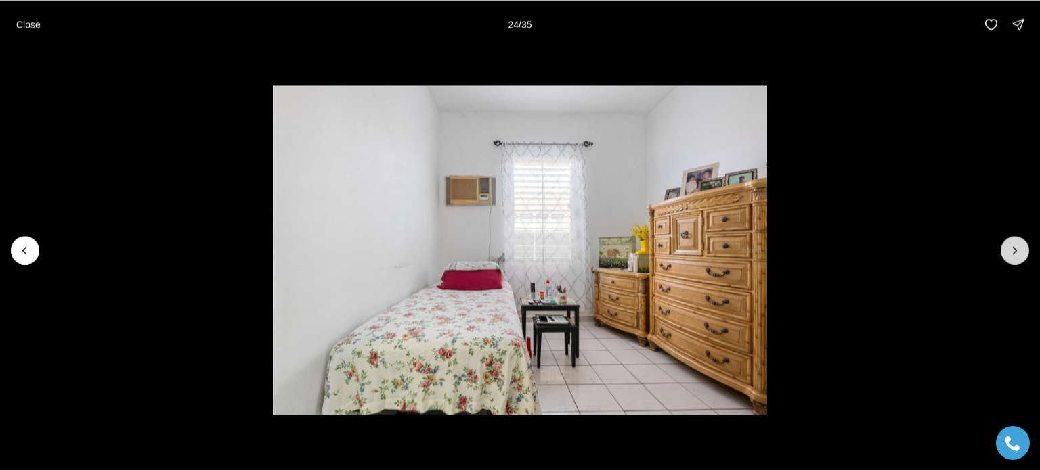
click at [1013, 251] on icon "Next slide" at bounding box center [1015, 251] width 14 height 14
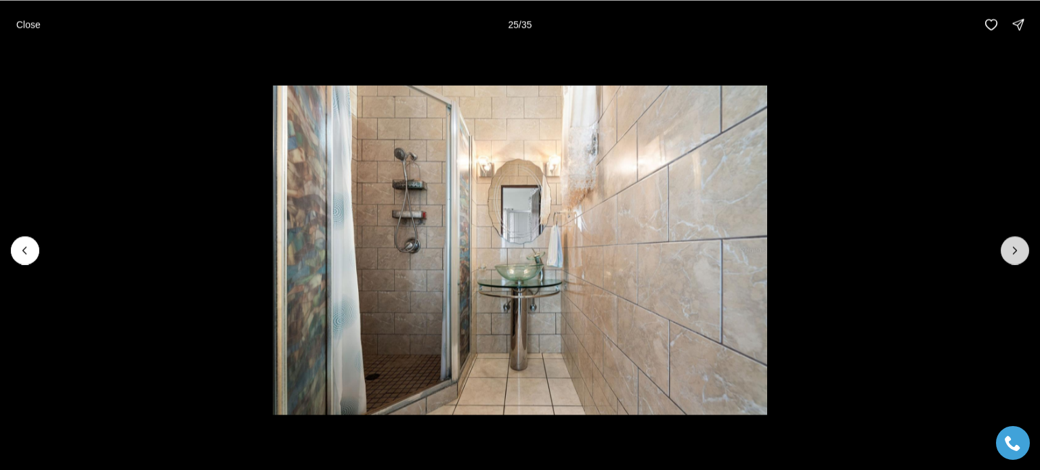
click at [1013, 251] on icon "Next slide" at bounding box center [1015, 251] width 14 height 14
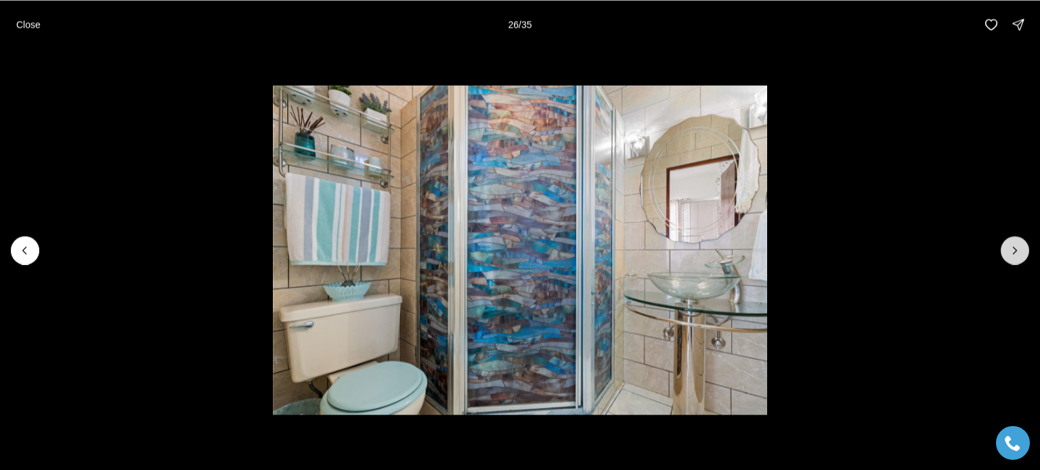
click at [1013, 251] on icon "Next slide" at bounding box center [1015, 251] width 14 height 14
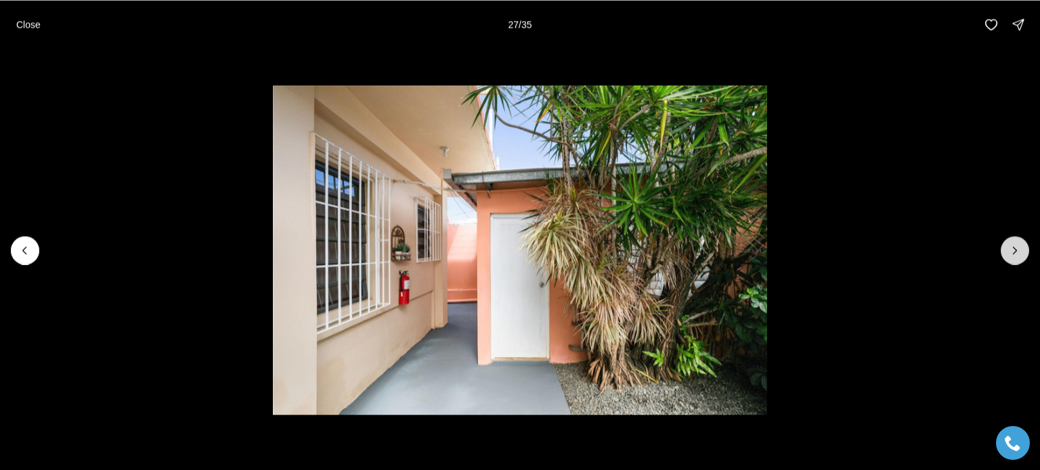
click at [1013, 251] on icon "Next slide" at bounding box center [1015, 251] width 14 height 14
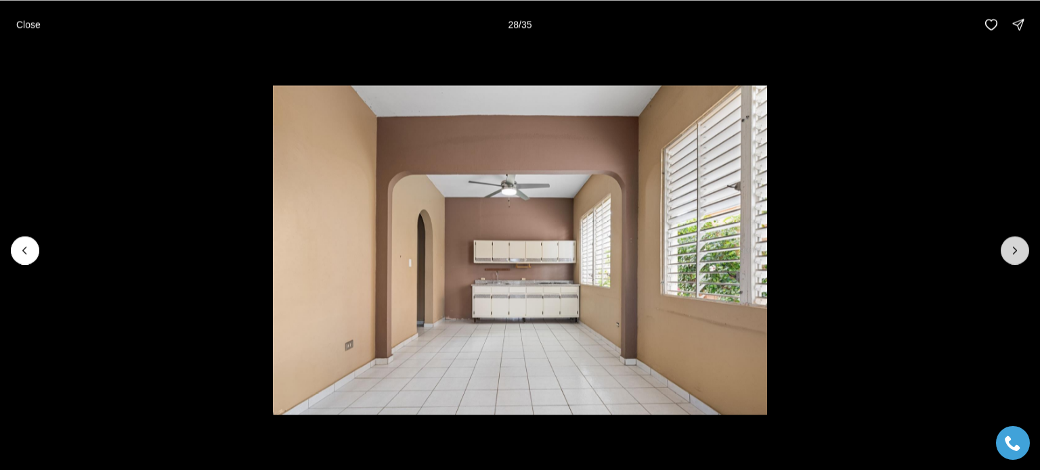
click at [1013, 251] on icon "Next slide" at bounding box center [1015, 251] width 14 height 14
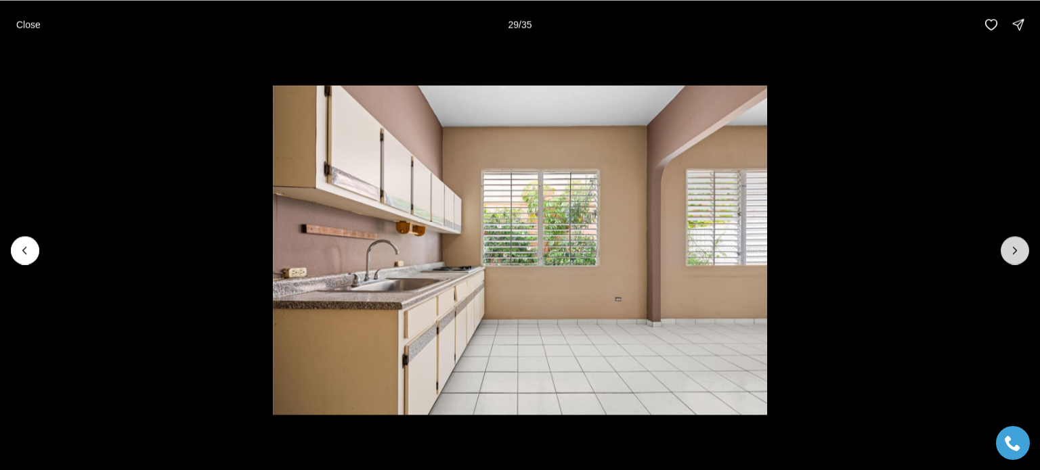
click at [1013, 251] on icon "Next slide" at bounding box center [1015, 251] width 14 height 14
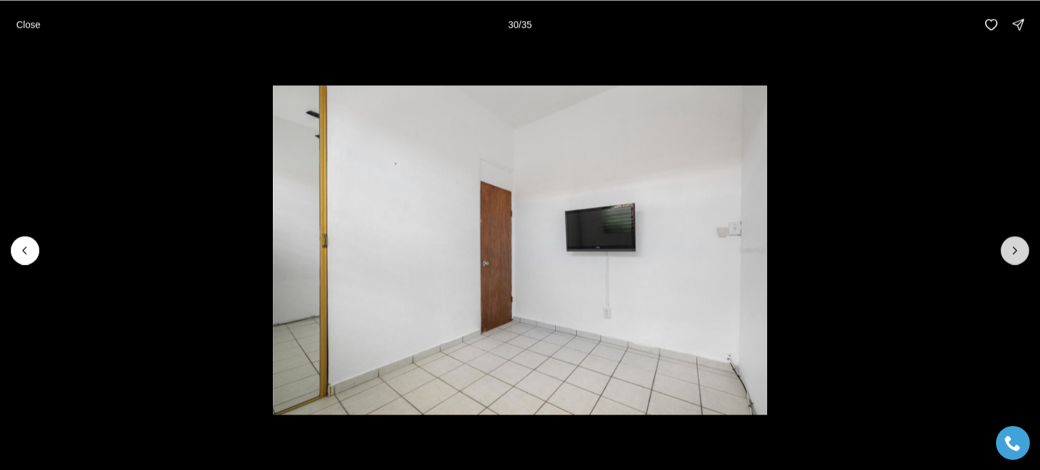
click at [1013, 251] on icon "Next slide" at bounding box center [1015, 251] width 14 height 14
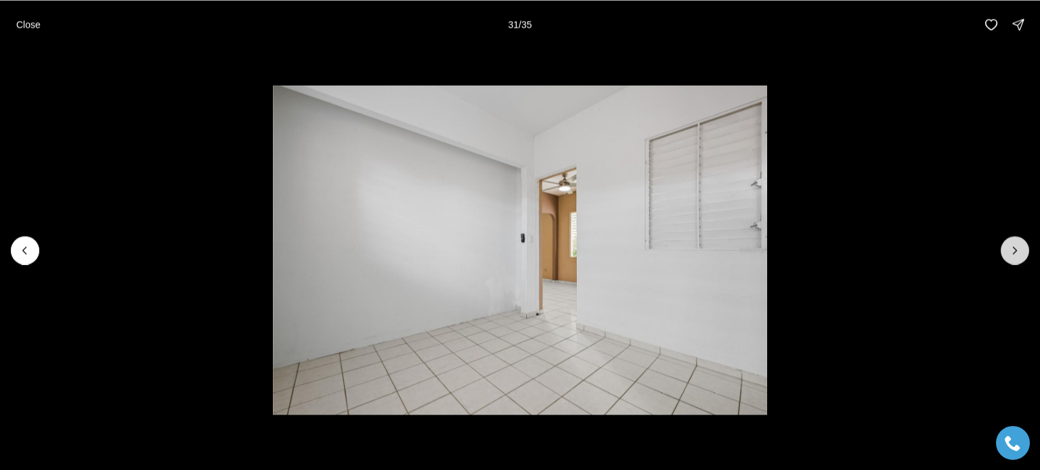
click at [1013, 251] on icon "Next slide" at bounding box center [1015, 251] width 14 height 14
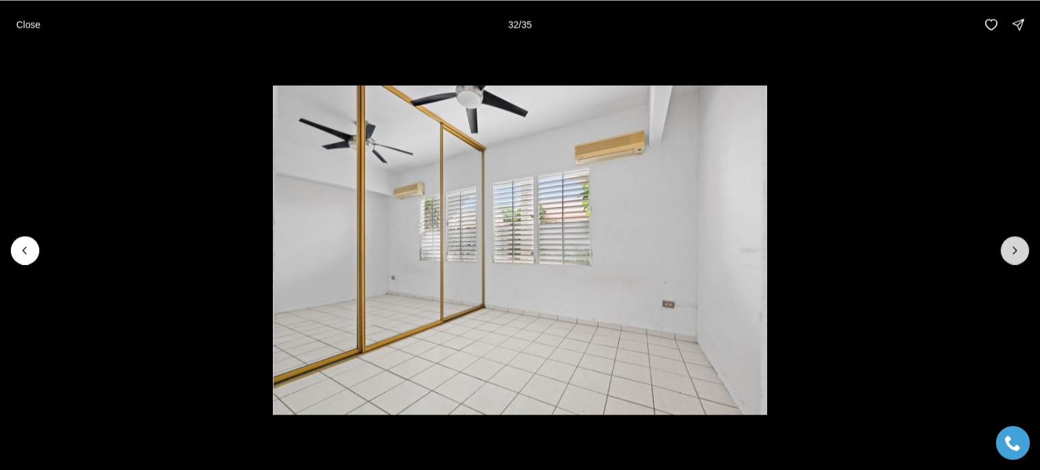
click at [1013, 251] on icon "Next slide" at bounding box center [1015, 251] width 14 height 14
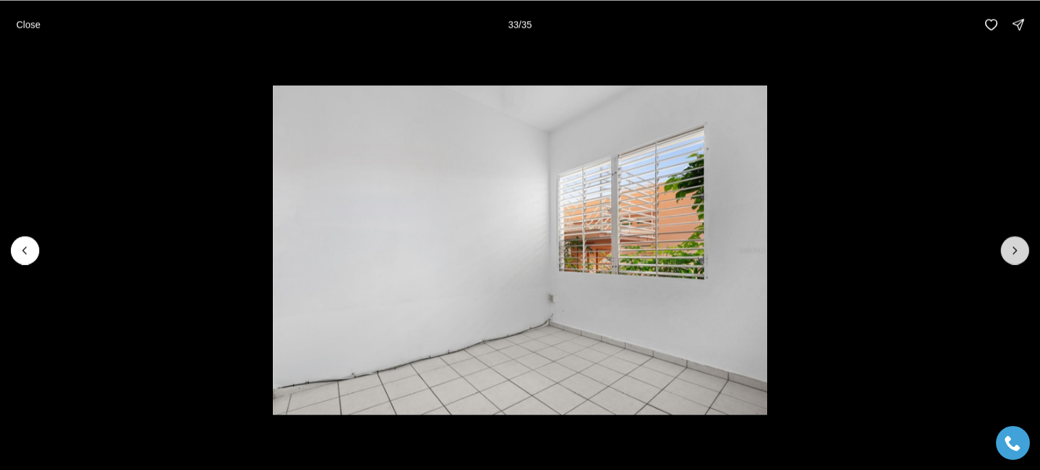
click at [1013, 251] on icon "Next slide" at bounding box center [1015, 251] width 14 height 14
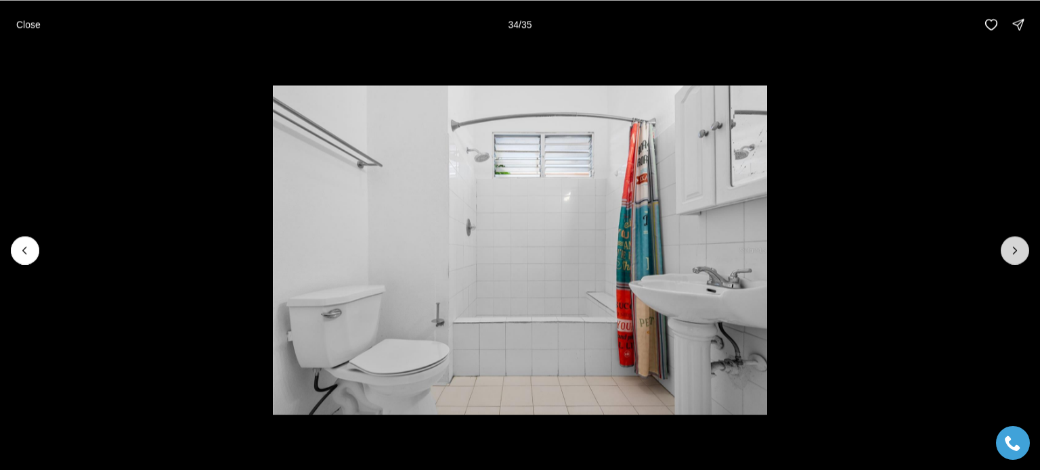
click at [1013, 251] on icon "Next slide" at bounding box center [1015, 251] width 14 height 14
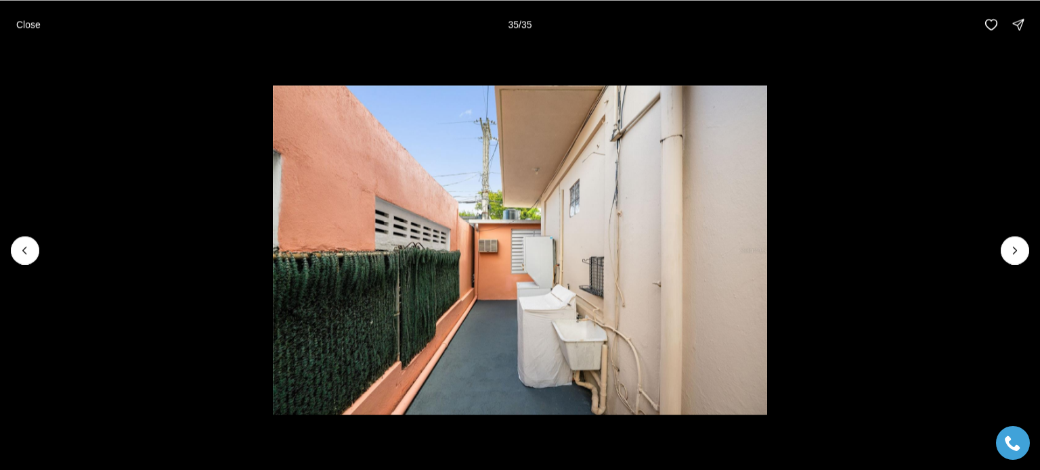
click at [1009, 249] on div at bounding box center [1015, 250] width 28 height 28
click at [1007, 257] on div at bounding box center [1015, 250] width 28 height 28
click at [25, 20] on p "Close" at bounding box center [28, 24] width 24 height 11
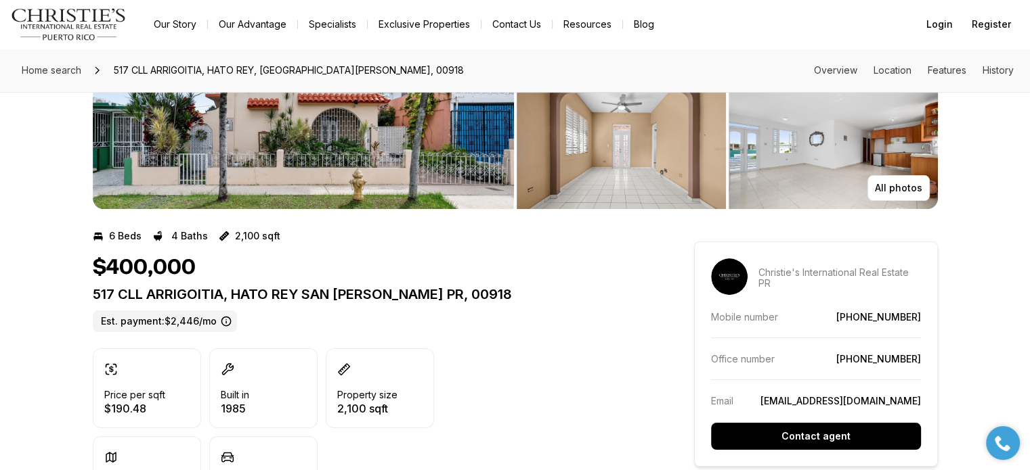
scroll to position [149, 0]
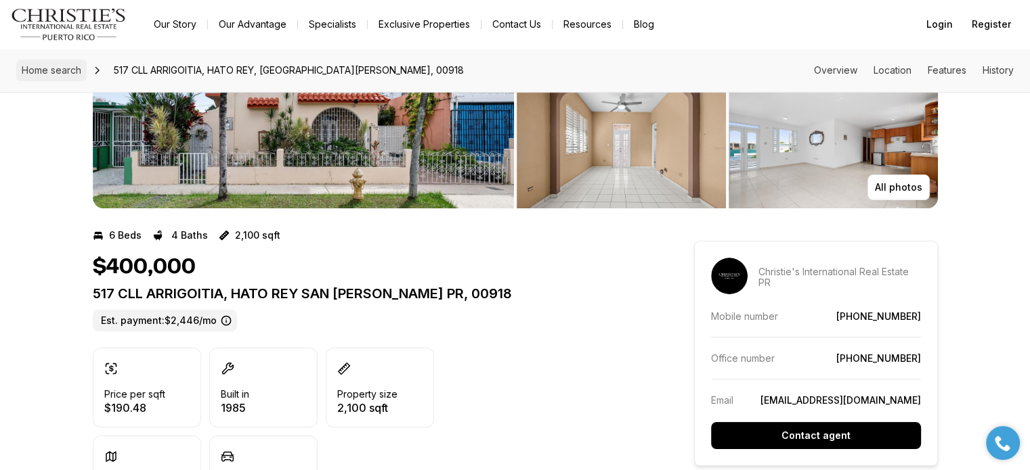
drag, startPoint x: 234, startPoint y: 164, endPoint x: 39, endPoint y: 68, distance: 217.1
